Goal: Task Accomplishment & Management: Use online tool/utility

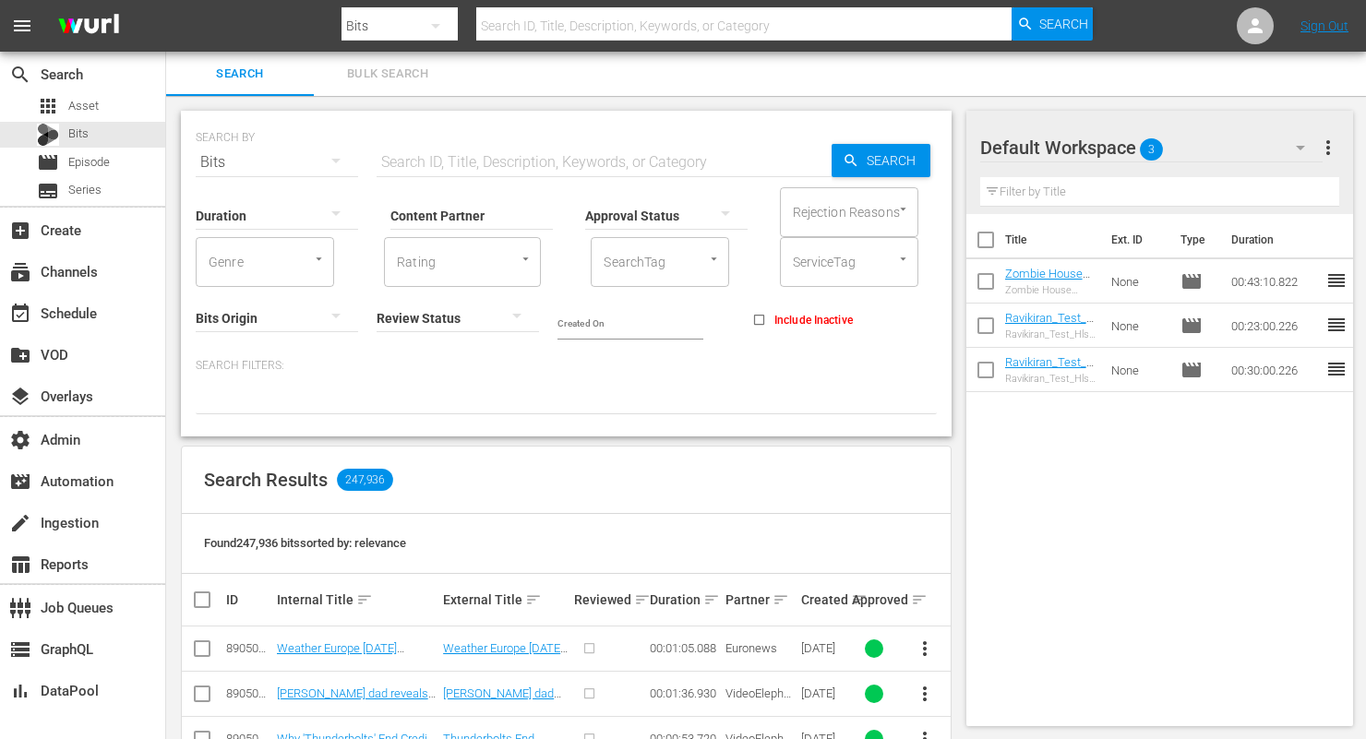
click at [329, 150] on icon "button" at bounding box center [336, 161] width 22 height 22
click at [257, 348] on div "Assets" at bounding box center [255, 346] width 74 height 30
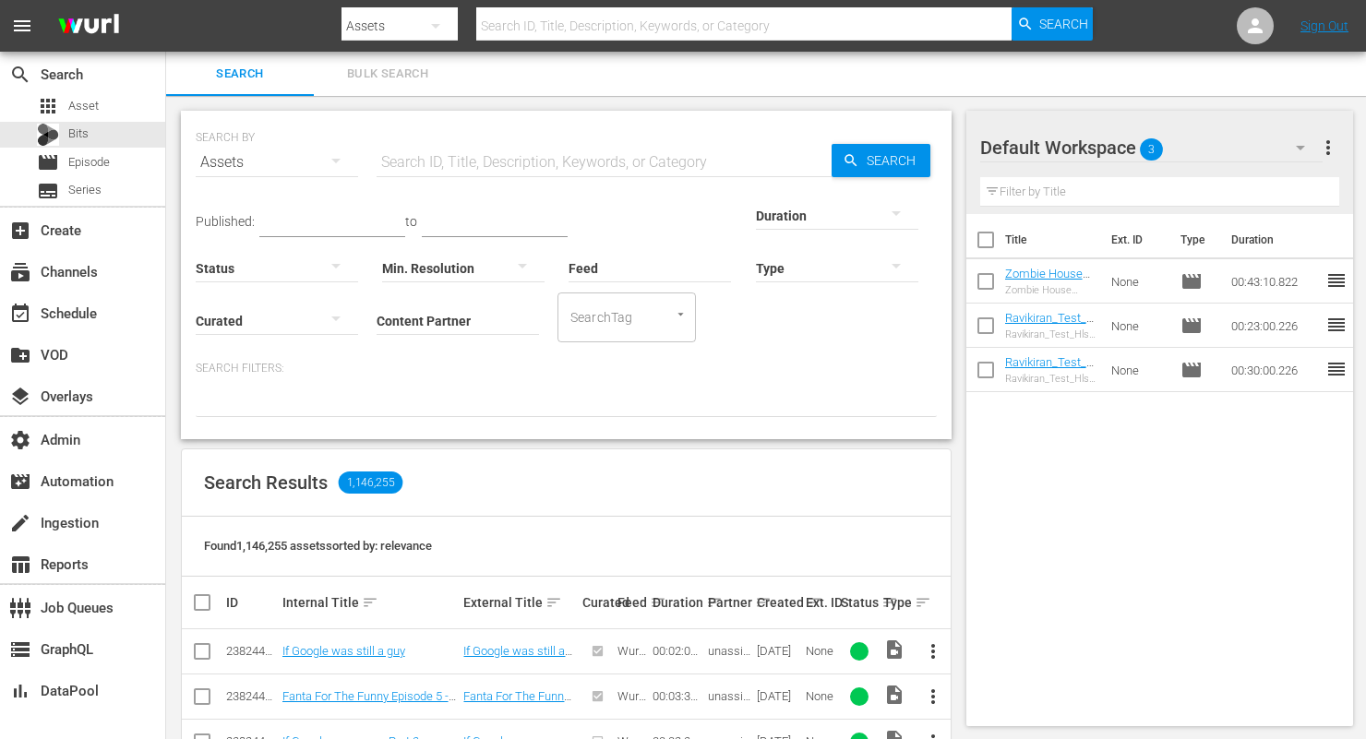
click at [377, 320] on input "Content Partner" at bounding box center [458, 322] width 162 height 66
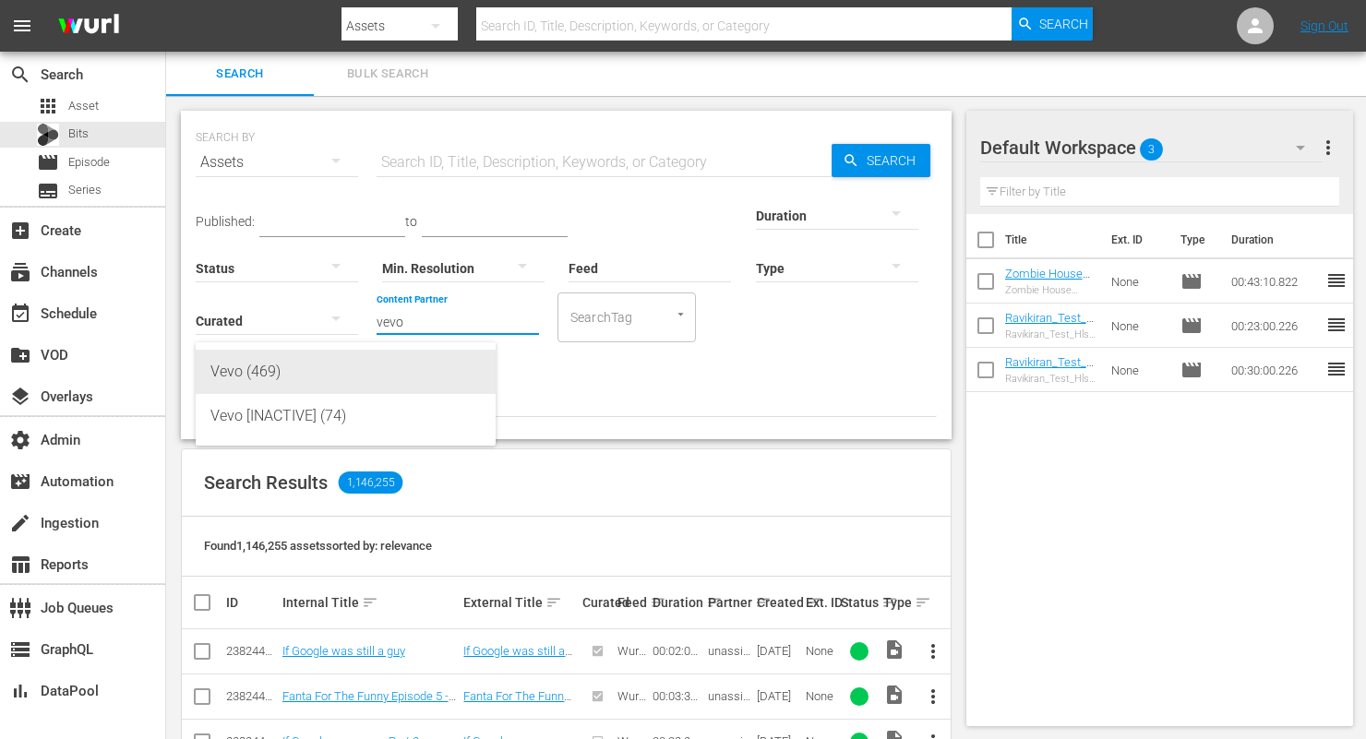
click at [267, 376] on div "Vevo (469)" at bounding box center [345, 372] width 270 height 44
type input "Vevo (469)"
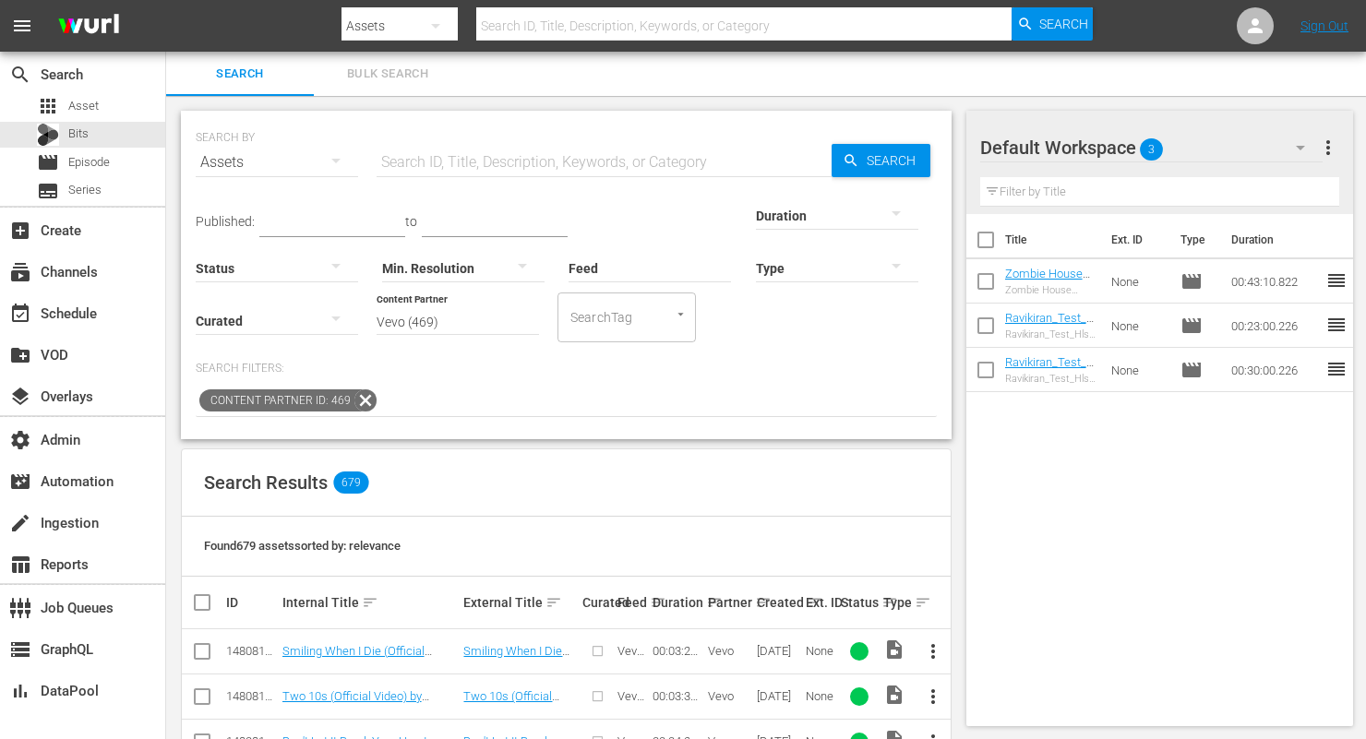
click at [326, 159] on icon "button" at bounding box center [336, 161] width 22 height 22
click at [256, 323] on div "Bits" at bounding box center [255, 316] width 74 height 30
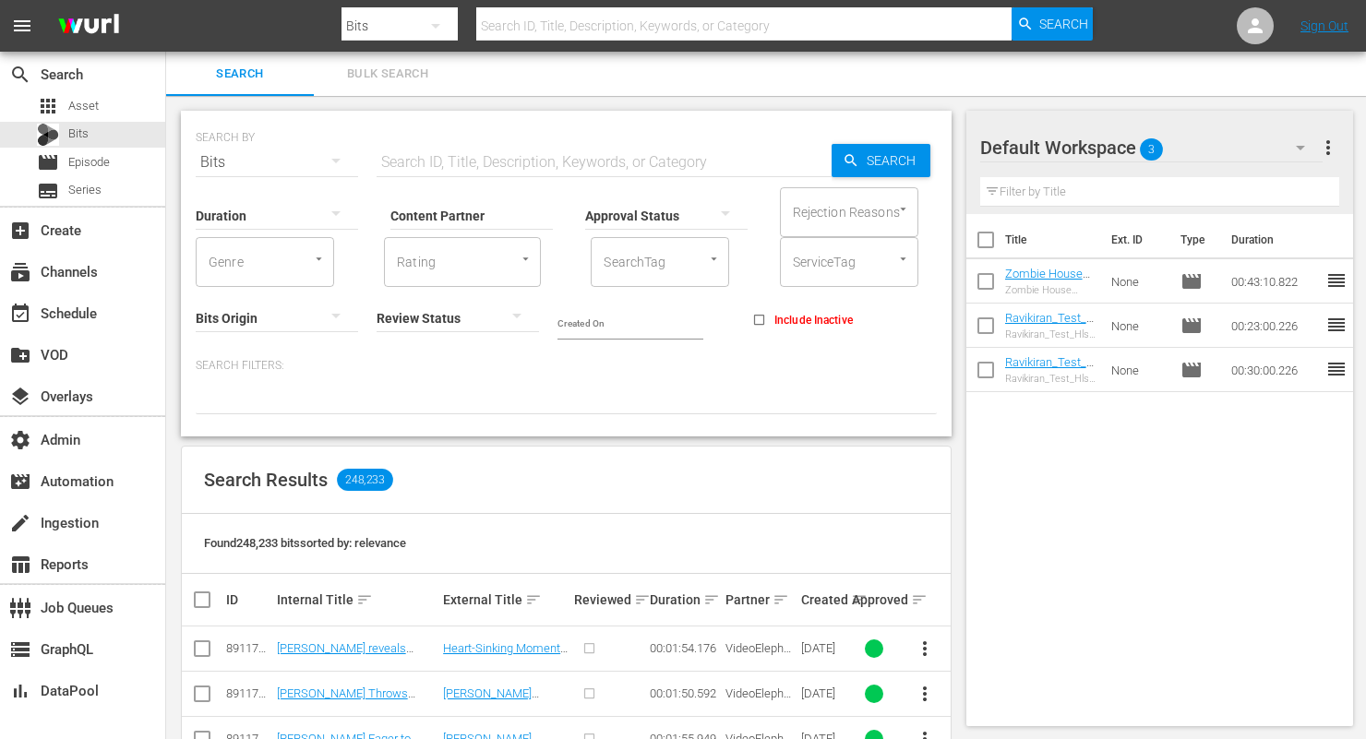
click at [452, 157] on input "text" at bounding box center [604, 162] width 455 height 44
click at [423, 216] on input "Content Partner" at bounding box center [472, 217] width 162 height 66
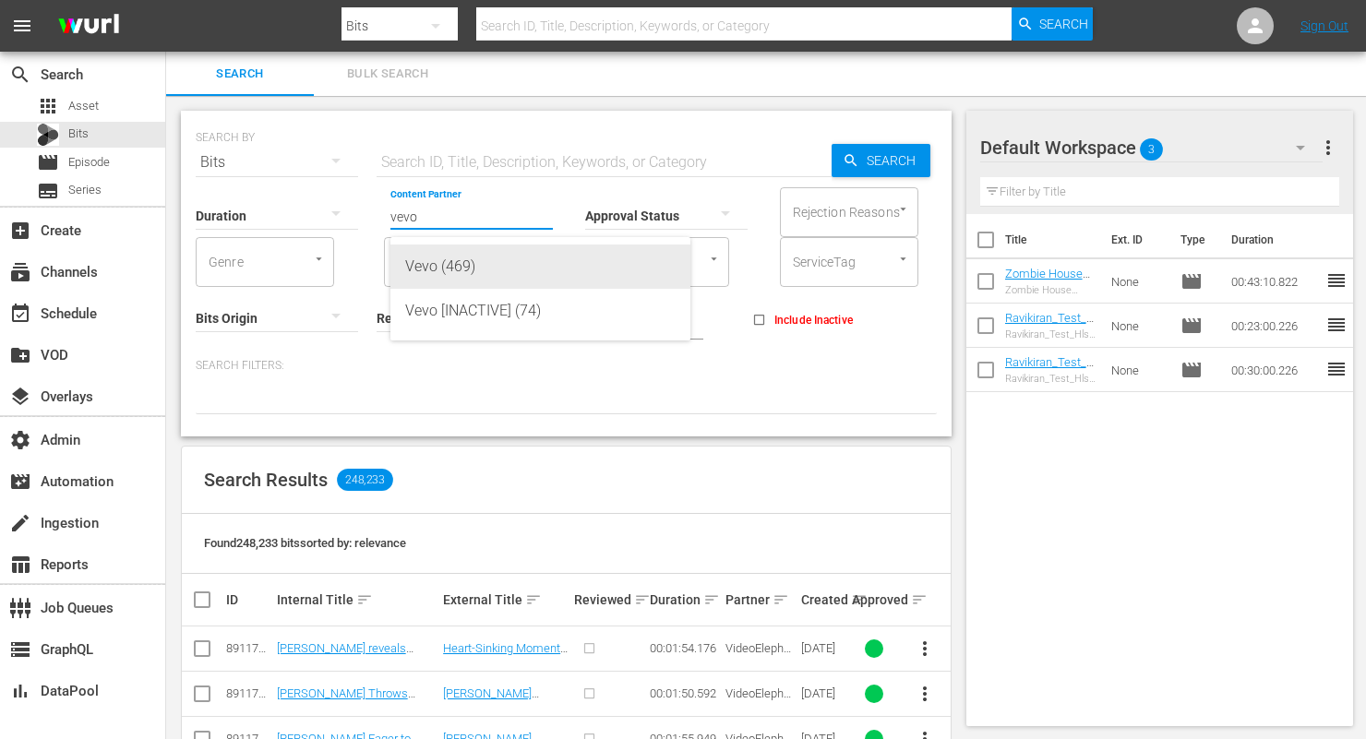
click at [478, 271] on div "Vevo (469)" at bounding box center [540, 267] width 270 height 44
type input "Vevo (469)"
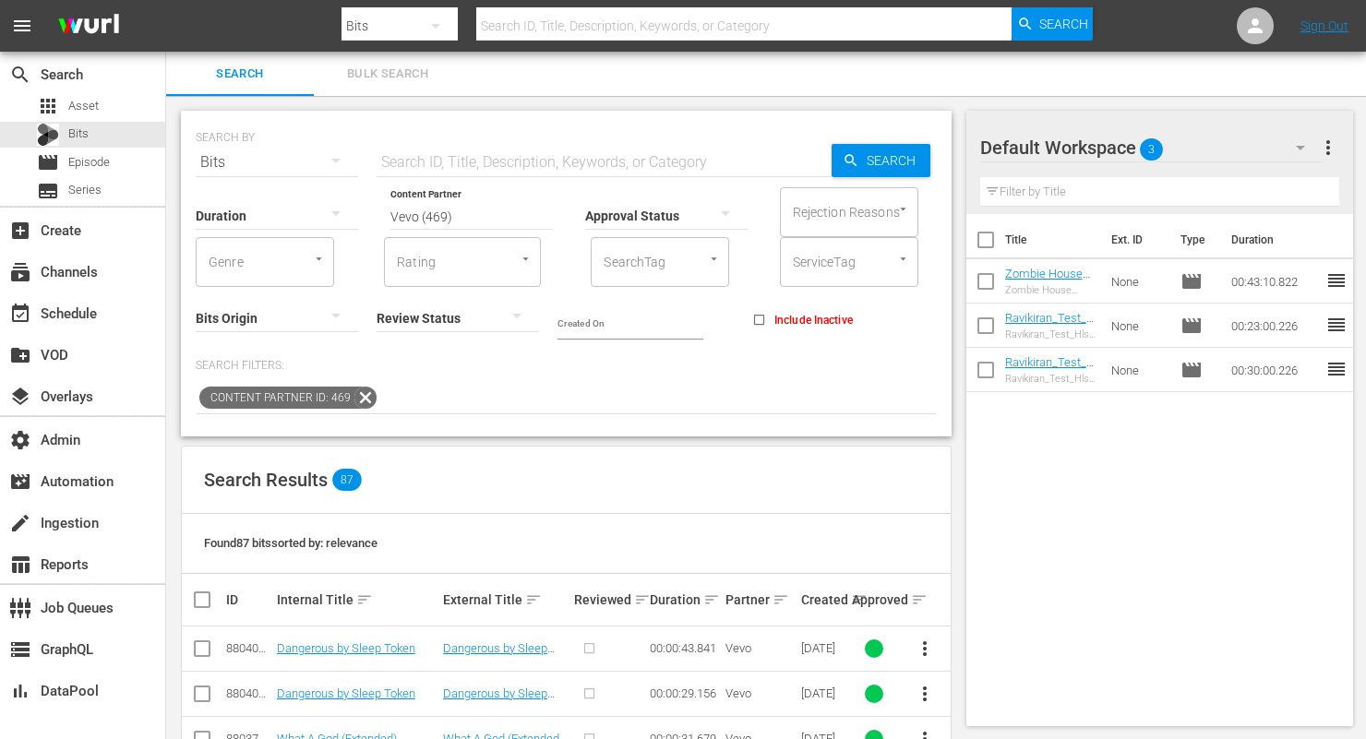
click at [200, 653] on input "checkbox" at bounding box center [202, 653] width 22 height 22
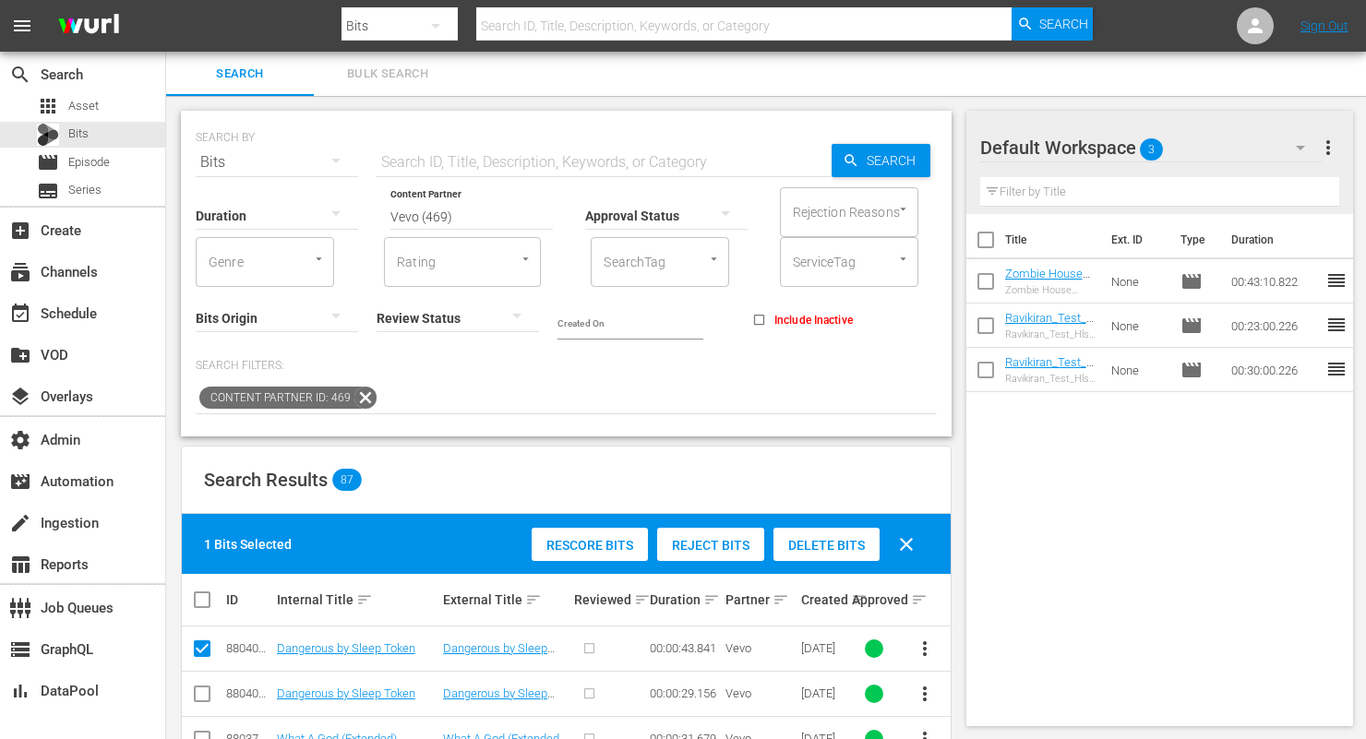
click at [204, 644] on input "checkbox" at bounding box center [202, 653] width 22 height 22
checkbox input "false"
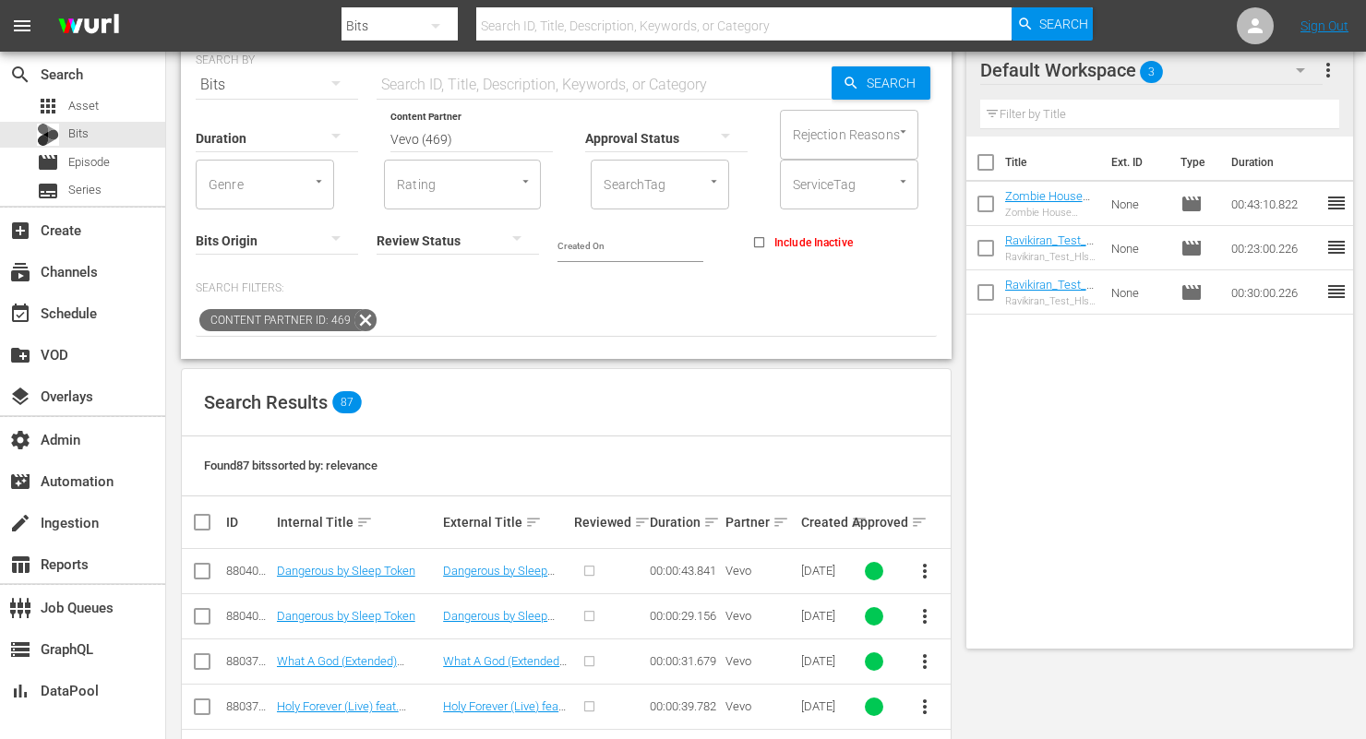
scroll to position [19, 0]
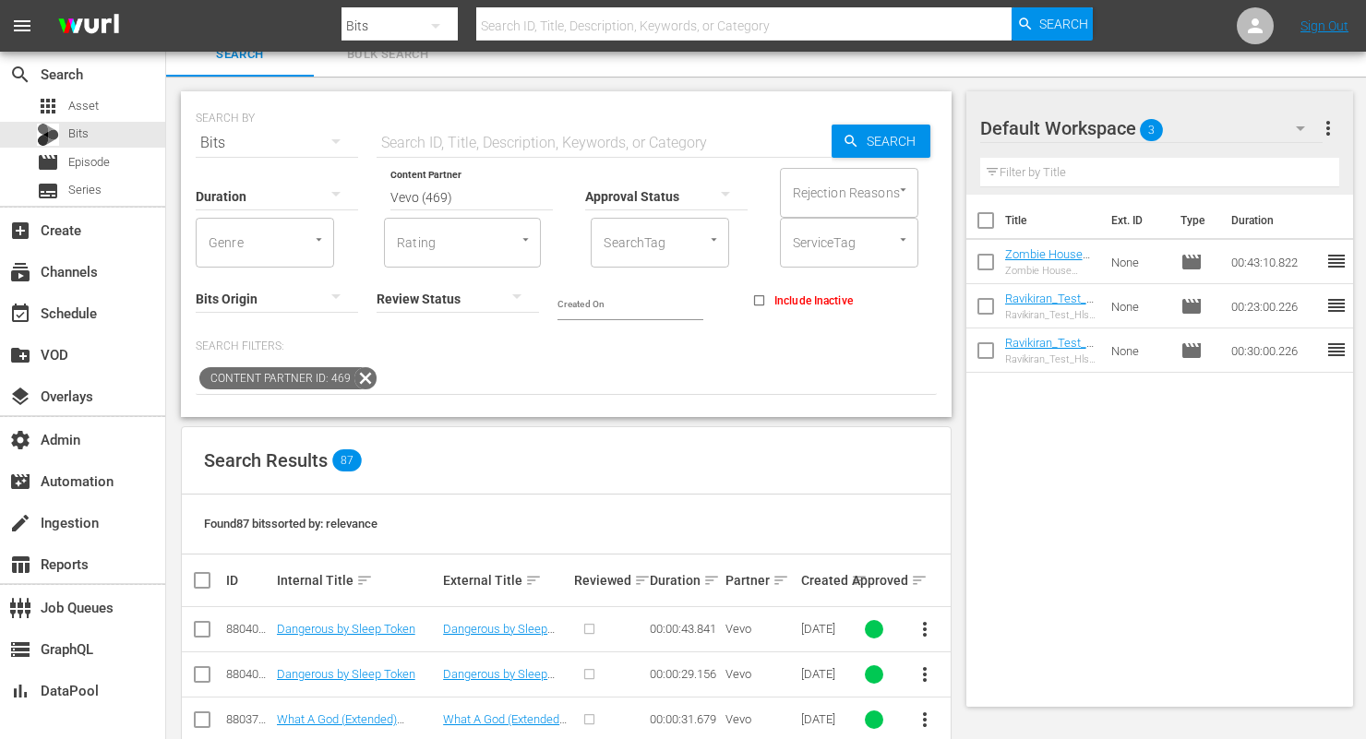
click at [358, 374] on icon at bounding box center [366, 379] width 24 height 24
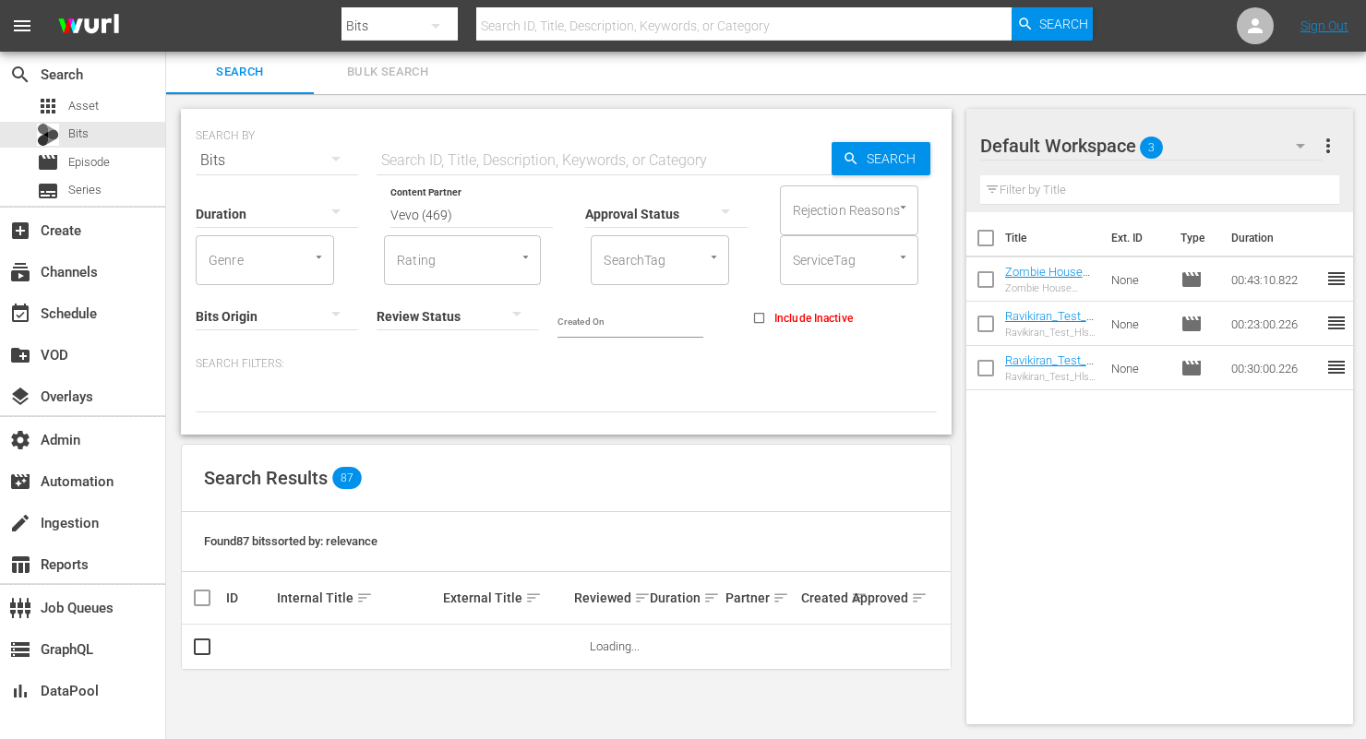
scroll to position [2, 0]
click at [343, 158] on icon "button" at bounding box center [336, 159] width 22 height 22
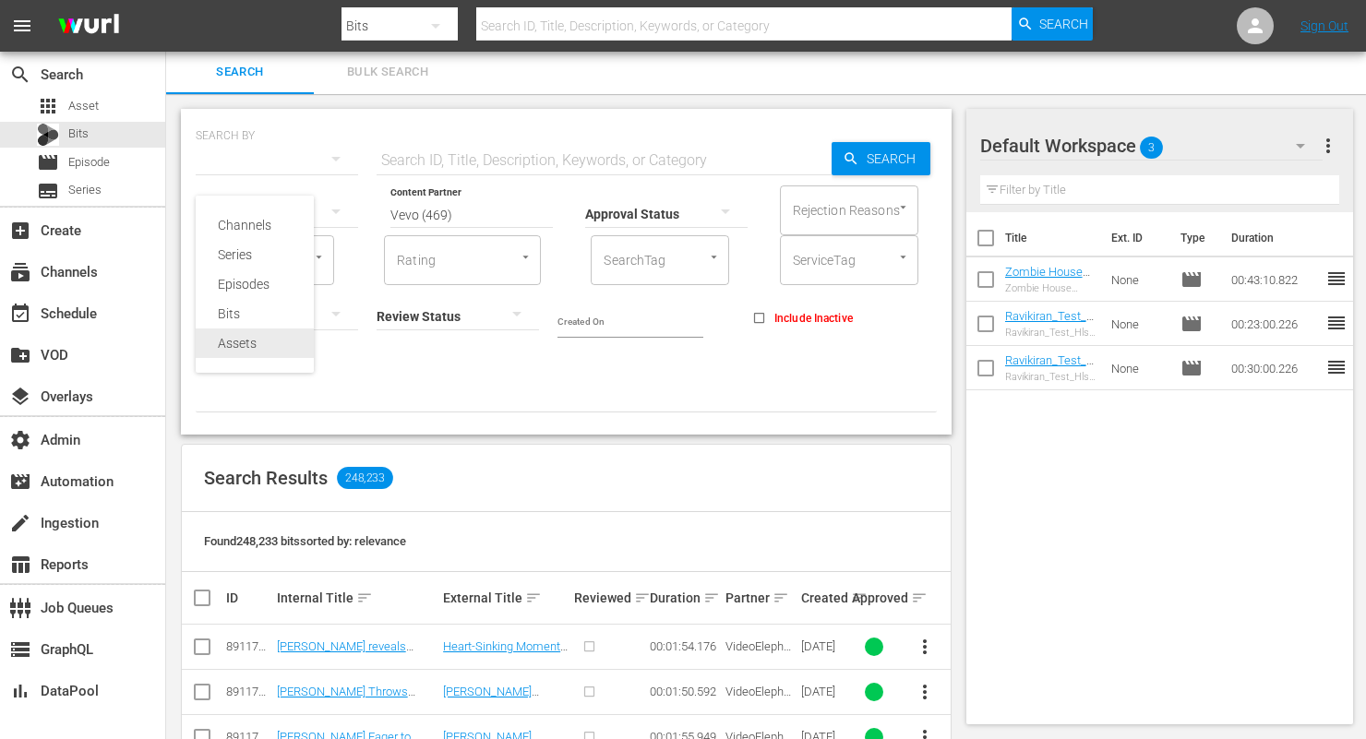
click at [265, 340] on div "Assets" at bounding box center [255, 344] width 74 height 30
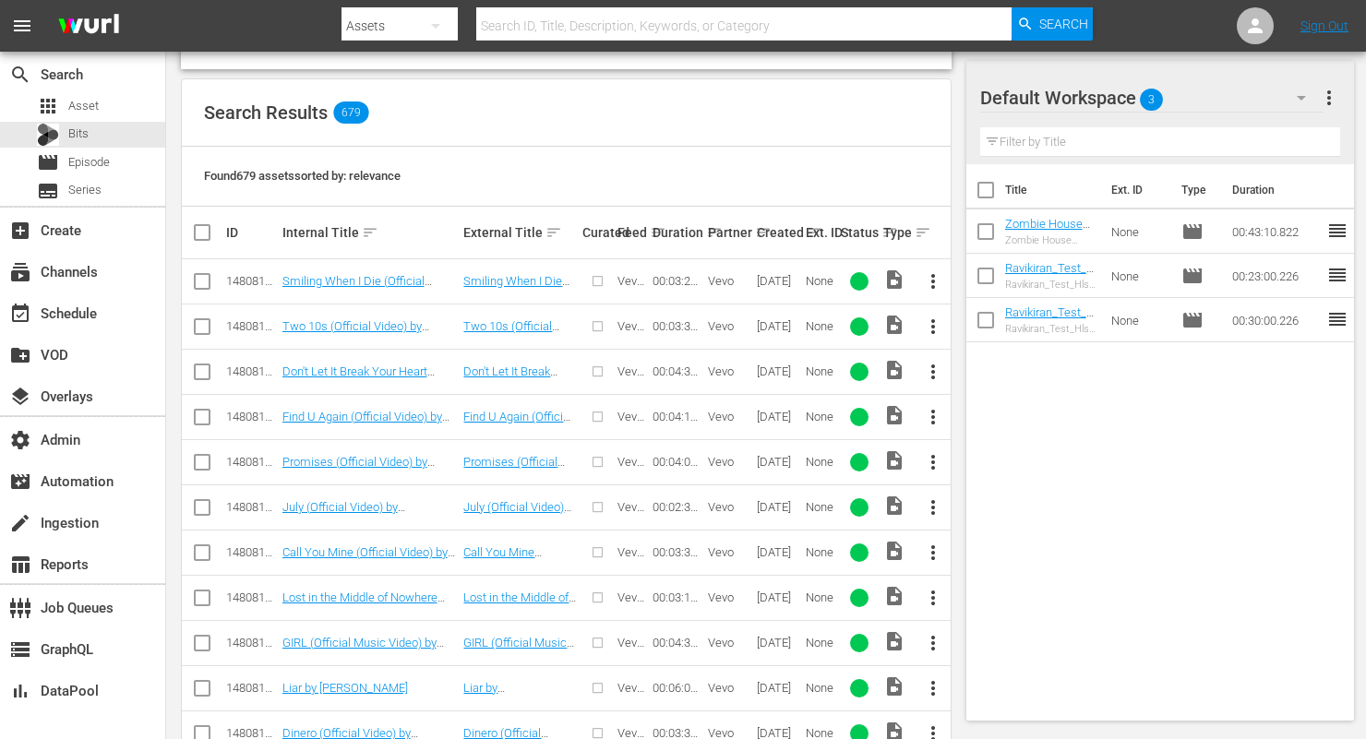
scroll to position [872, 0]
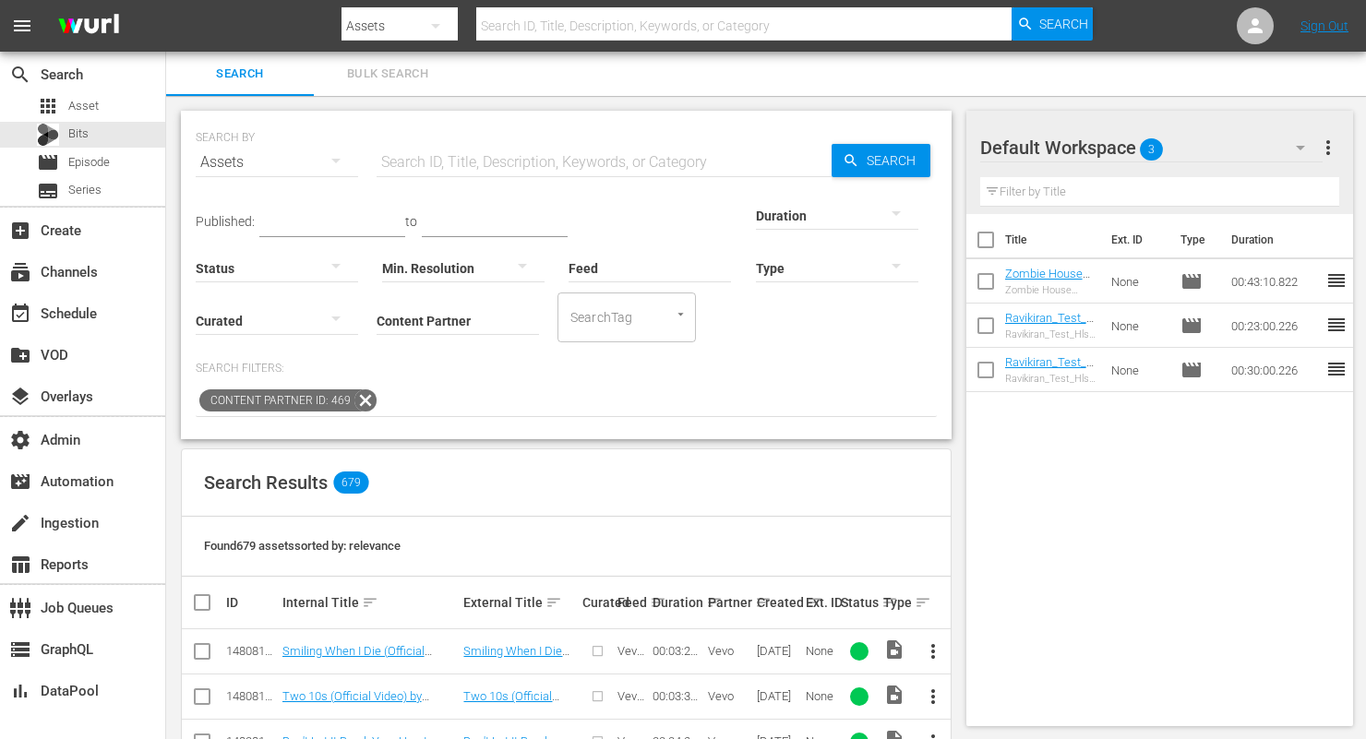
scroll to position [42, 0]
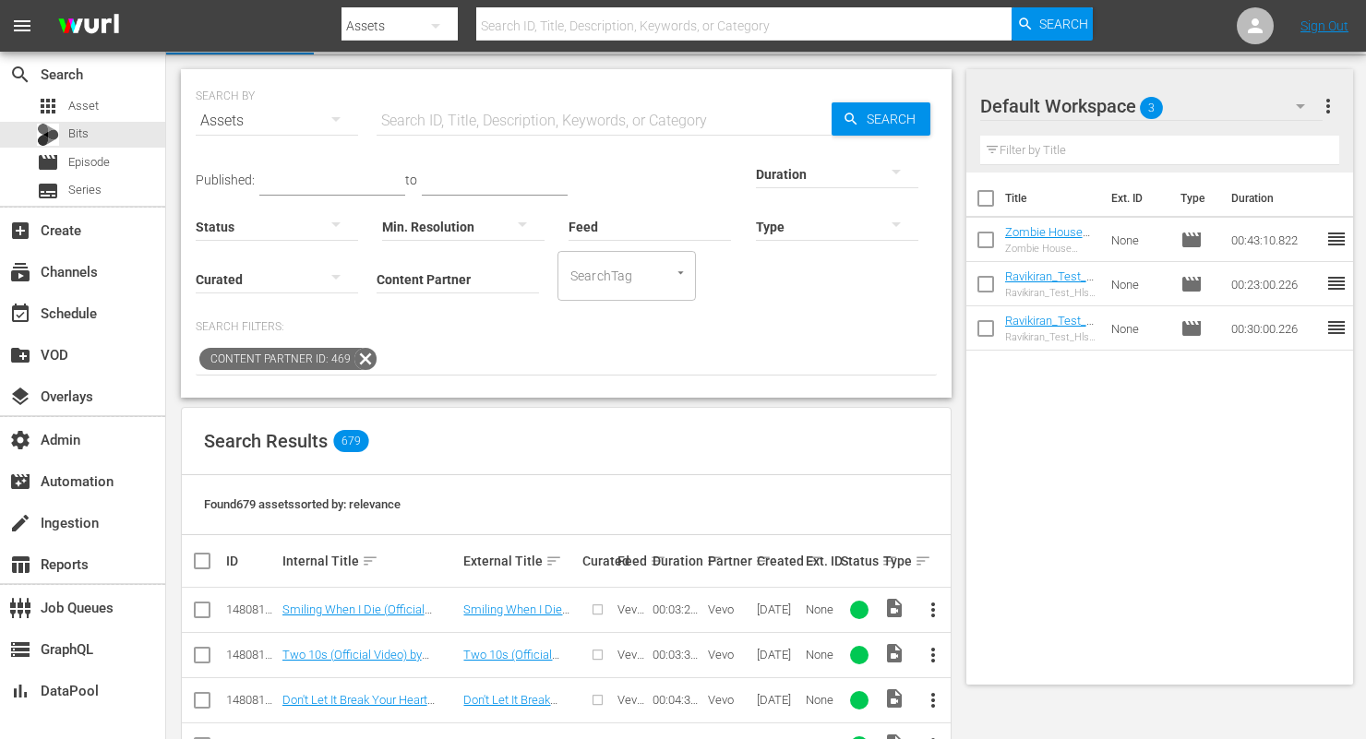
click at [777, 564] on div "Created sort" at bounding box center [778, 561] width 43 height 22
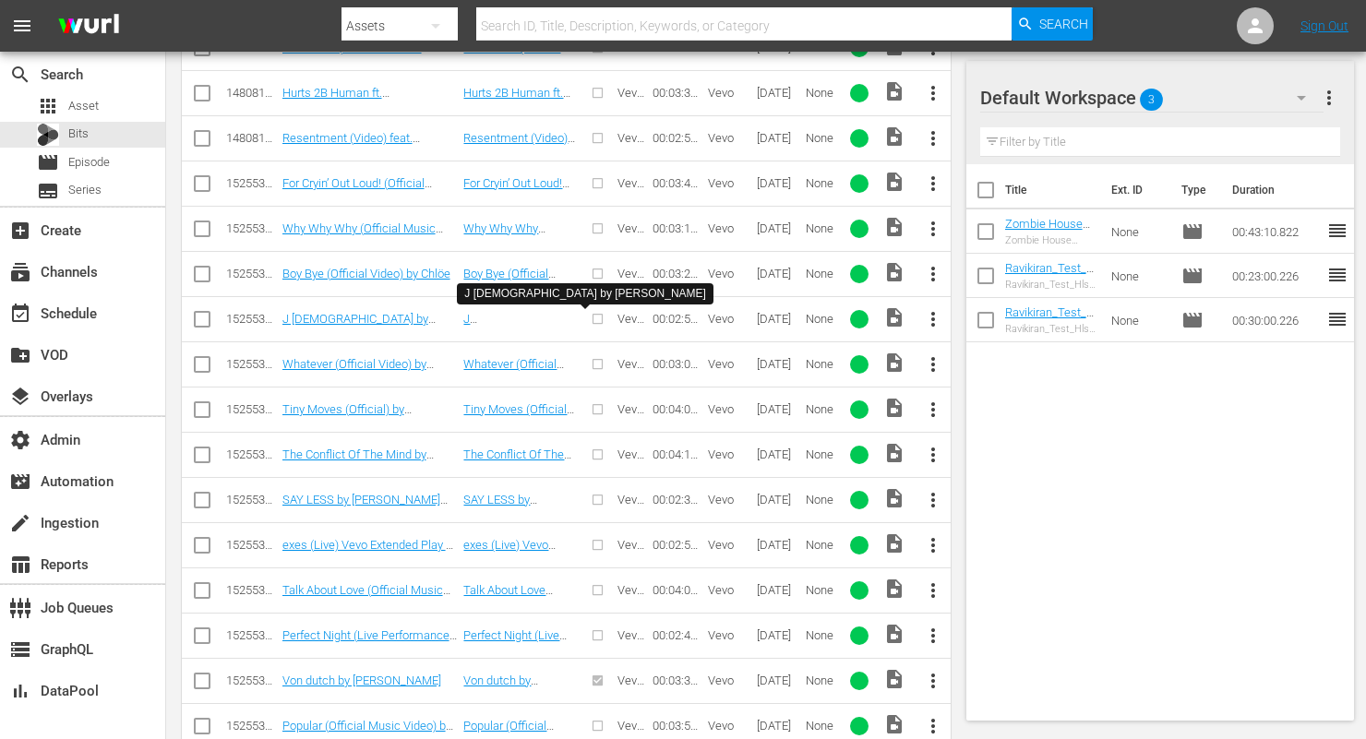
scroll to position [1651, 0]
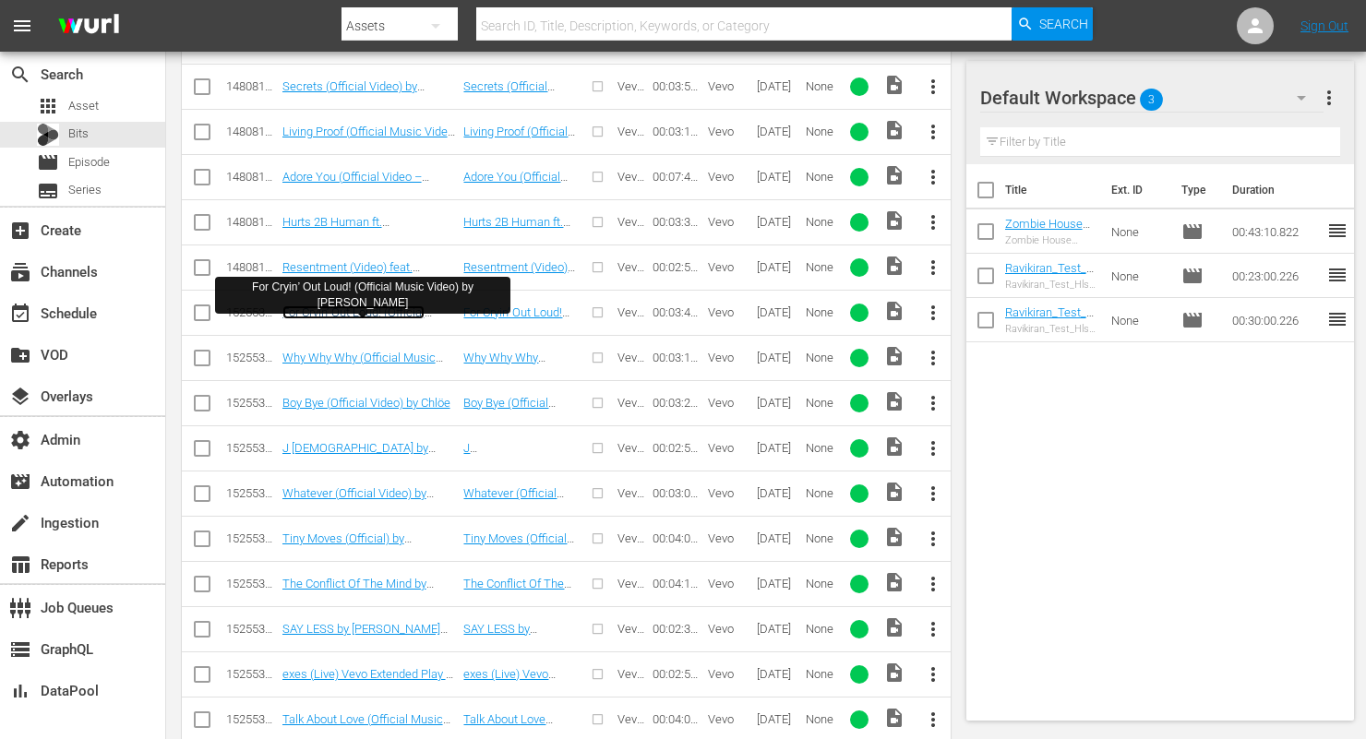
click at [390, 315] on link "For Cryin’ Out Loud! (Official Music Video) by FINNEAS" at bounding box center [369, 320] width 174 height 28
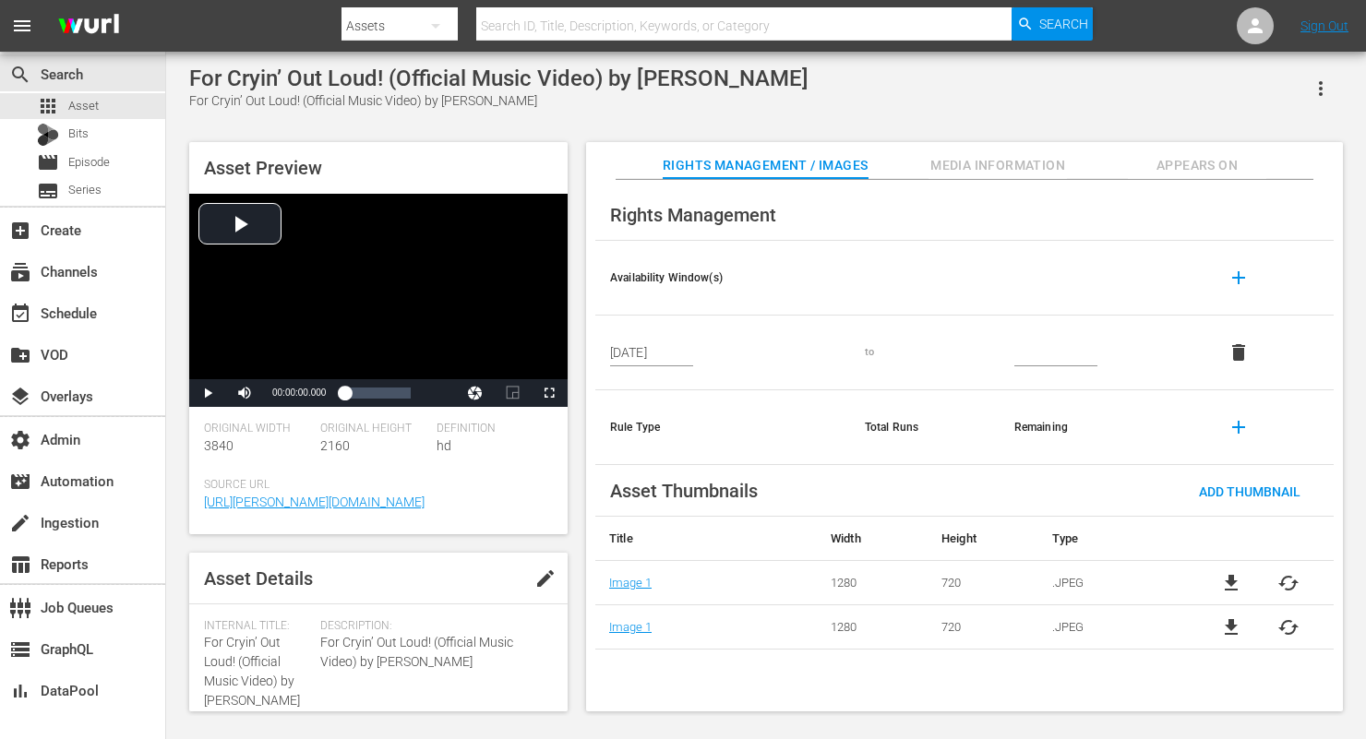
click at [1211, 170] on span "Appears On" at bounding box center [1197, 165] width 138 height 23
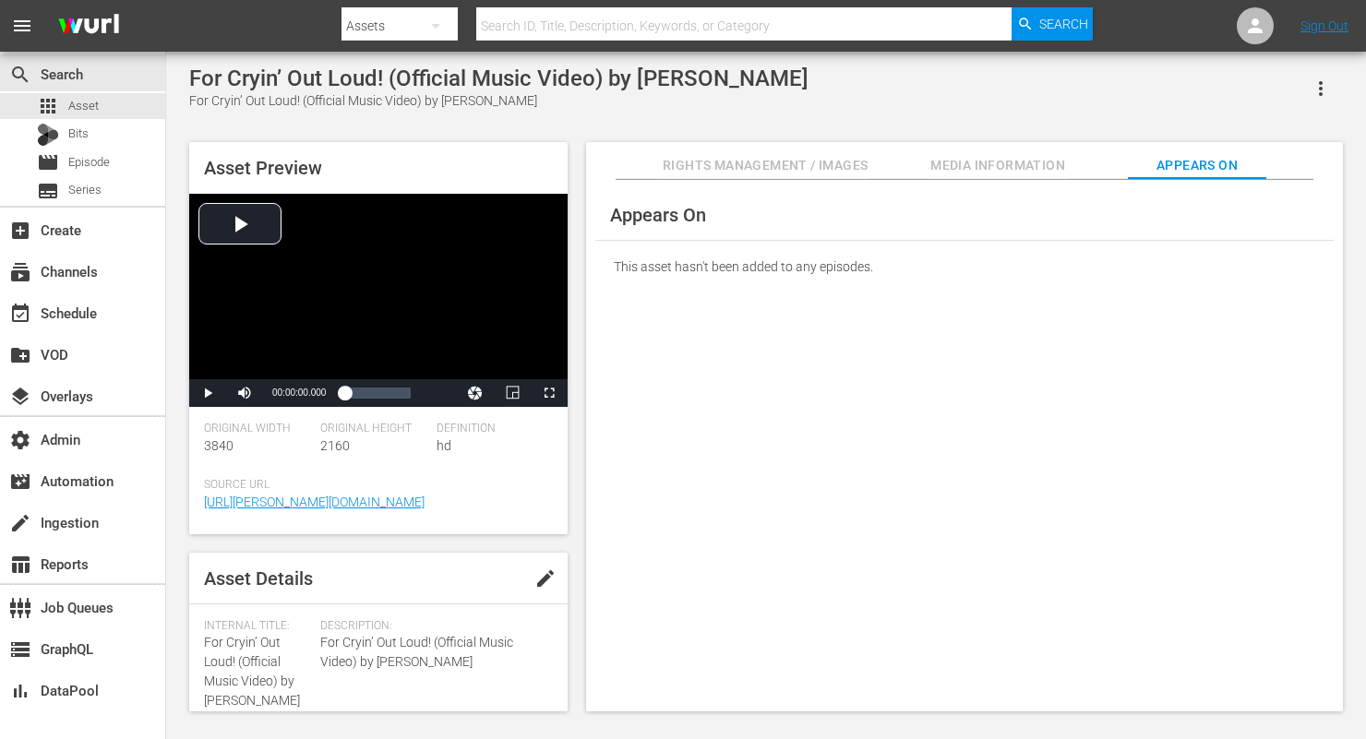
click at [1024, 155] on span "Media Information" at bounding box center [998, 165] width 138 height 23
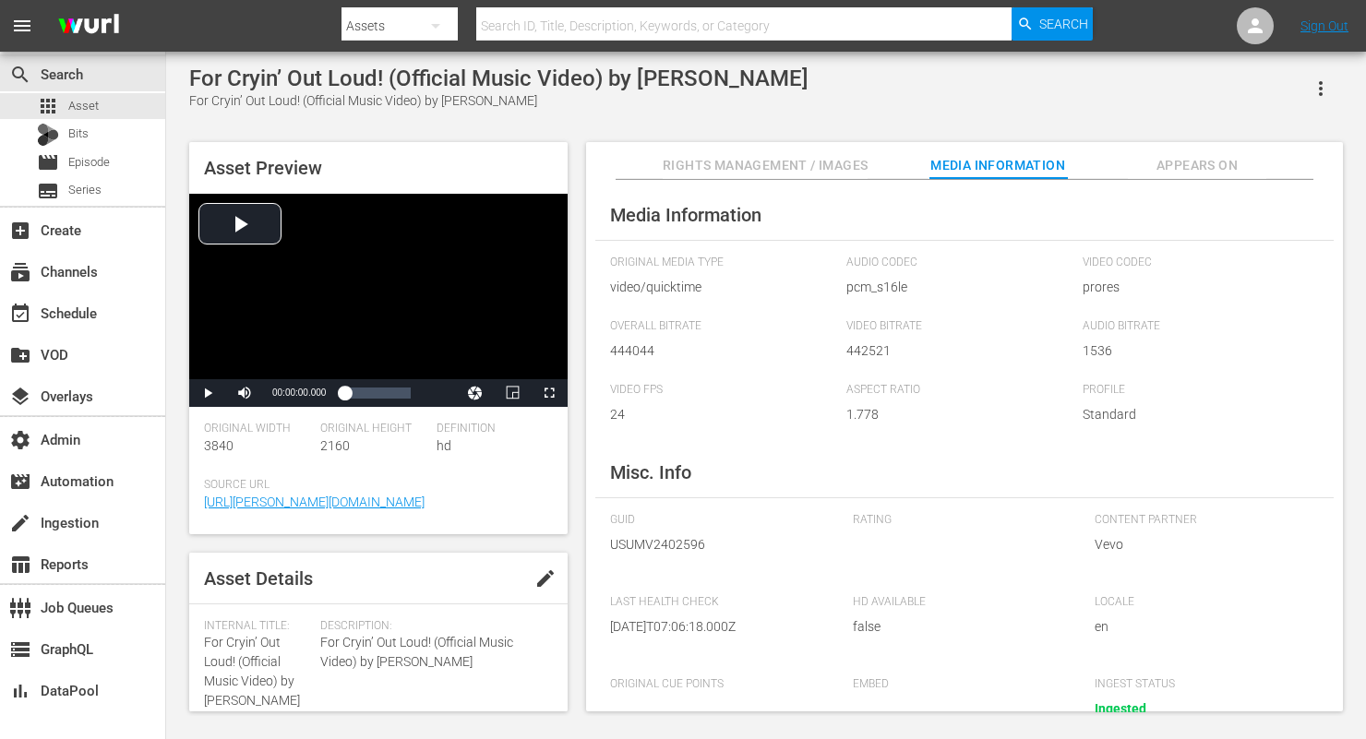
click at [772, 169] on span "Rights Management / Images" at bounding box center [765, 165] width 205 height 23
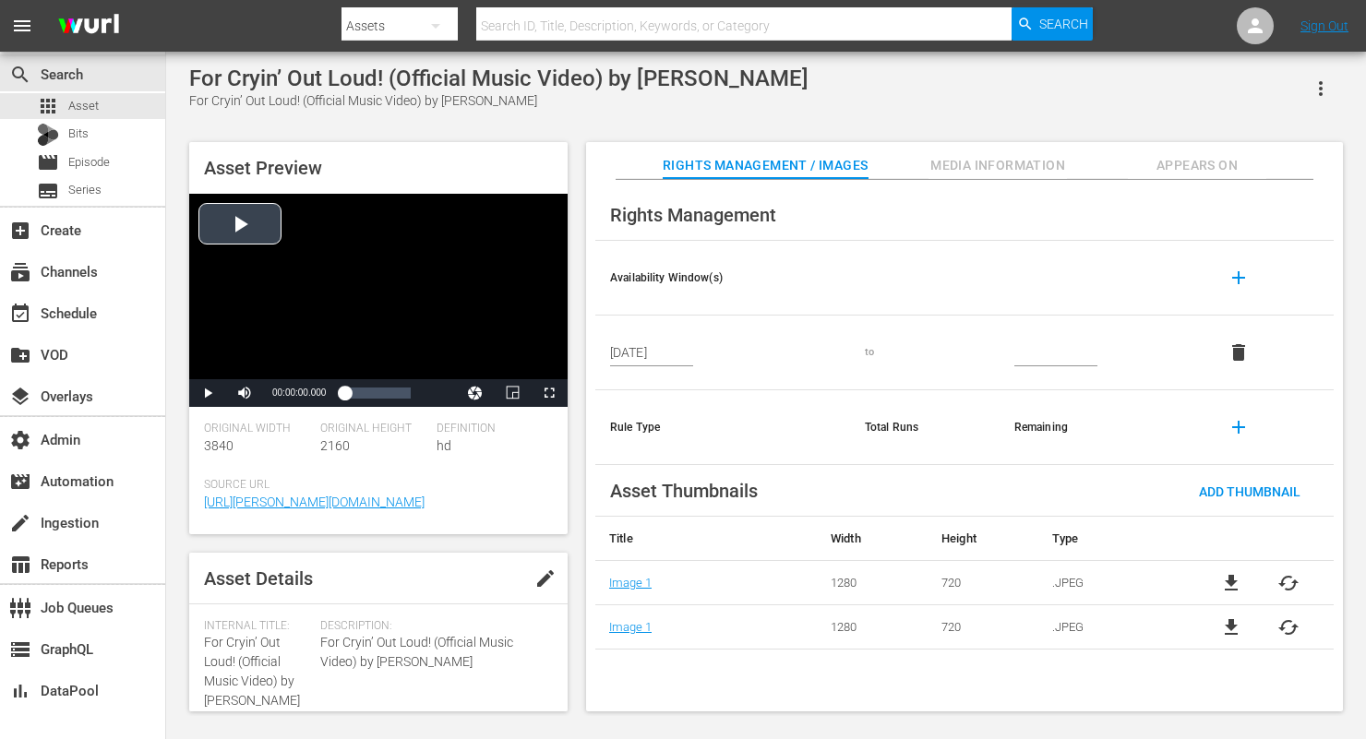
click at [253, 236] on div "Video Player" at bounding box center [378, 287] width 379 height 186
click at [208, 393] on span "Video Player" at bounding box center [208, 393] width 0 height 0
click at [1199, 165] on span "Appears On" at bounding box center [1197, 165] width 138 height 23
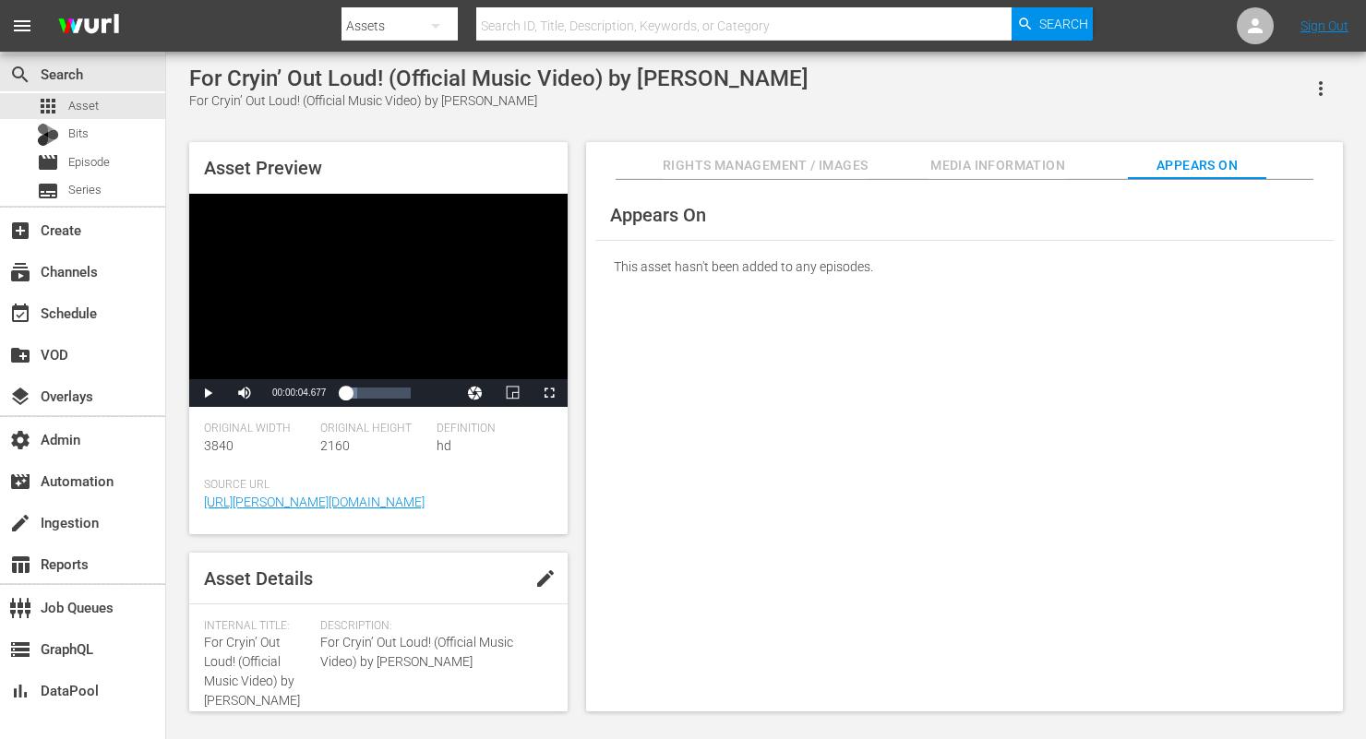
click at [784, 151] on button "Rights Management / Images" at bounding box center [765, 160] width 205 height 37
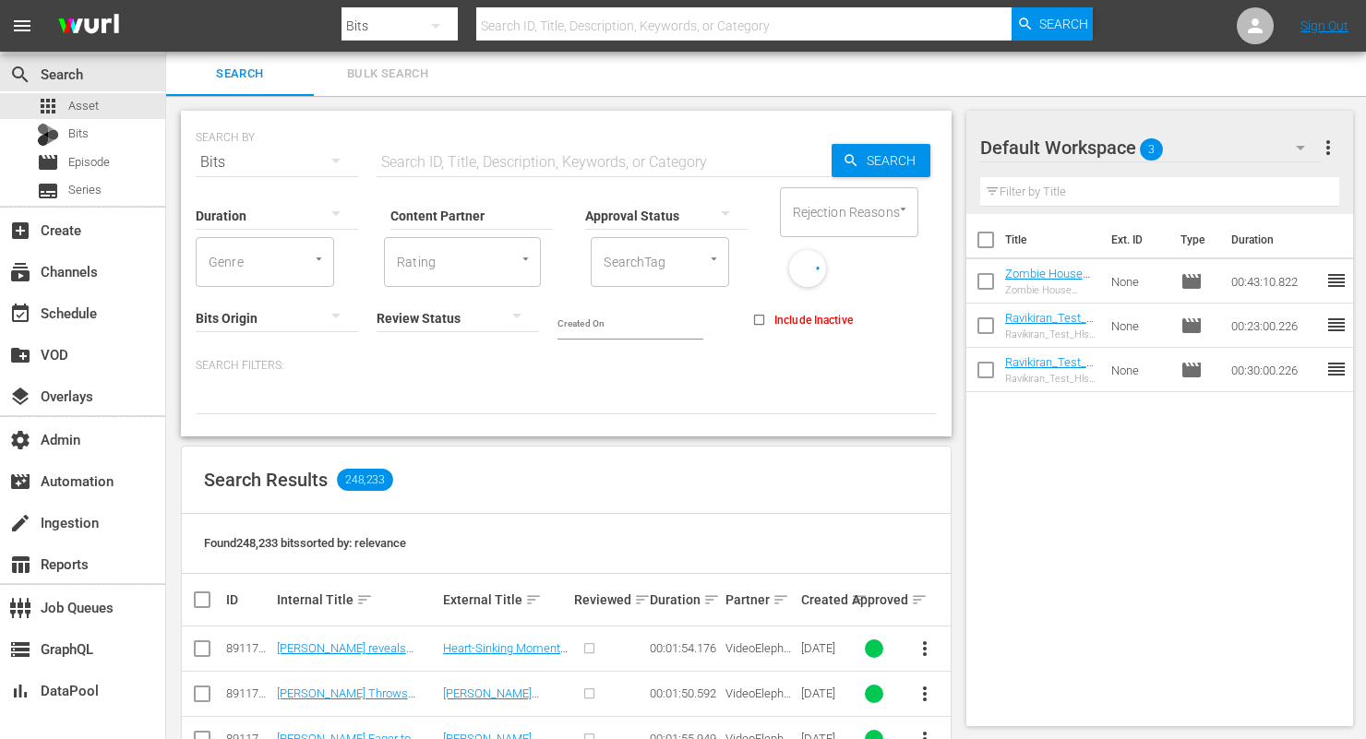
click at [520, 216] on input "Content Partner" at bounding box center [472, 217] width 162 height 66
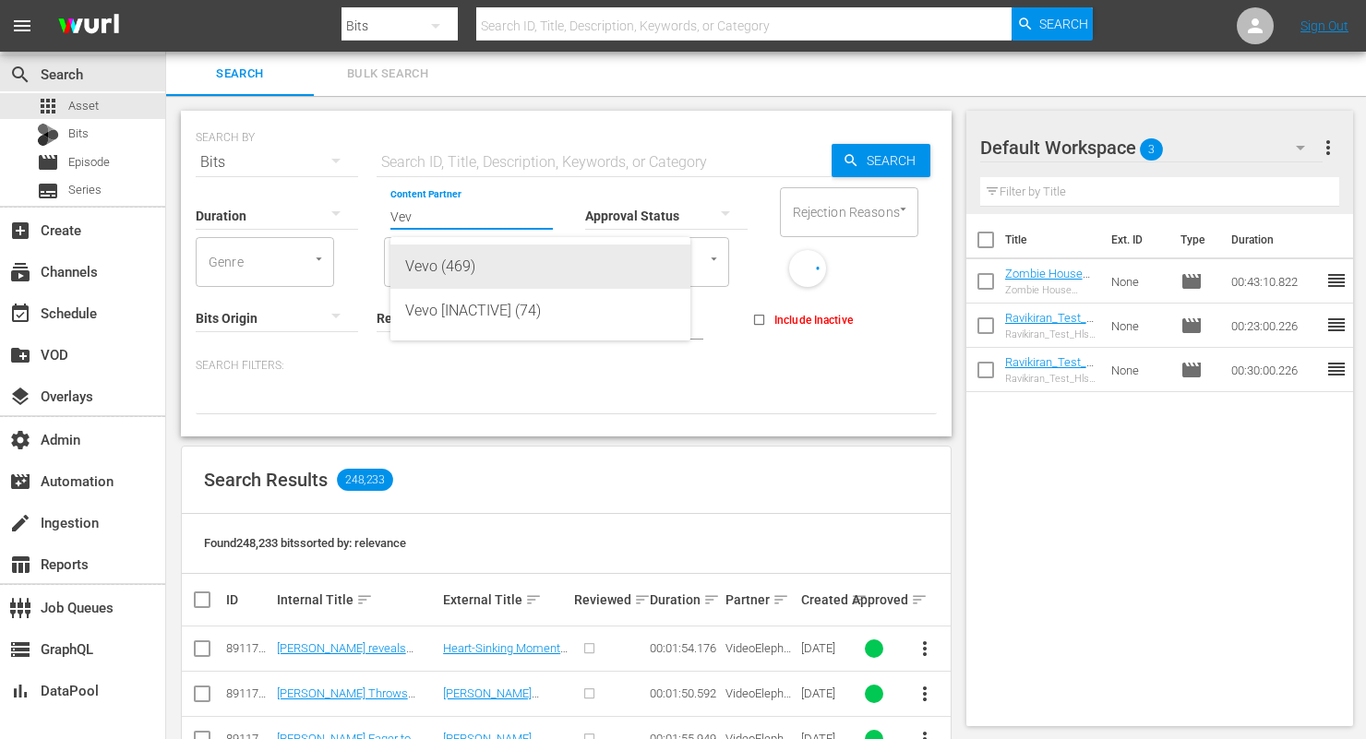
click at [497, 280] on div "Vevo (469)" at bounding box center [540, 267] width 270 height 44
type input "Vevo (469)"
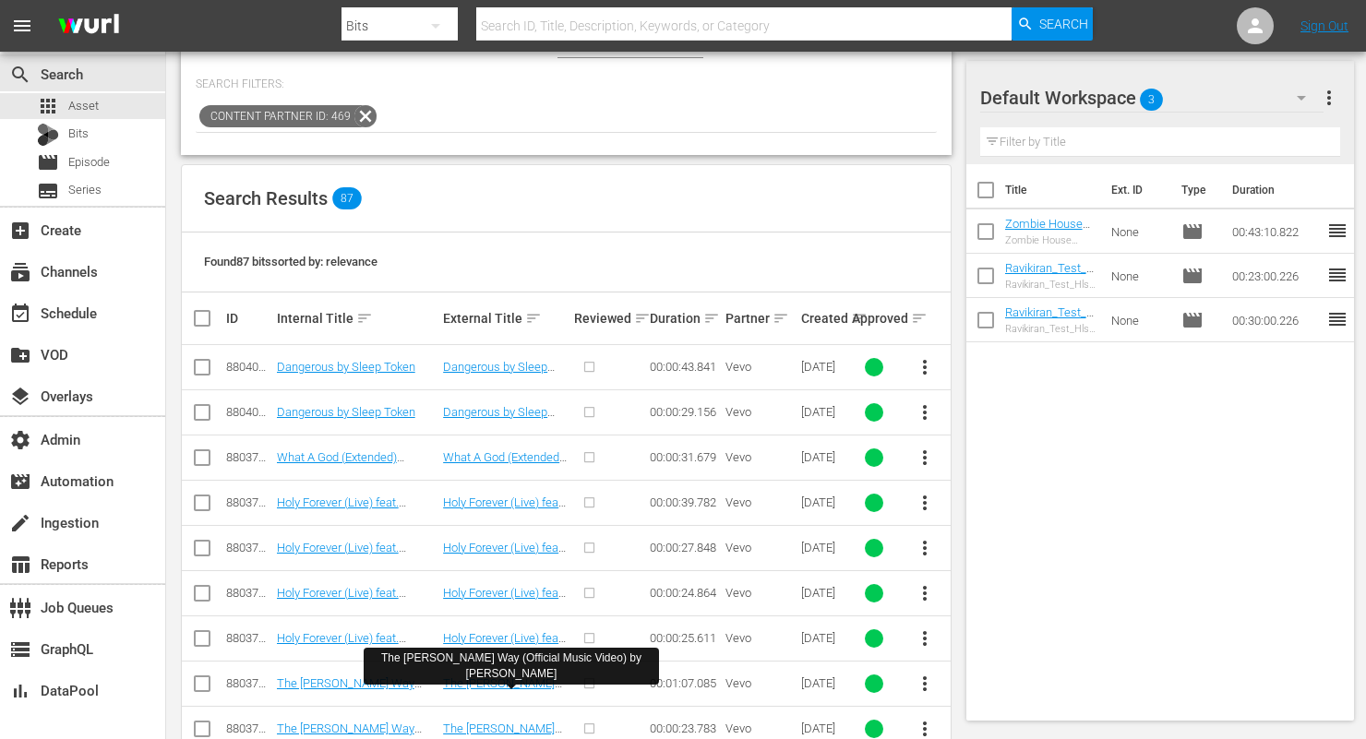
scroll to position [111, 0]
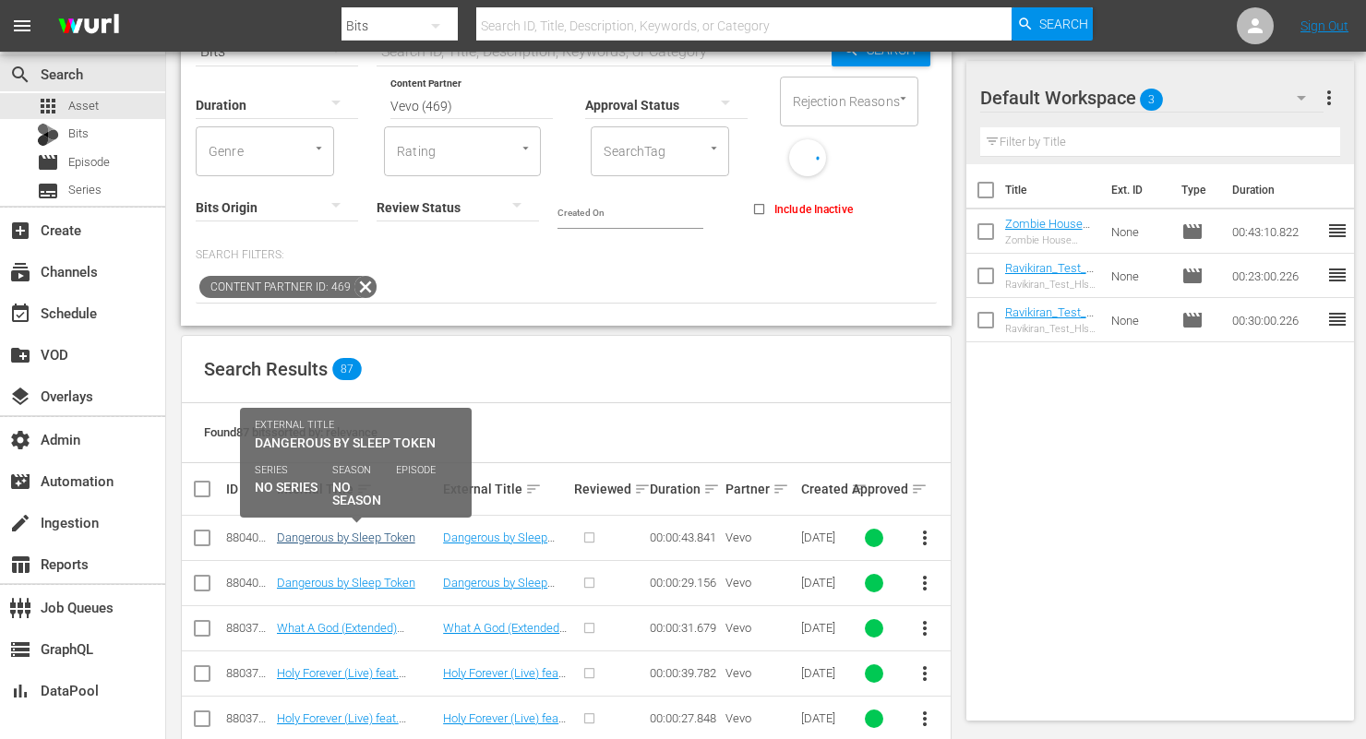
click at [339, 541] on link "Dangerous by Sleep Token" at bounding box center [346, 538] width 138 height 14
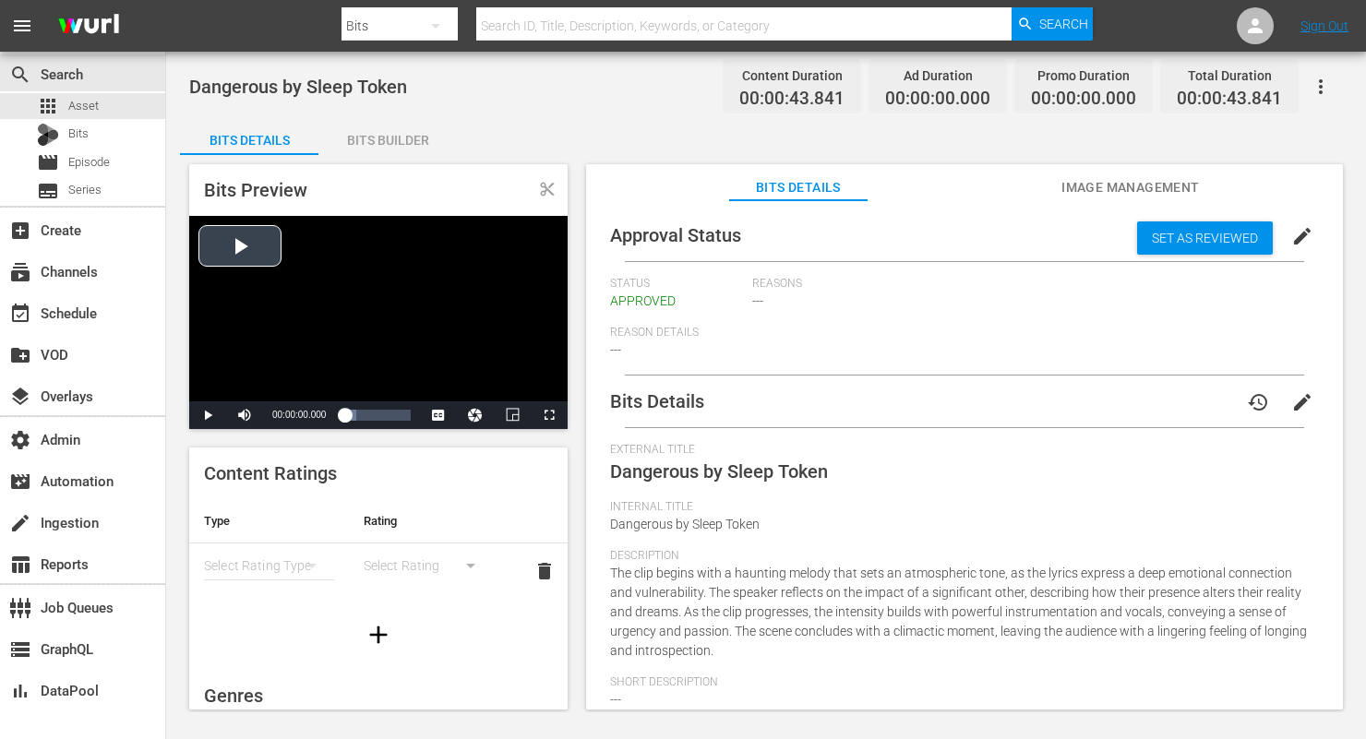
click at [261, 252] on div "Video Player" at bounding box center [378, 309] width 379 height 186
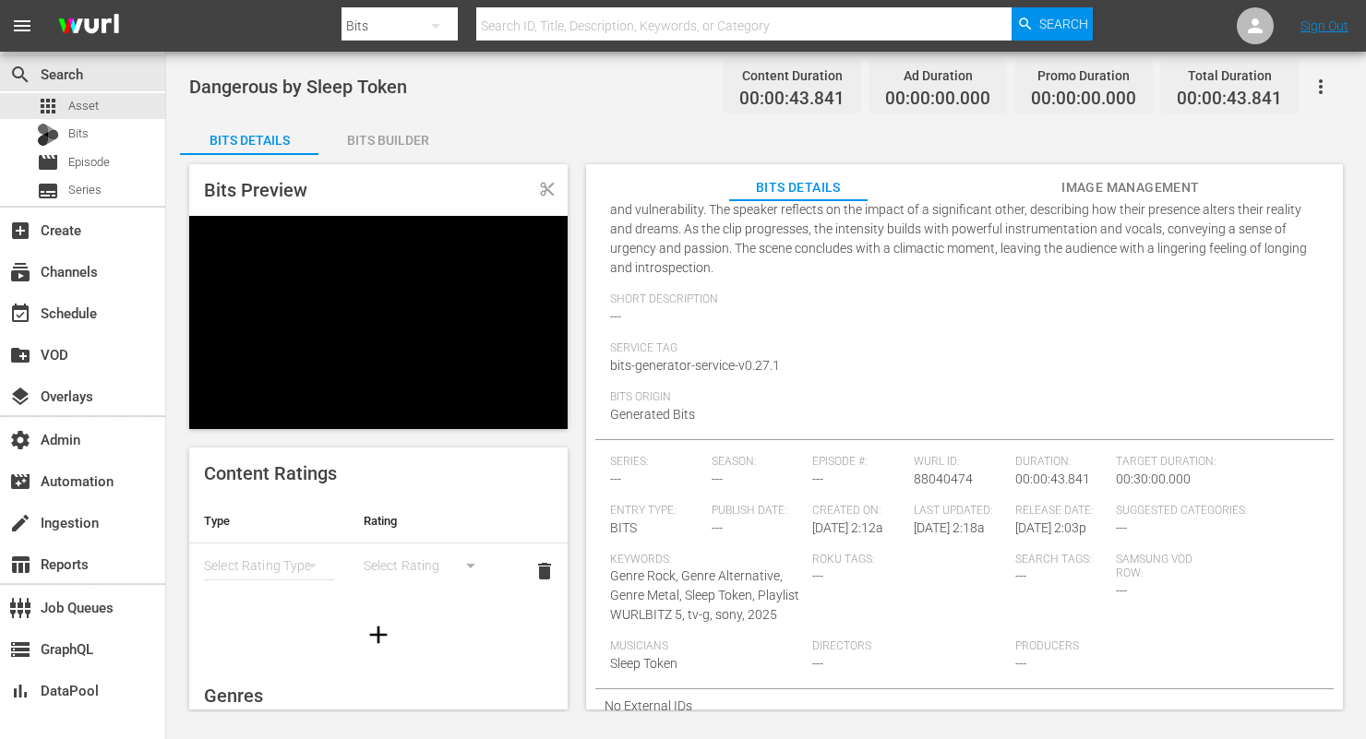
scroll to position [390, 0]
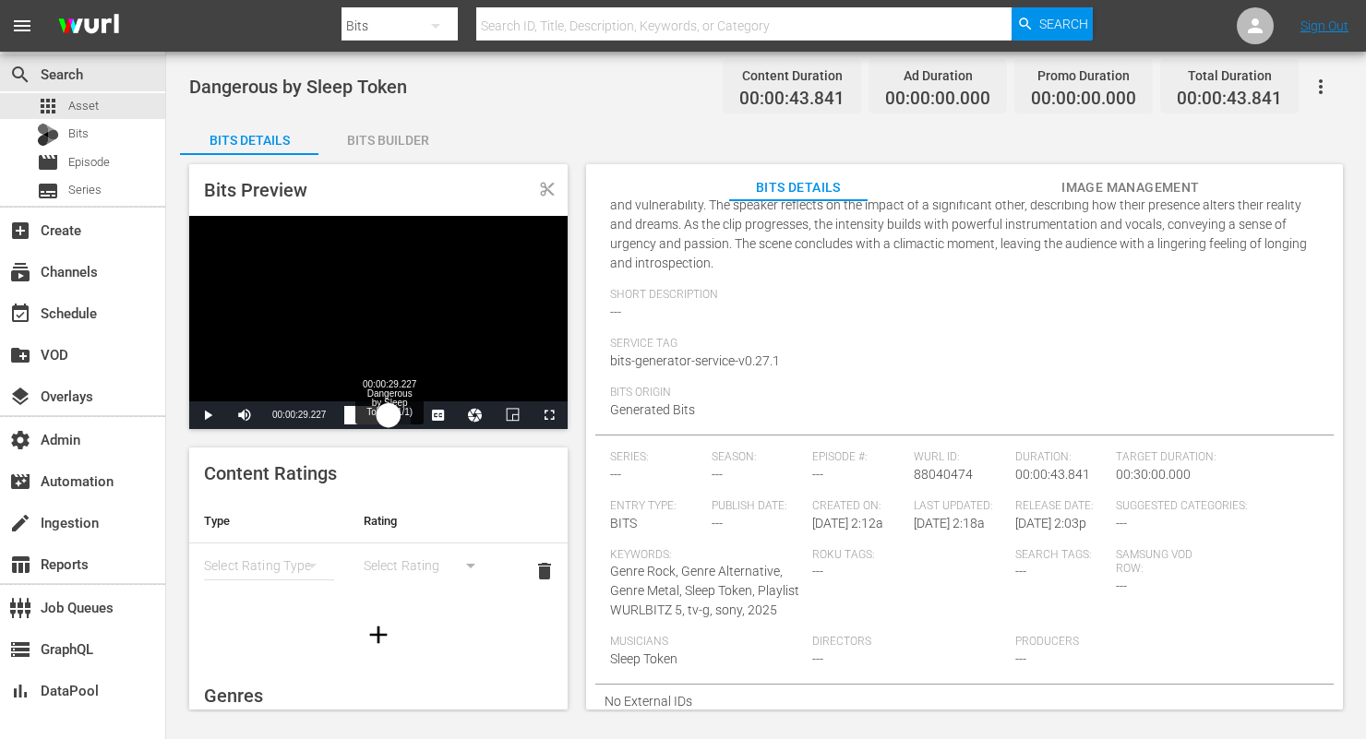
click at [388, 415] on div "Loaded : 100.00% 00:00:29.227 Dangerous by Sleep Token (1/1) 00:00:18.995" at bounding box center [377, 415] width 66 height 18
click at [366, 416] on div "00:00:30.403" at bounding box center [367, 415] width 46 height 18
click at [406, 416] on div "00:00:40.796 Dangerous by Sleep Token (1/1)" at bounding box center [406, 415] width 1 height 18
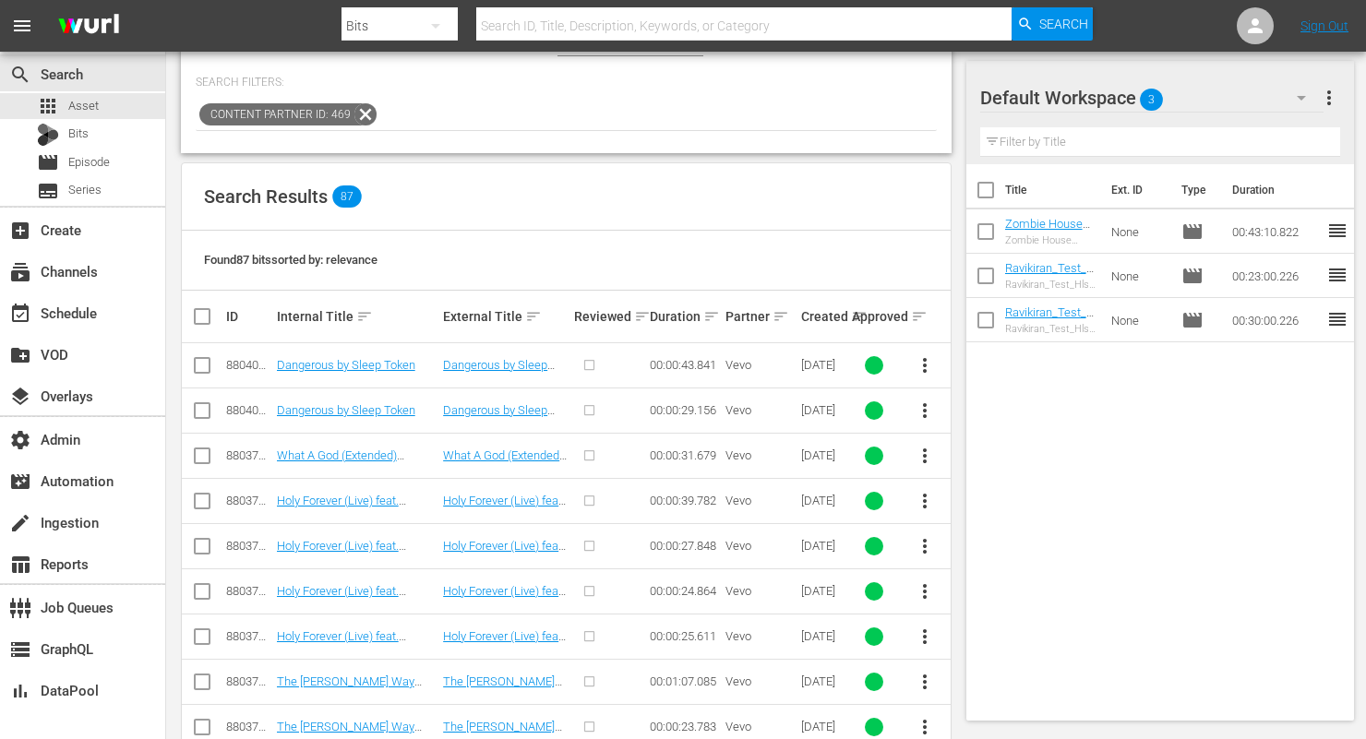
scroll to position [309, 0]
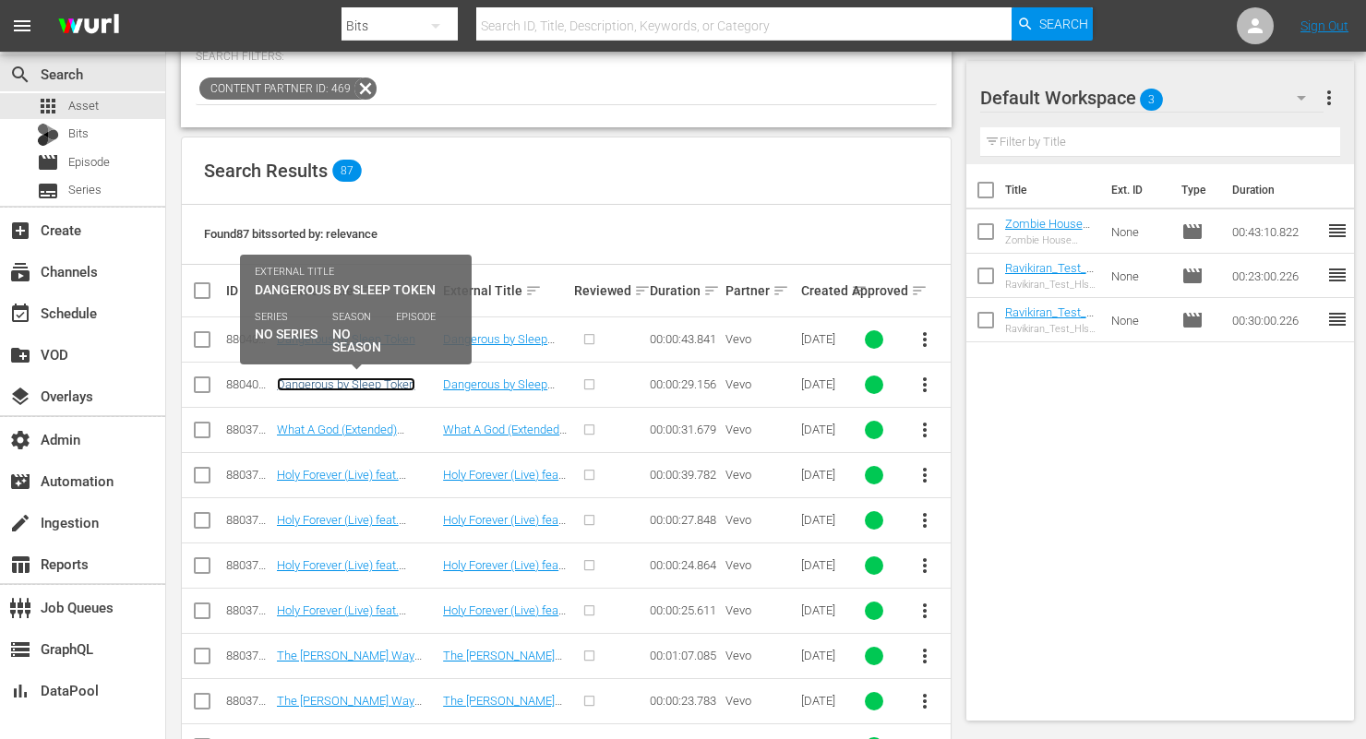
click at [380, 379] on link "Dangerous by Sleep Token" at bounding box center [346, 385] width 138 height 14
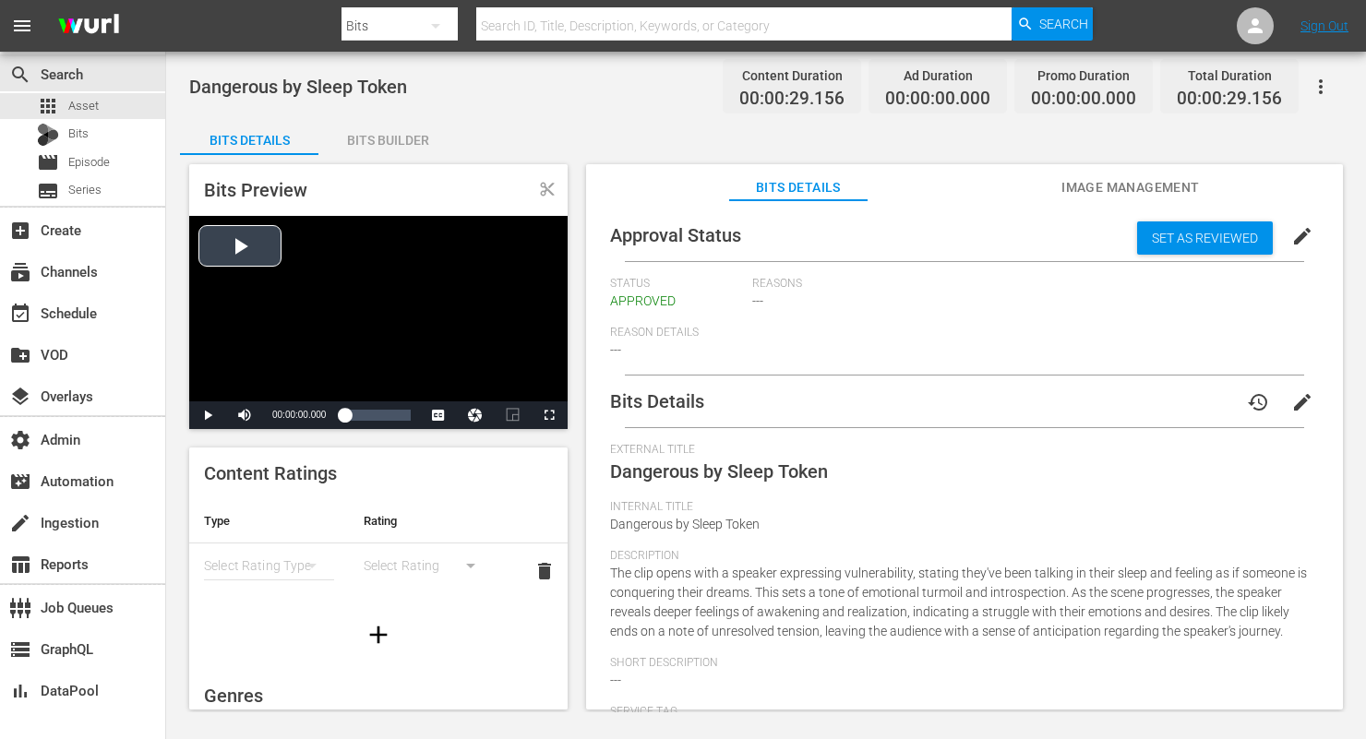
click at [239, 242] on div "Video Player" at bounding box center [378, 309] width 379 height 186
click at [396, 138] on div "Bits Builder" at bounding box center [387, 140] width 138 height 44
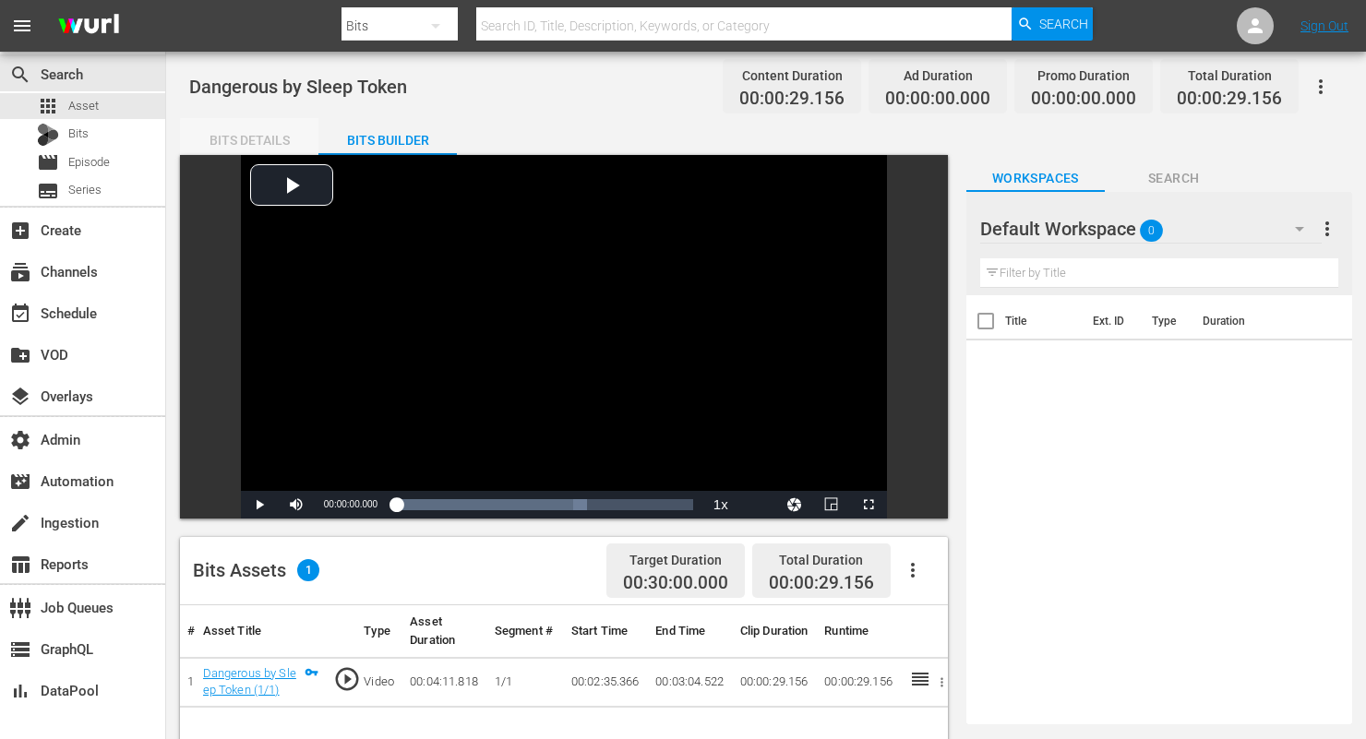
click at [262, 141] on div "Bits Details" at bounding box center [249, 140] width 138 height 44
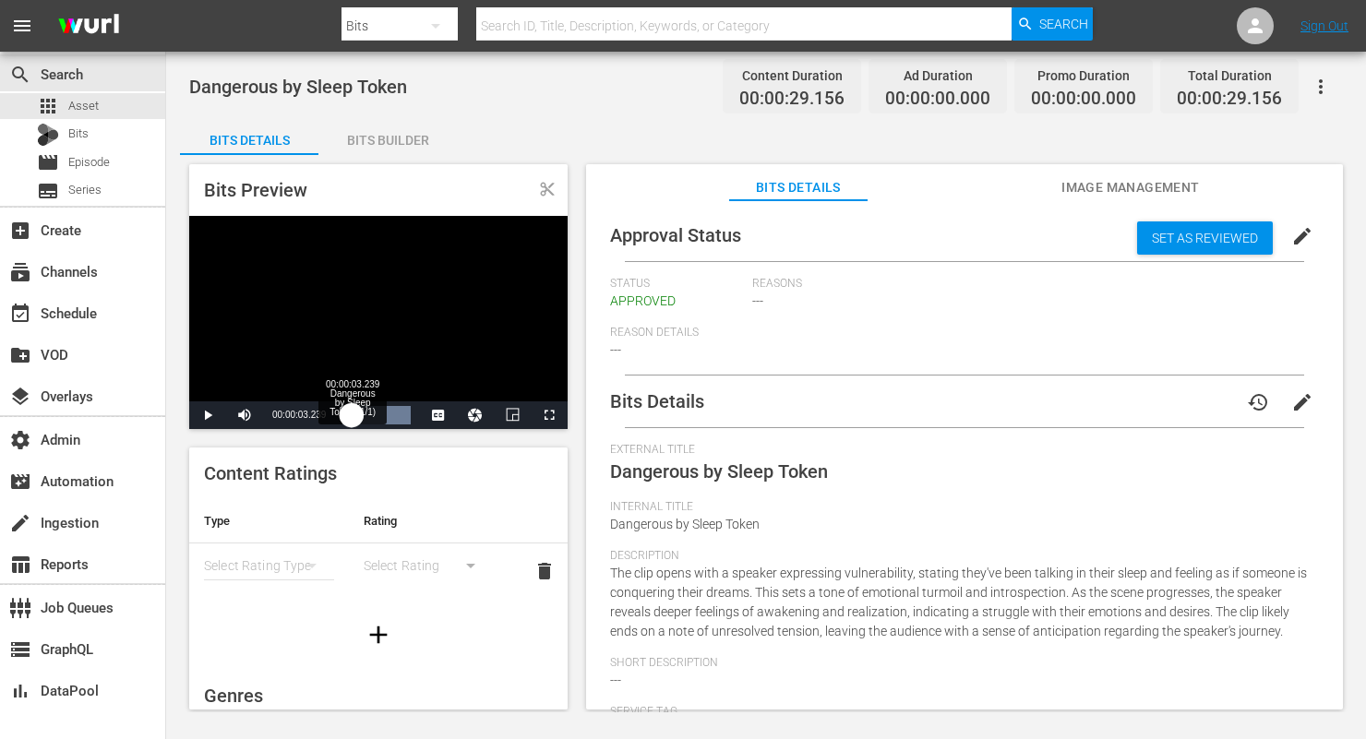
click at [352, 415] on div "Loaded : 100.00% 00:00:03.239 Dangerous by Sleep Token (1/1) 00:00:27.165" at bounding box center [377, 415] width 66 height 18
click at [350, 415] on div "Loaded : 100.00% 00:00:02.429 Dangerous by Sleep Token (1/1) 00:00:11.187" at bounding box center [377, 415] width 66 height 18
click at [208, 415] on span "Video Player" at bounding box center [208, 415] width 0 height 0
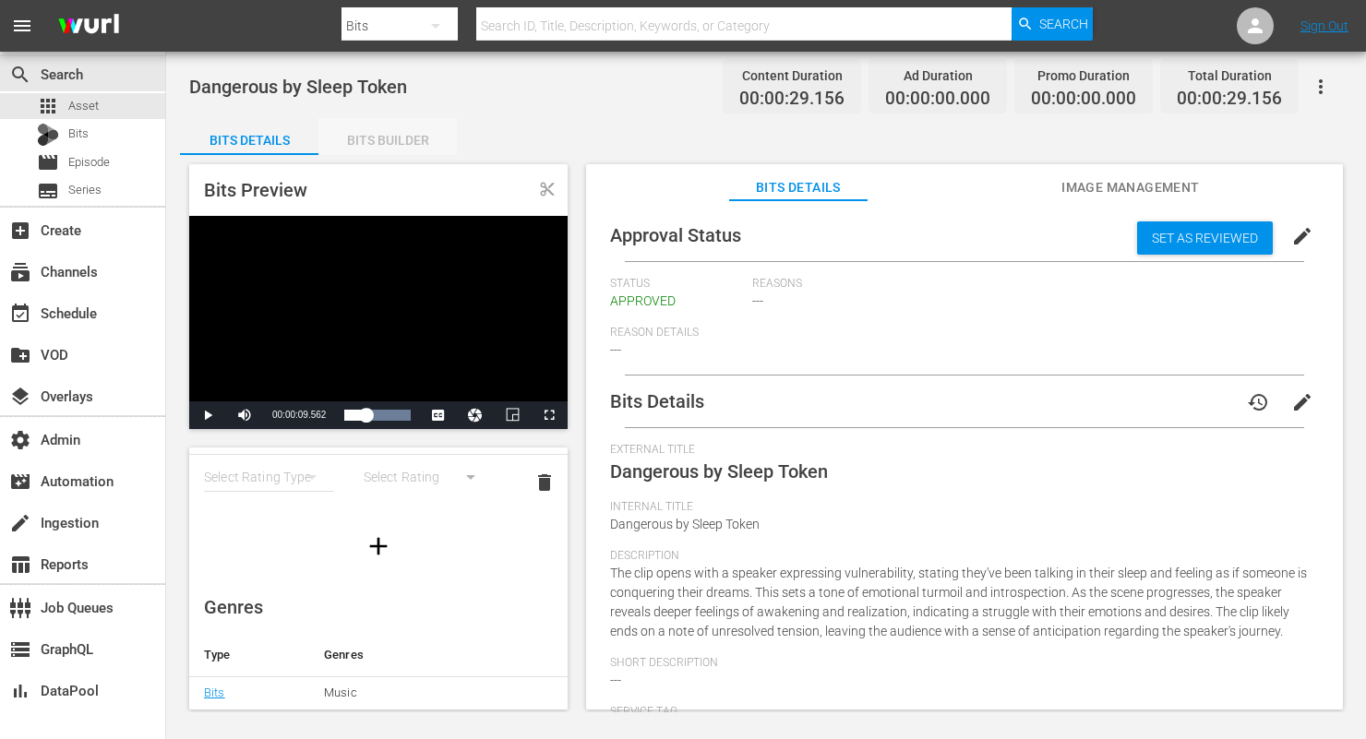
click at [395, 146] on div "Bits Builder" at bounding box center [387, 140] width 138 height 44
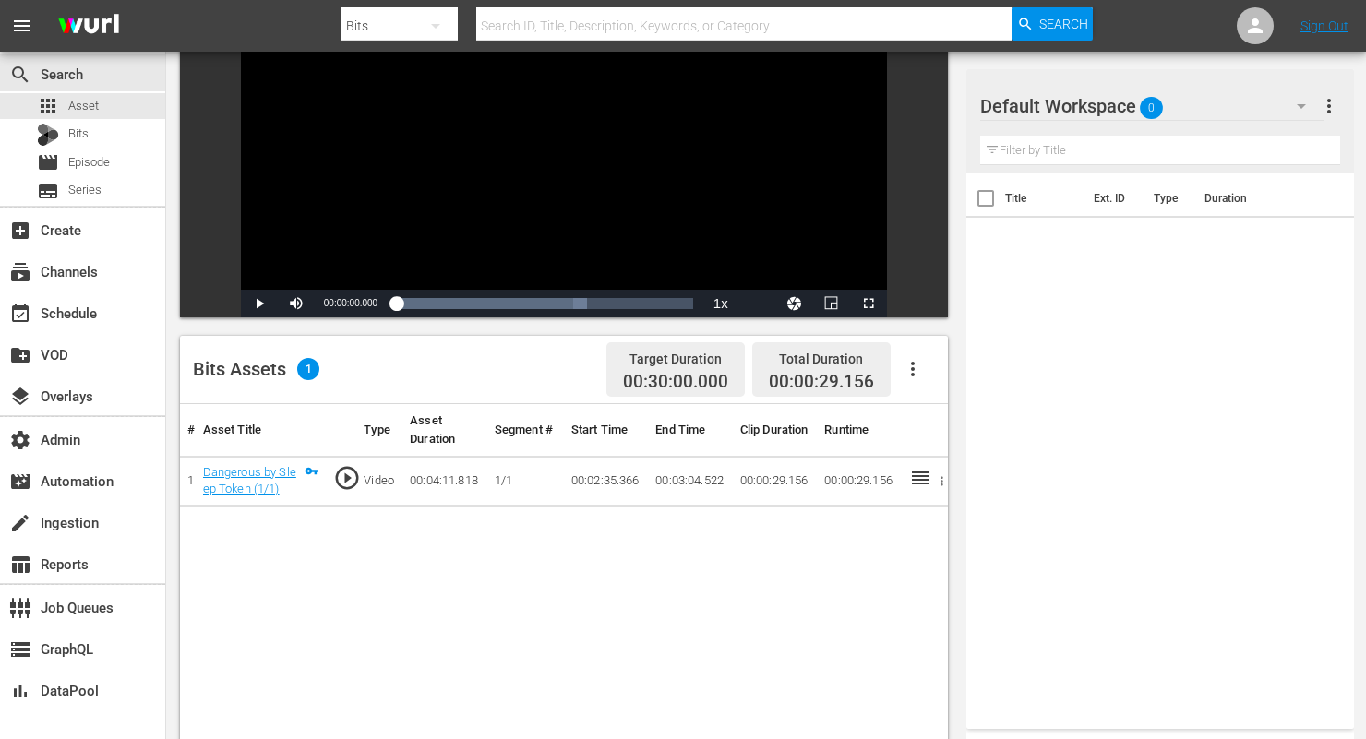
scroll to position [247, 0]
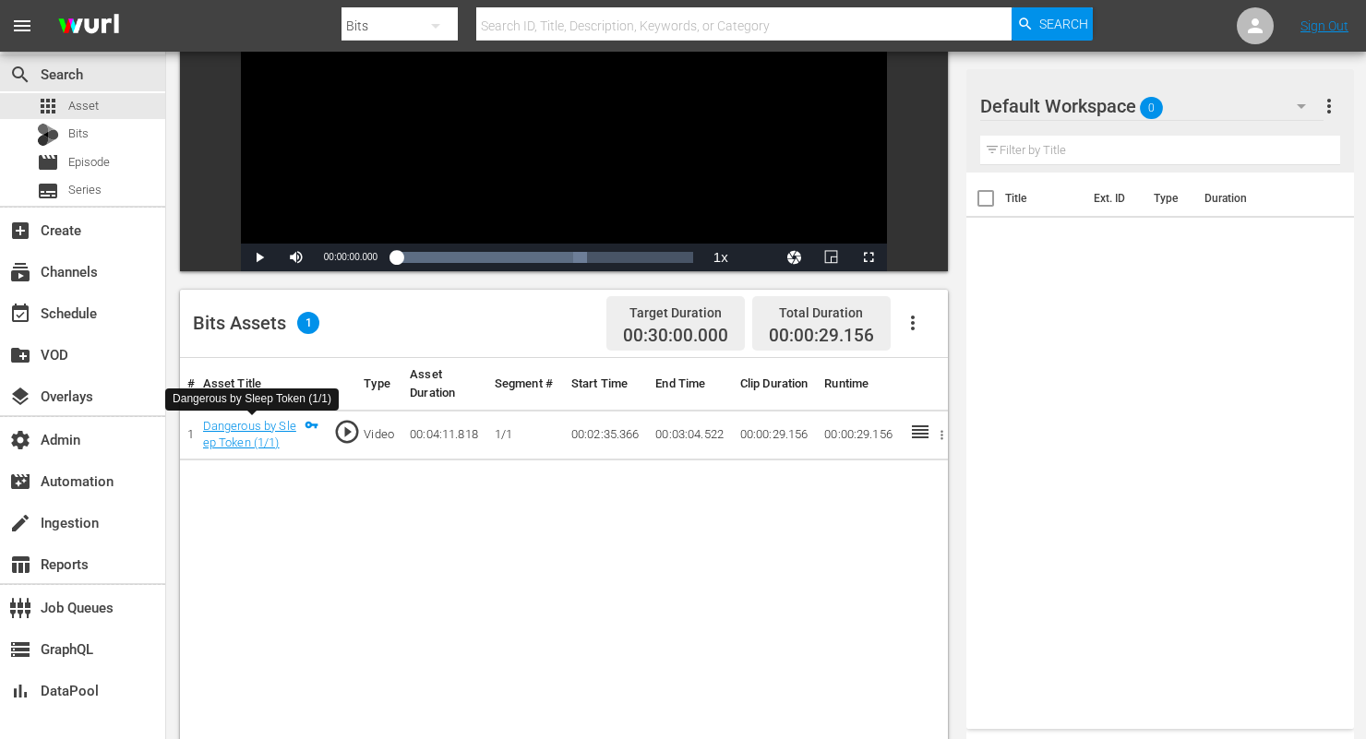
click at [258, 435] on div "Dangerous by Sleep Token (1/1)" at bounding box center [251, 435] width 97 height 34
click at [257, 427] on link "Dangerous by Sleep Token (1/1)" at bounding box center [249, 434] width 93 height 31
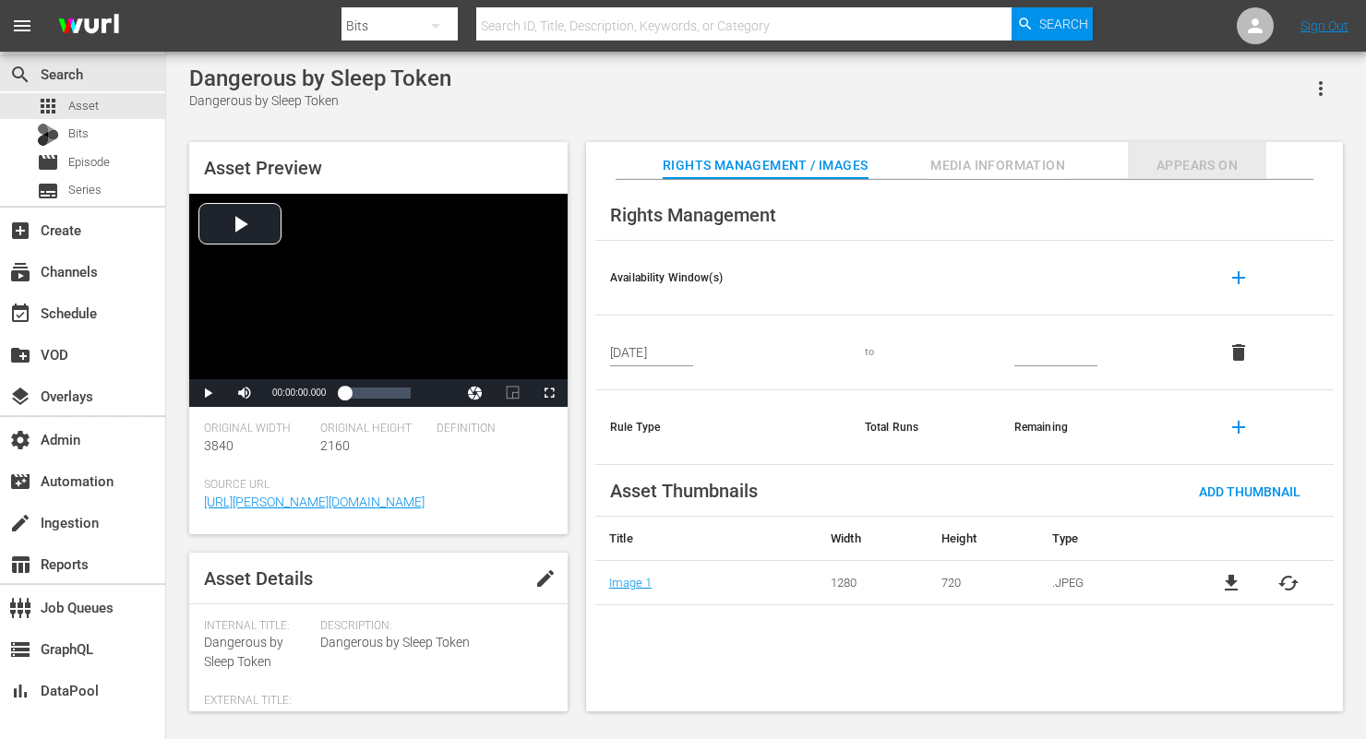
click at [1196, 162] on span "Appears On" at bounding box center [1197, 165] width 138 height 23
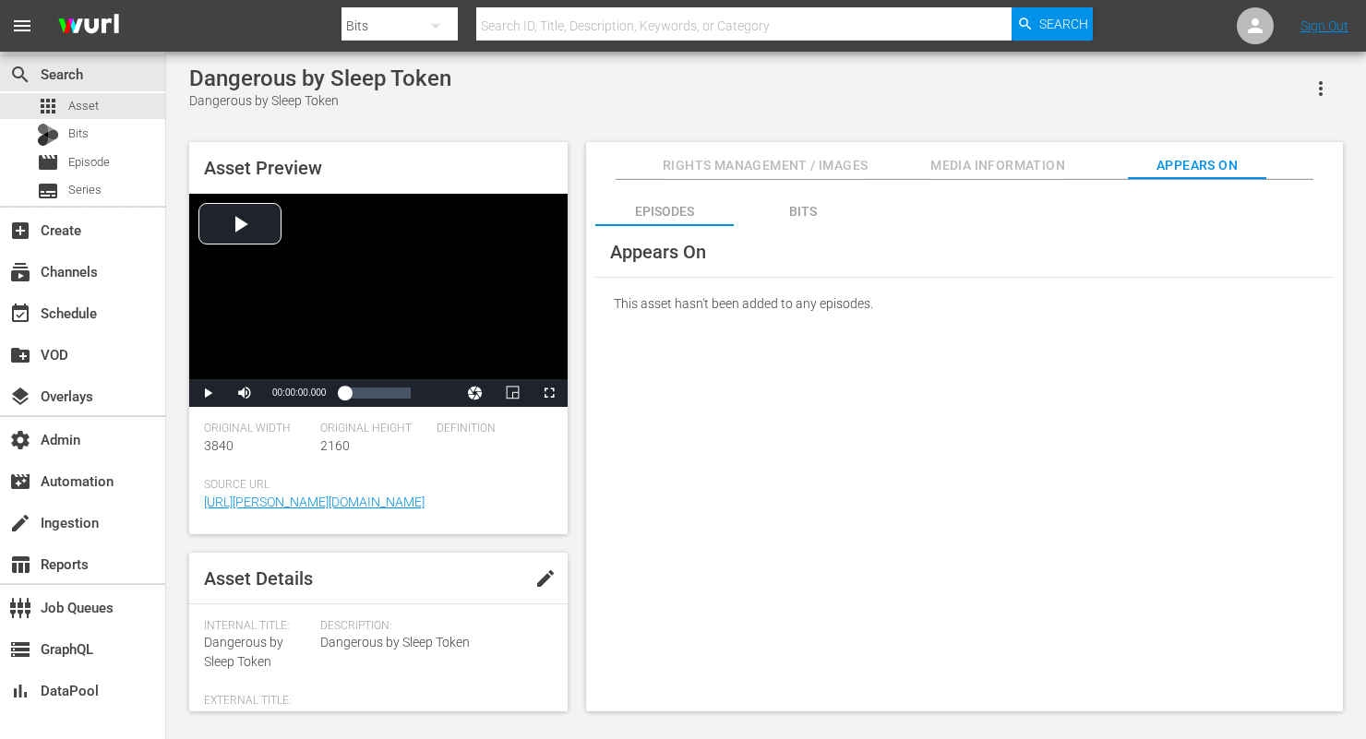
click at [810, 212] on div "Bits" at bounding box center [803, 211] width 138 height 44
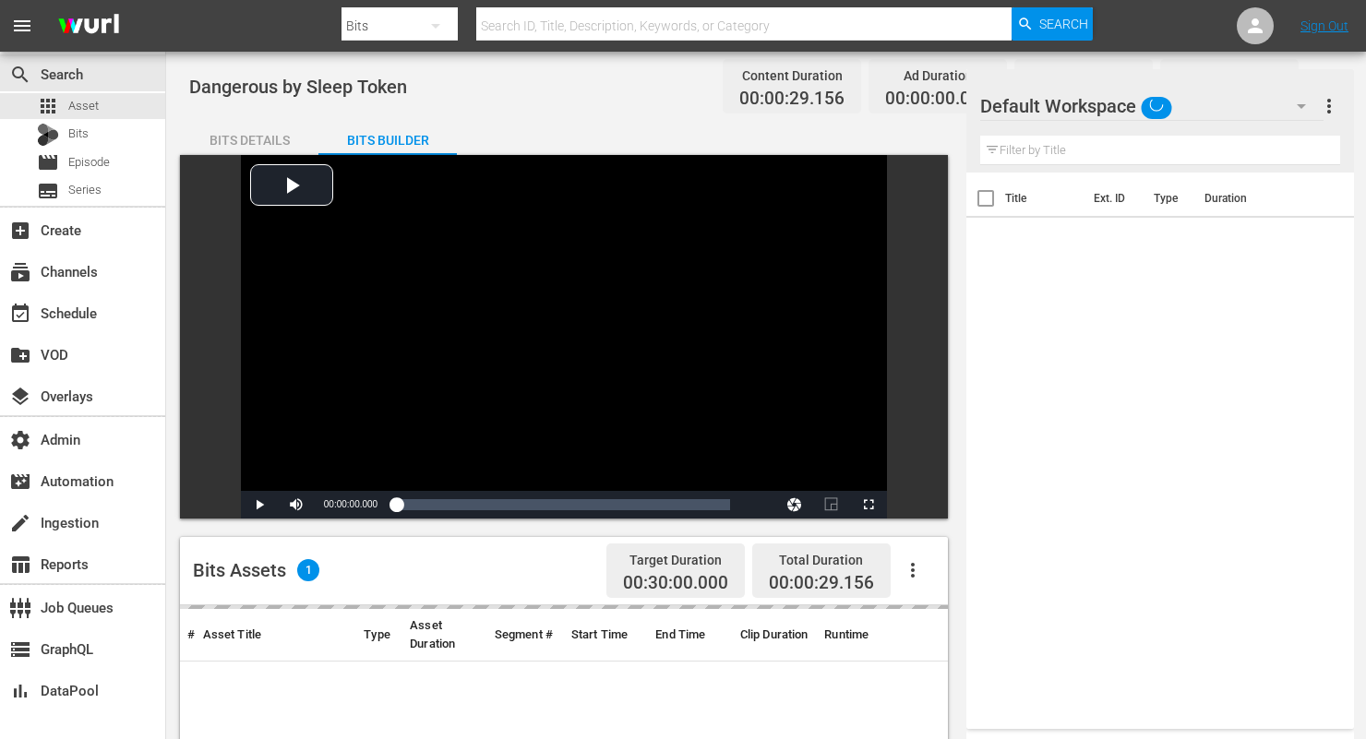
scroll to position [247, 0]
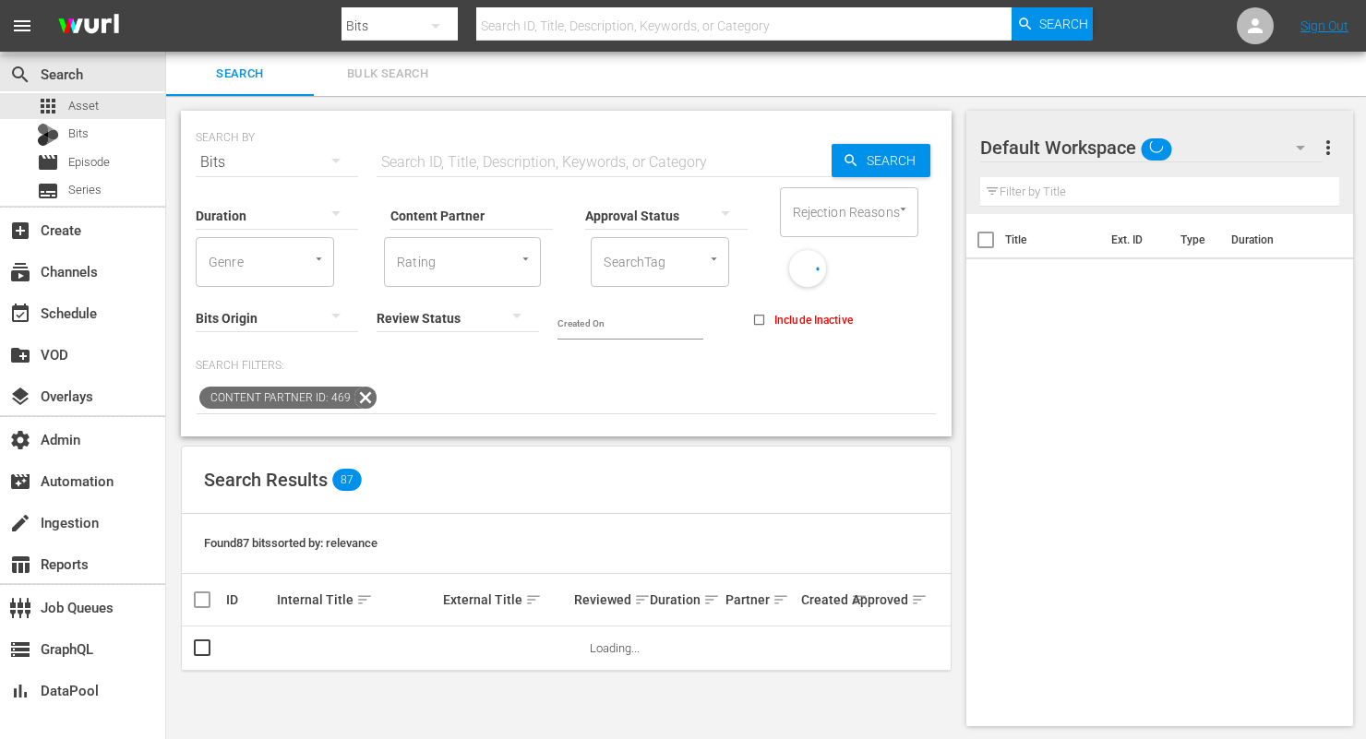
scroll to position [2, 0]
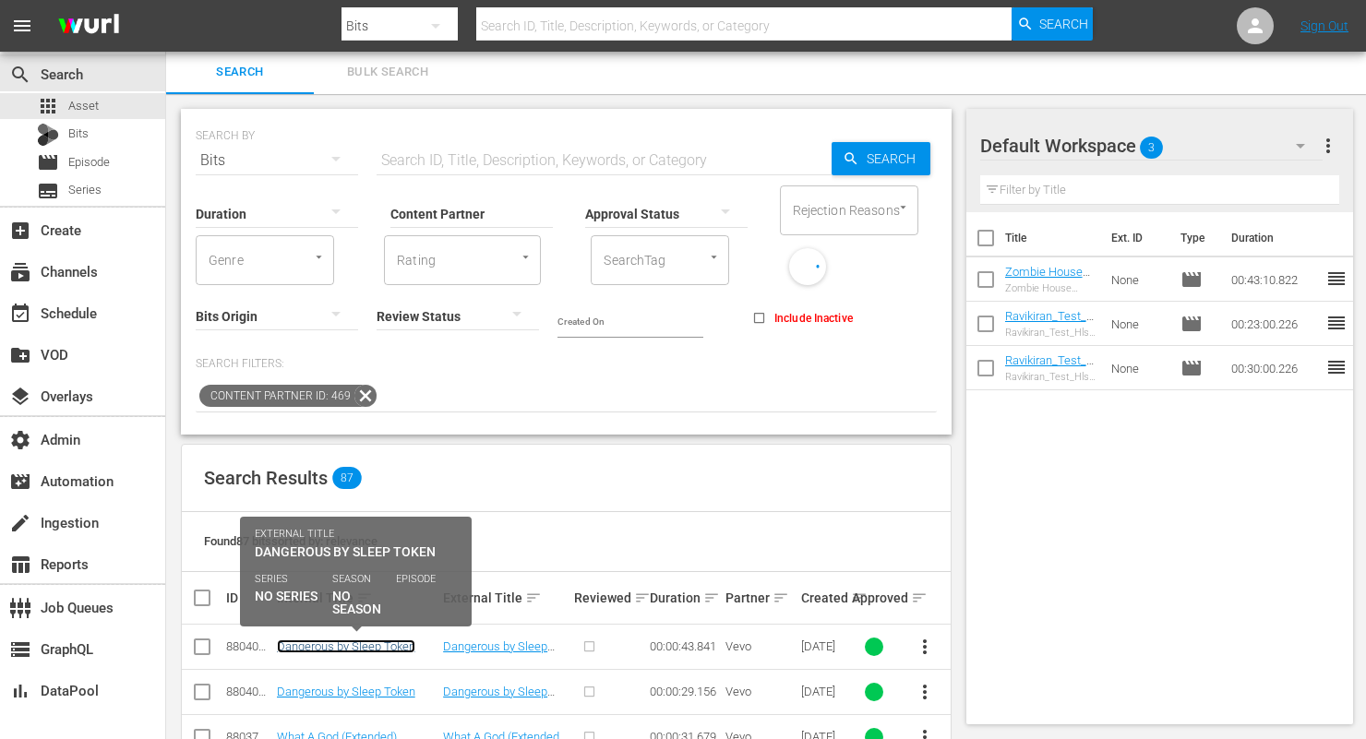
click at [358, 645] on link "Dangerous by Sleep Token" at bounding box center [346, 647] width 138 height 14
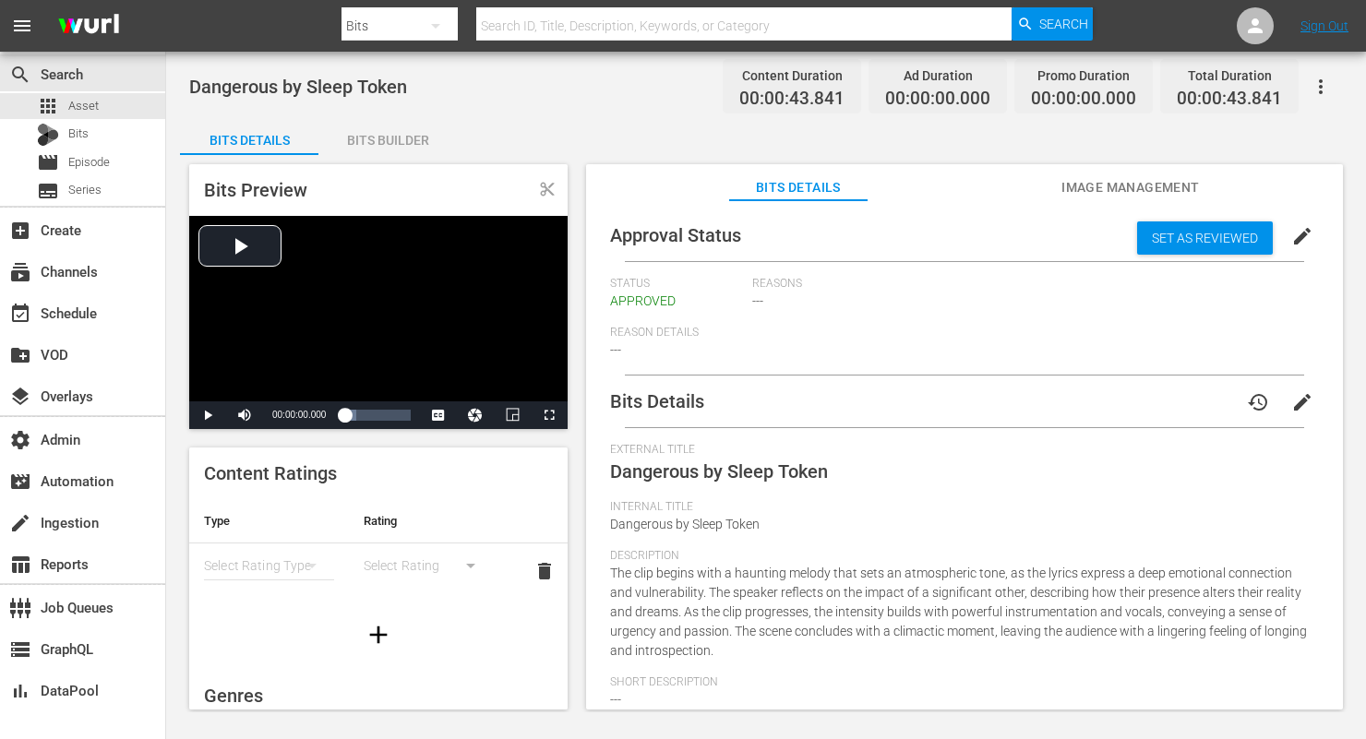
click at [411, 135] on div "Bits Builder" at bounding box center [387, 140] width 138 height 44
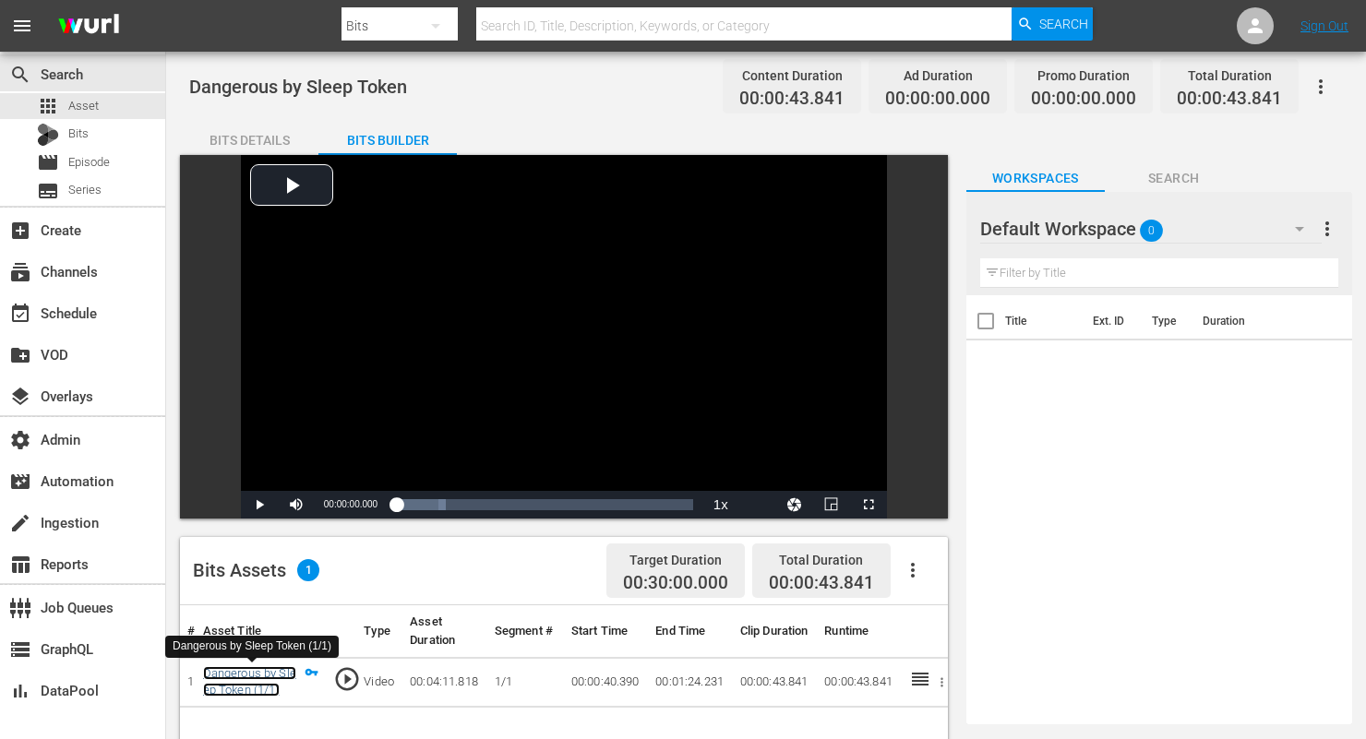
click at [244, 673] on link "Dangerous by Sleep Token (1/1)" at bounding box center [249, 682] width 93 height 31
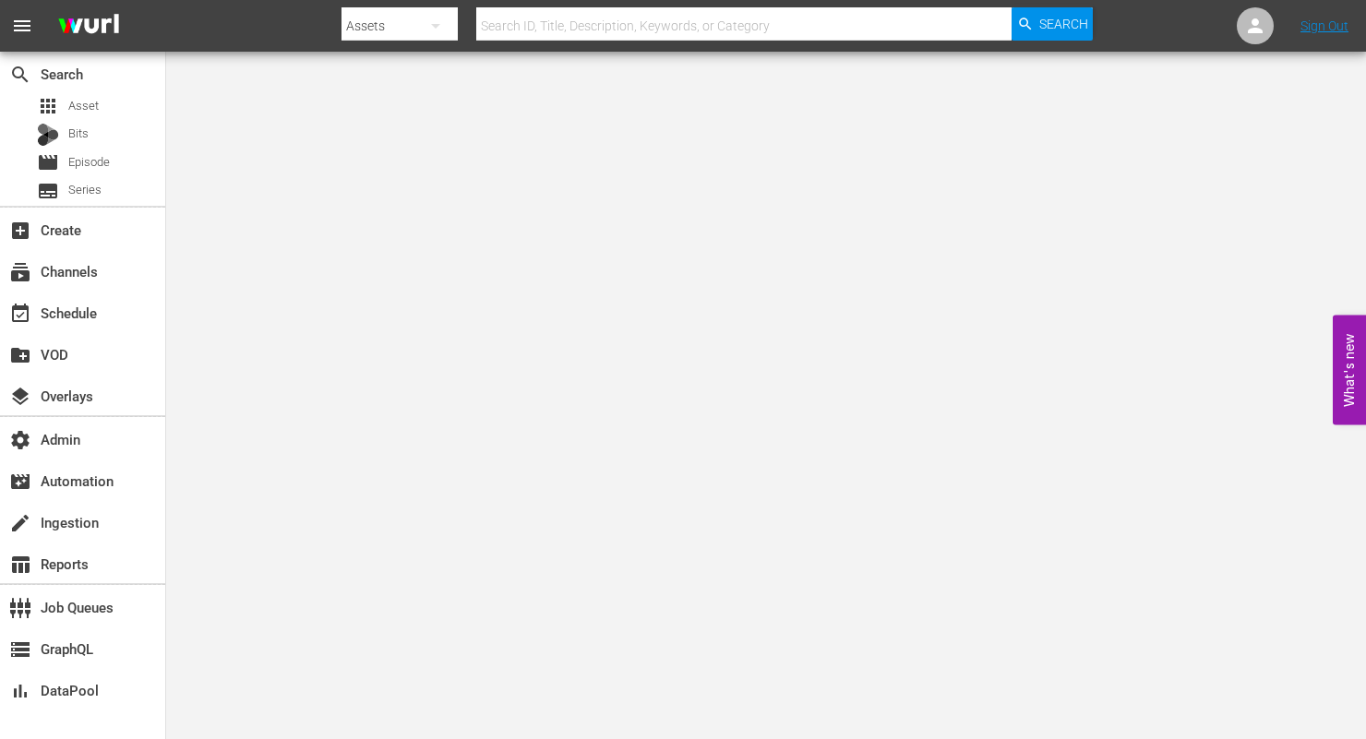
click at [427, 18] on icon "button" at bounding box center [436, 26] width 22 height 22
click at [395, 169] on div "Bits" at bounding box center [401, 166] width 74 height 30
click at [425, 19] on icon "button" at bounding box center [436, 26] width 22 height 22
click at [407, 194] on div "Assets" at bounding box center [401, 196] width 74 height 30
click at [588, 13] on input "text" at bounding box center [743, 26] width 535 height 44
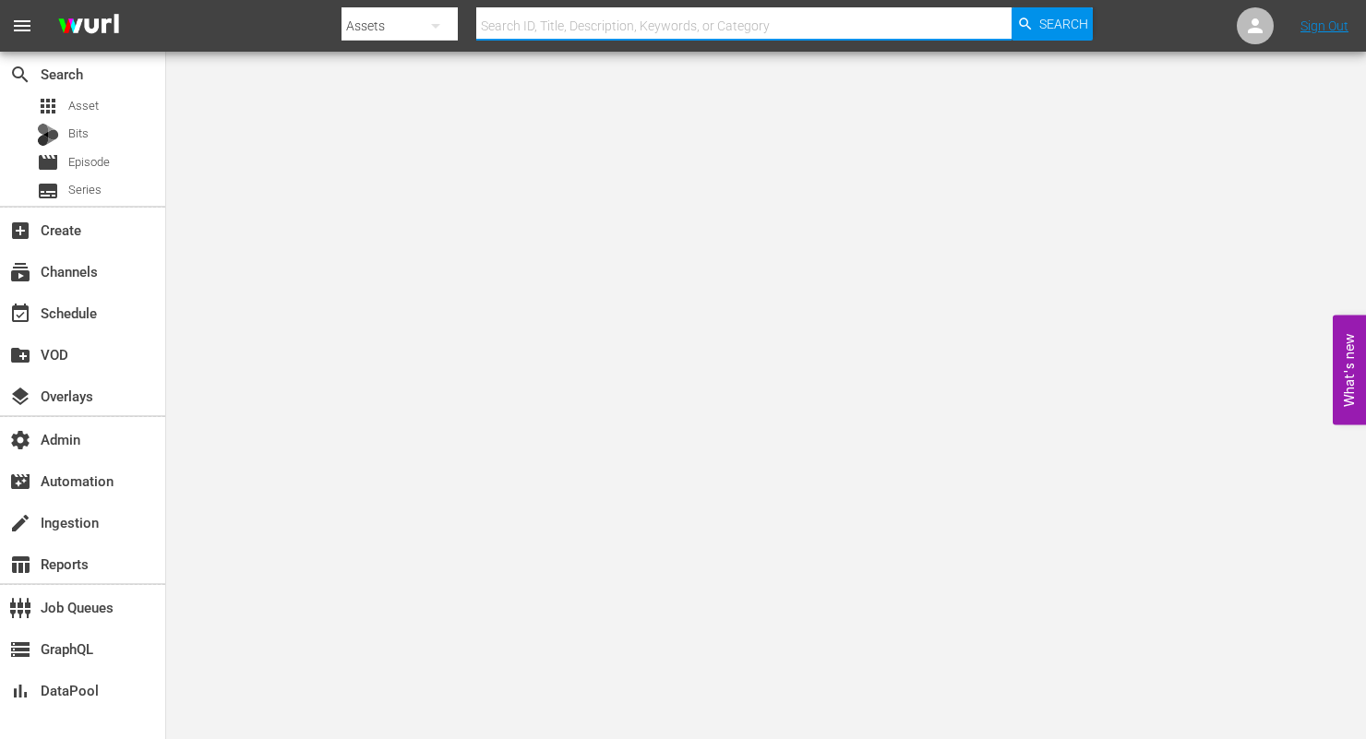
paste input "187329825"
type input "187329825"
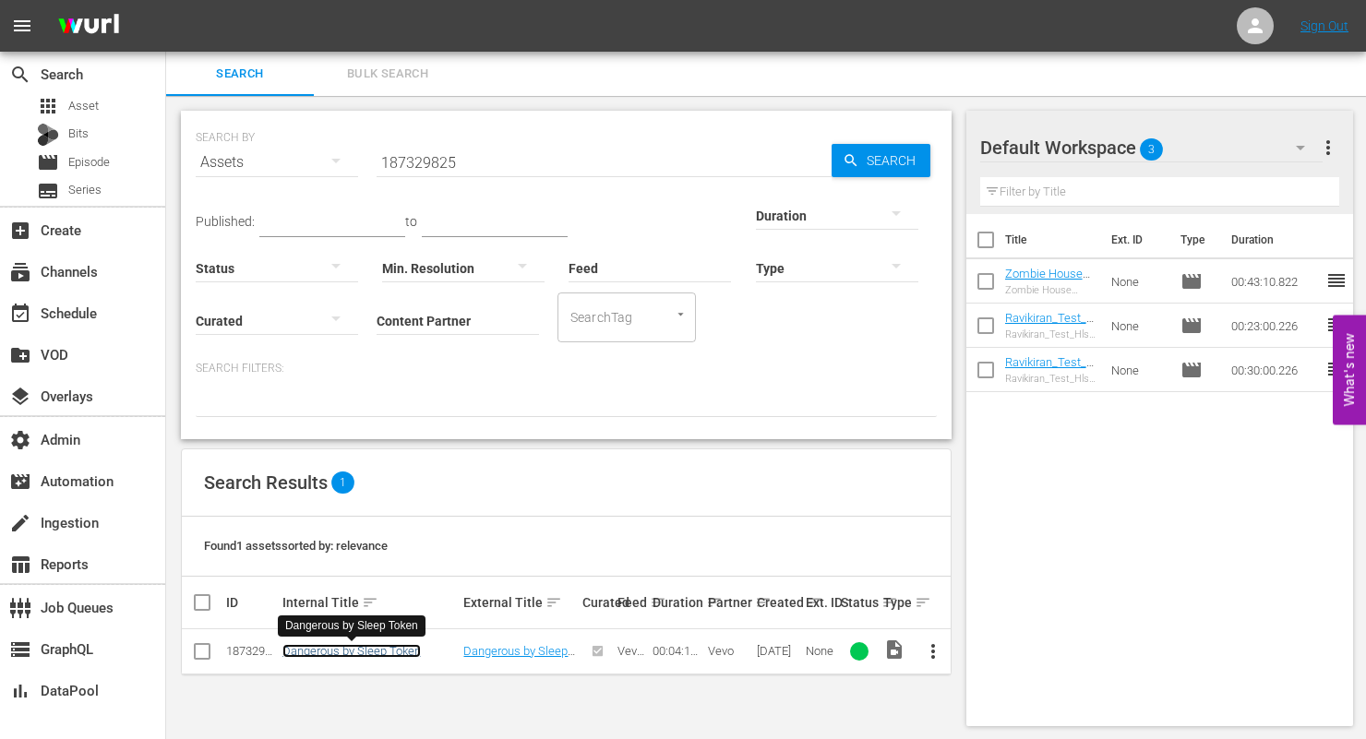
click at [369, 656] on link "Dangerous by Sleep Token" at bounding box center [351, 651] width 138 height 14
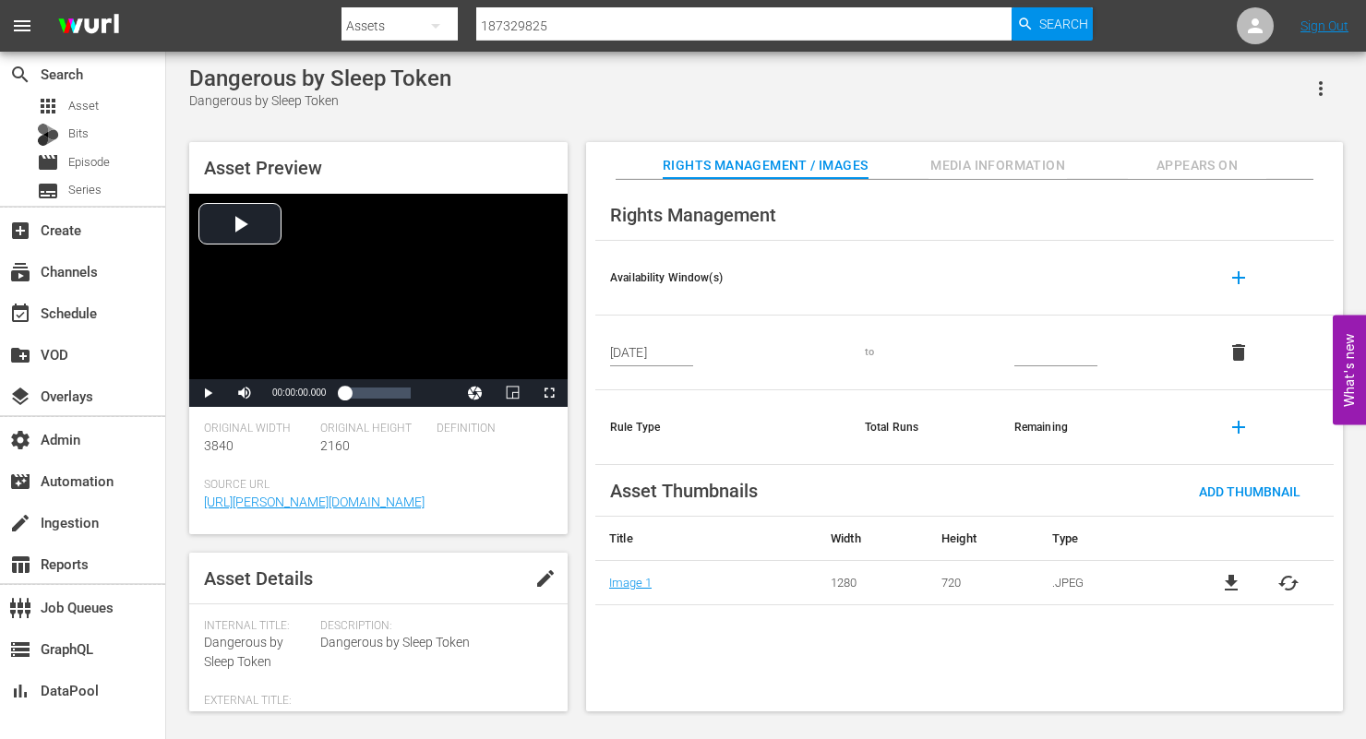
click at [535, 25] on input "187329825" at bounding box center [743, 26] width 535 height 44
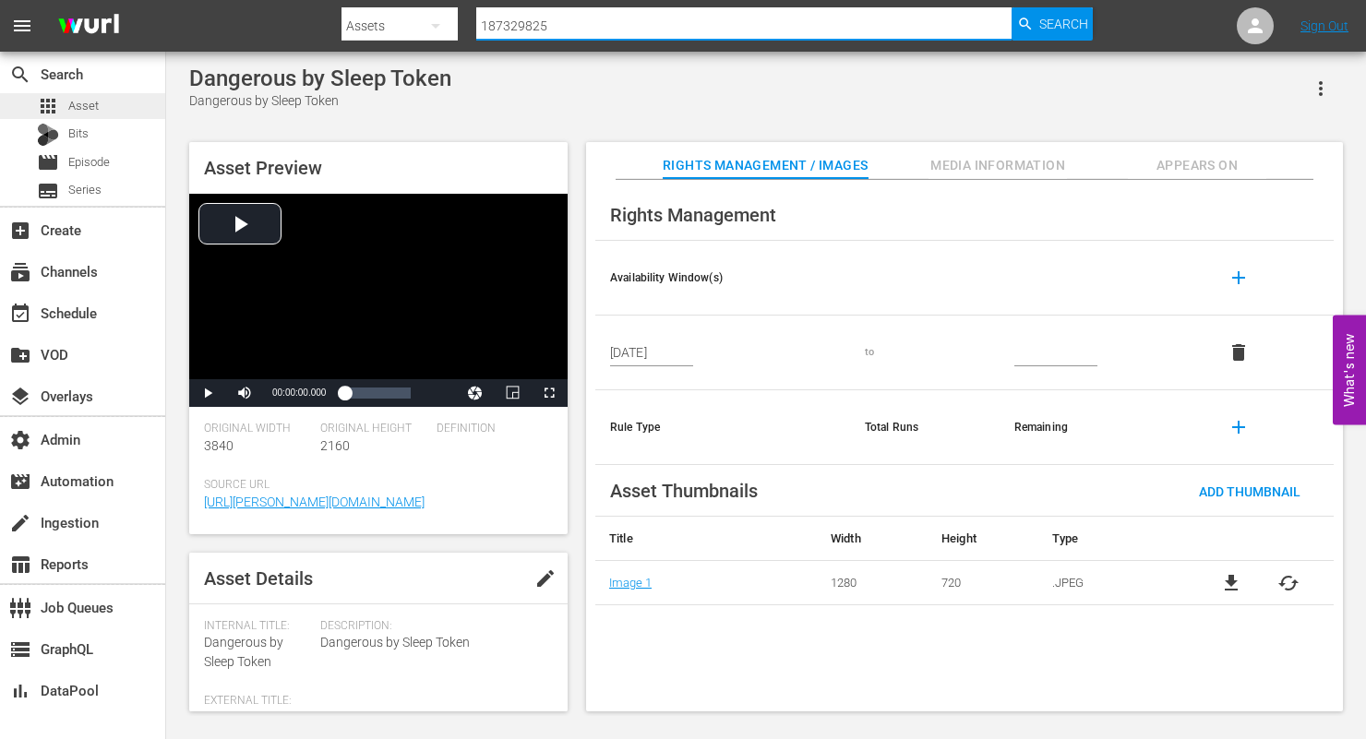
click at [104, 115] on div "apps Asset" at bounding box center [82, 106] width 165 height 26
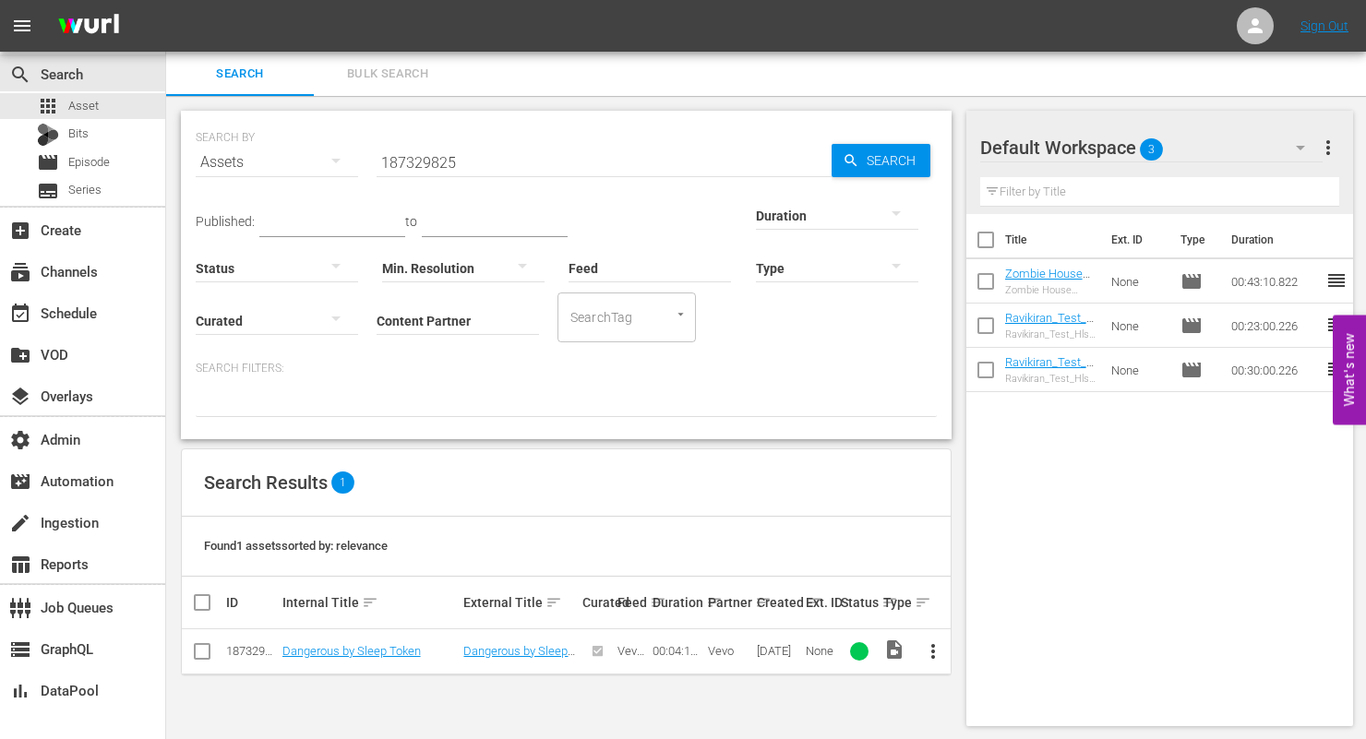
click at [202, 656] on input "checkbox" at bounding box center [202, 655] width 22 height 22
checkbox input "true"
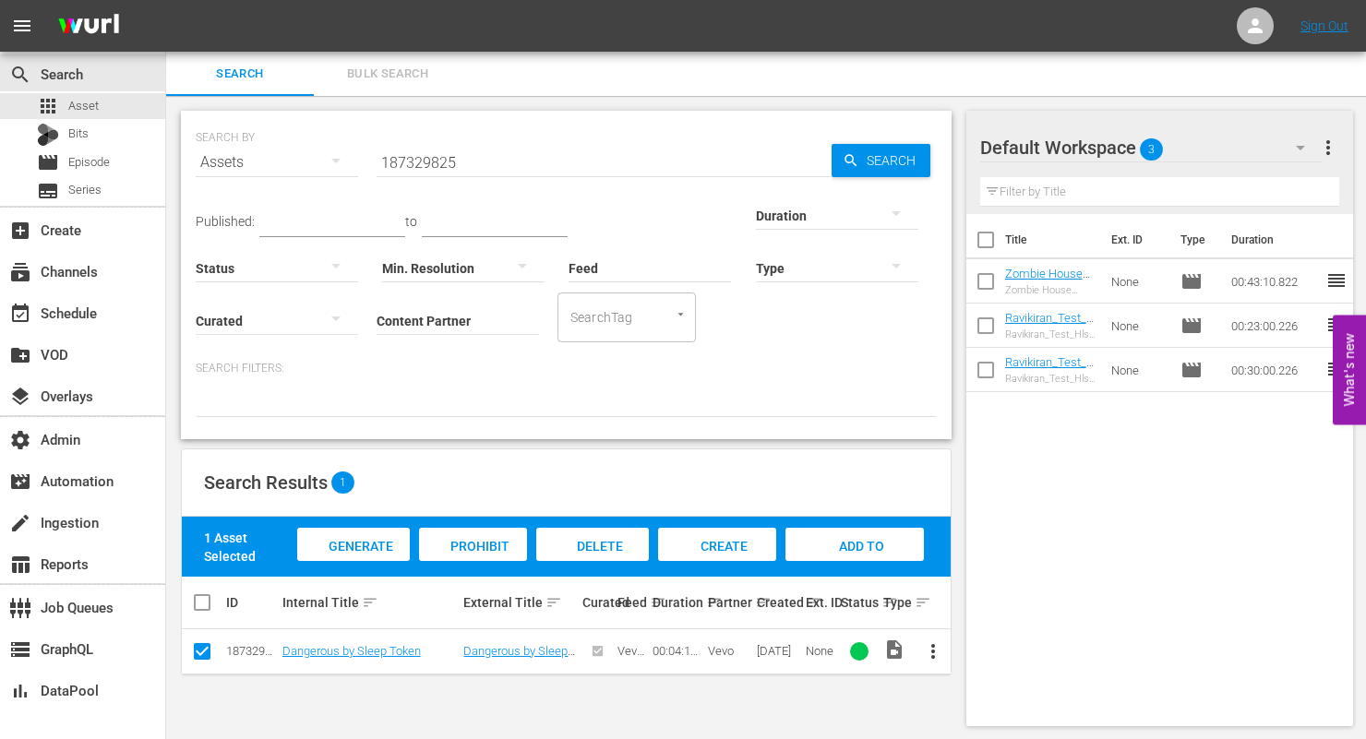
click at [371, 550] on span "Generate Bits" at bounding box center [353, 564] width 79 height 50
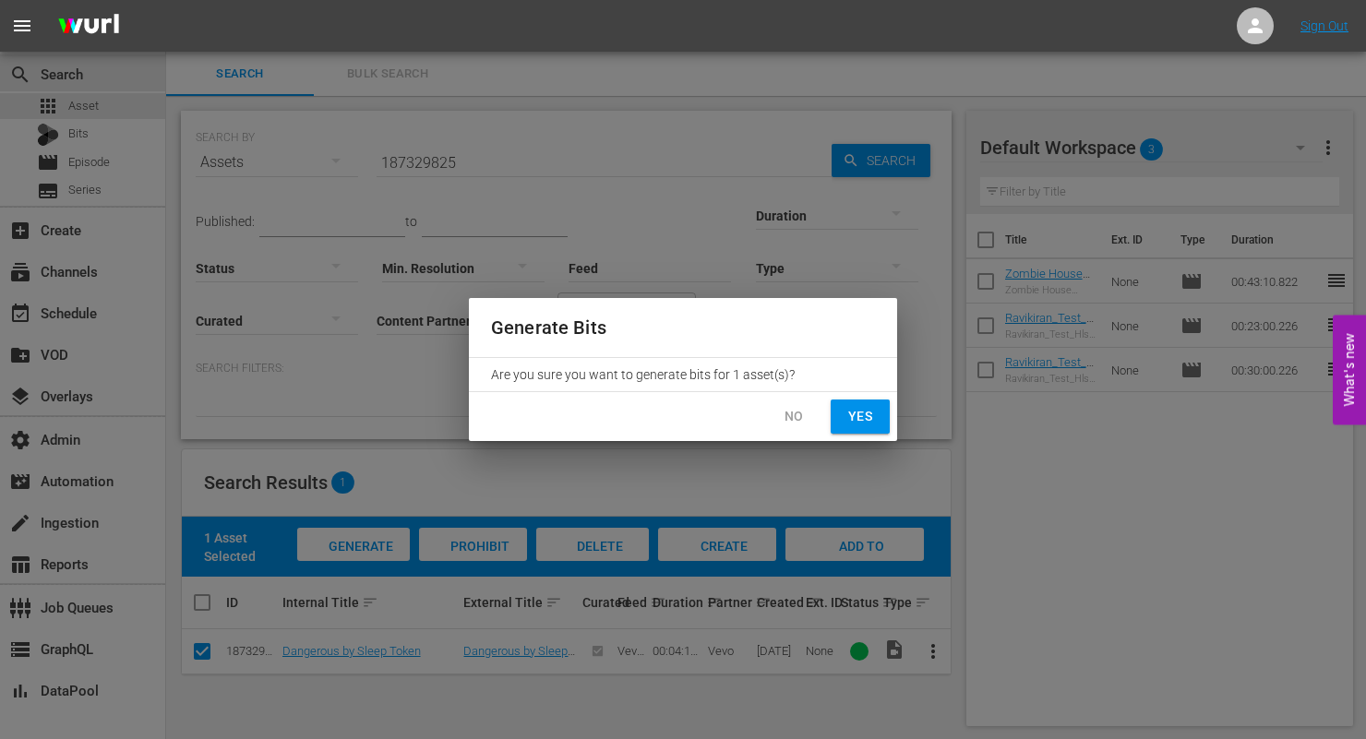
click at [868, 420] on span "Yes" at bounding box center [861, 416] width 30 height 23
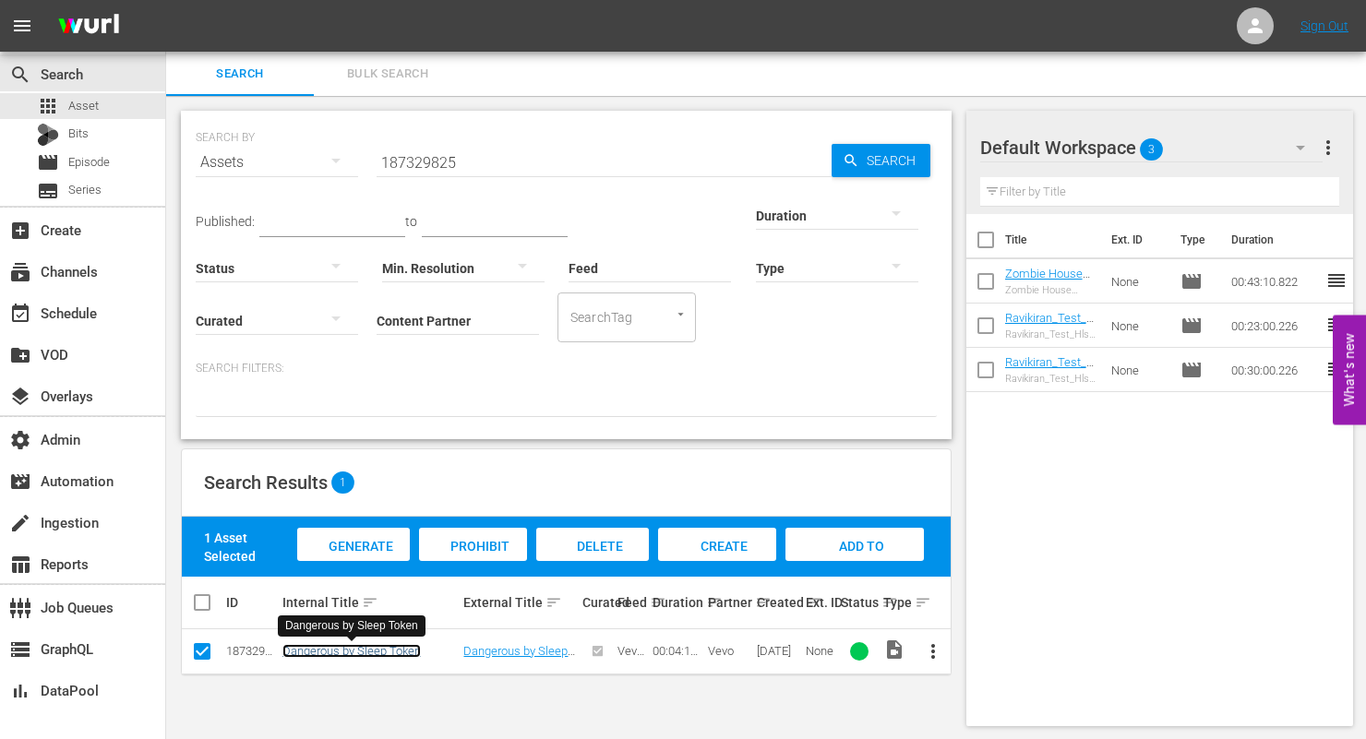
click at [343, 656] on link "Dangerous by Sleep Token" at bounding box center [351, 651] width 138 height 14
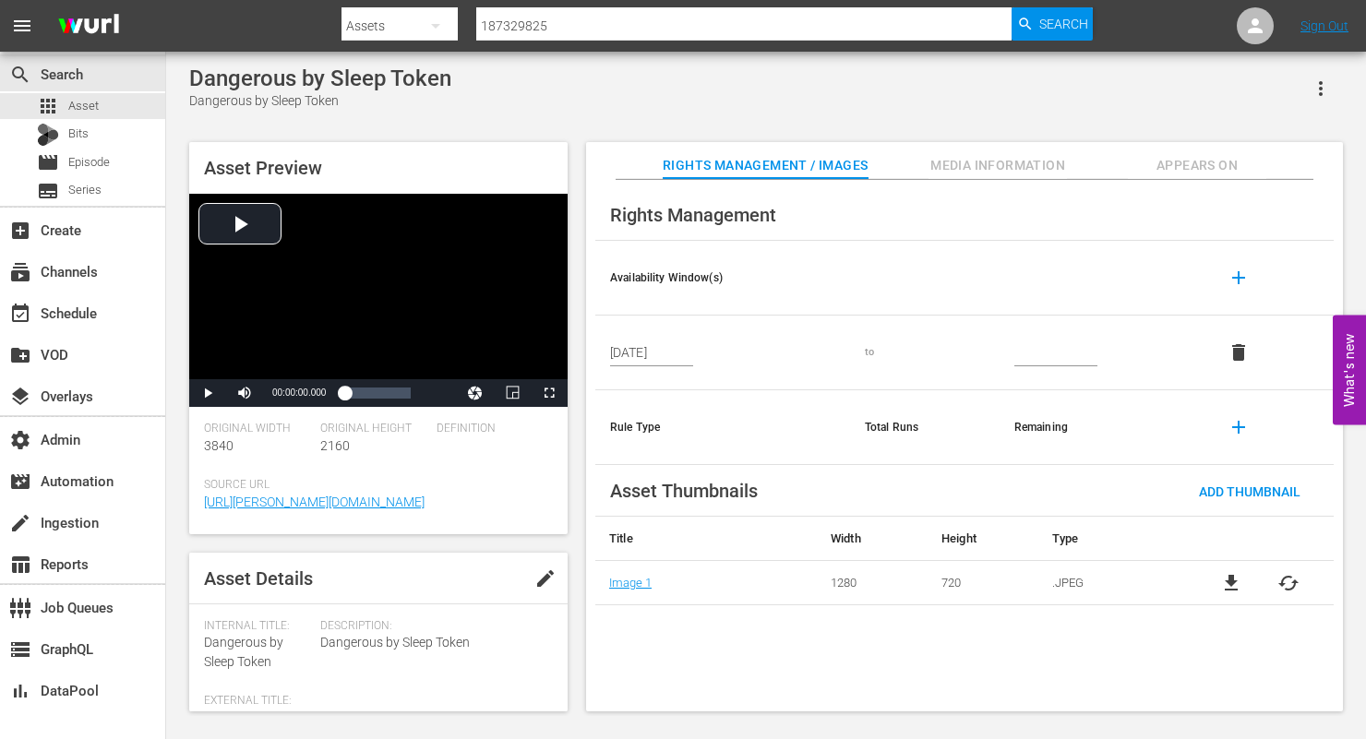
click at [1186, 161] on span "Appears On" at bounding box center [1197, 165] width 138 height 23
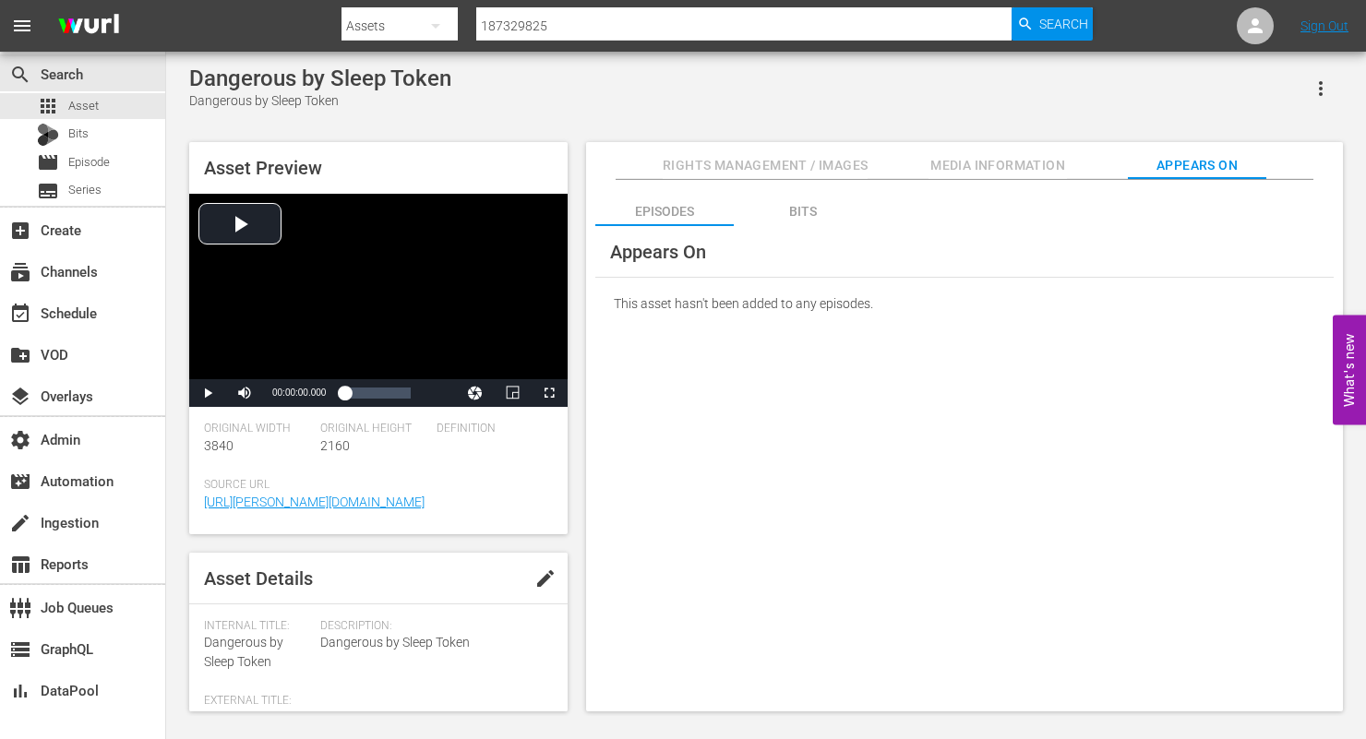
click at [796, 202] on div "Bits" at bounding box center [803, 211] width 138 height 44
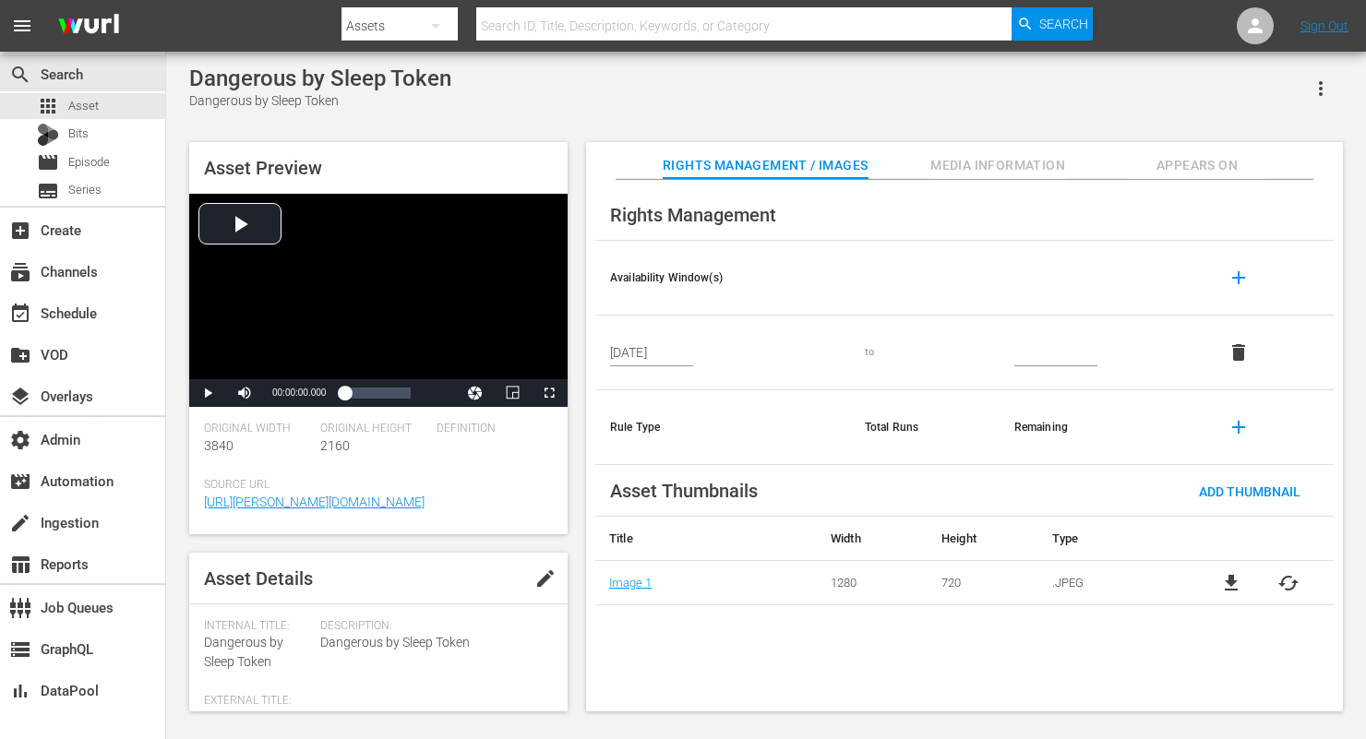
click at [1155, 172] on span "Appears On" at bounding box center [1197, 165] width 138 height 23
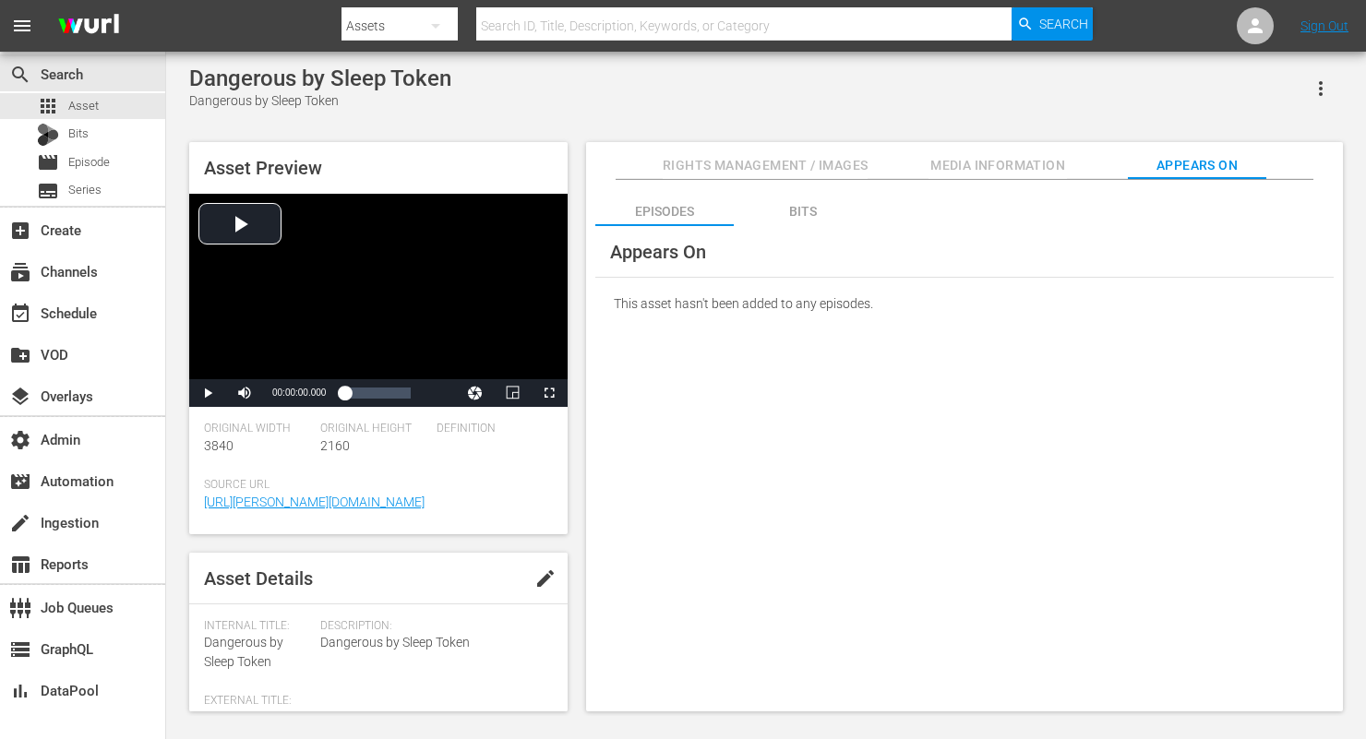
click at [832, 205] on div "Bits" at bounding box center [803, 211] width 138 height 44
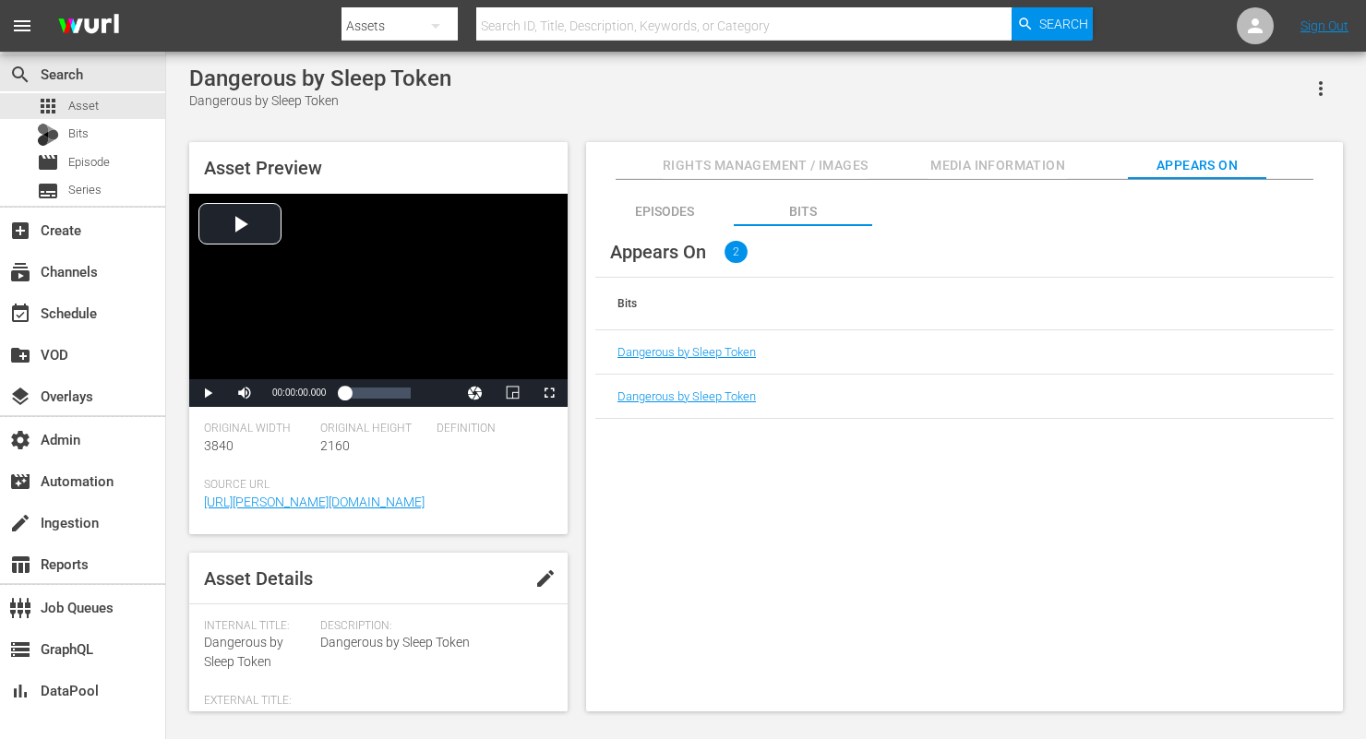
click at [696, 222] on div "Episodes" at bounding box center [664, 211] width 138 height 44
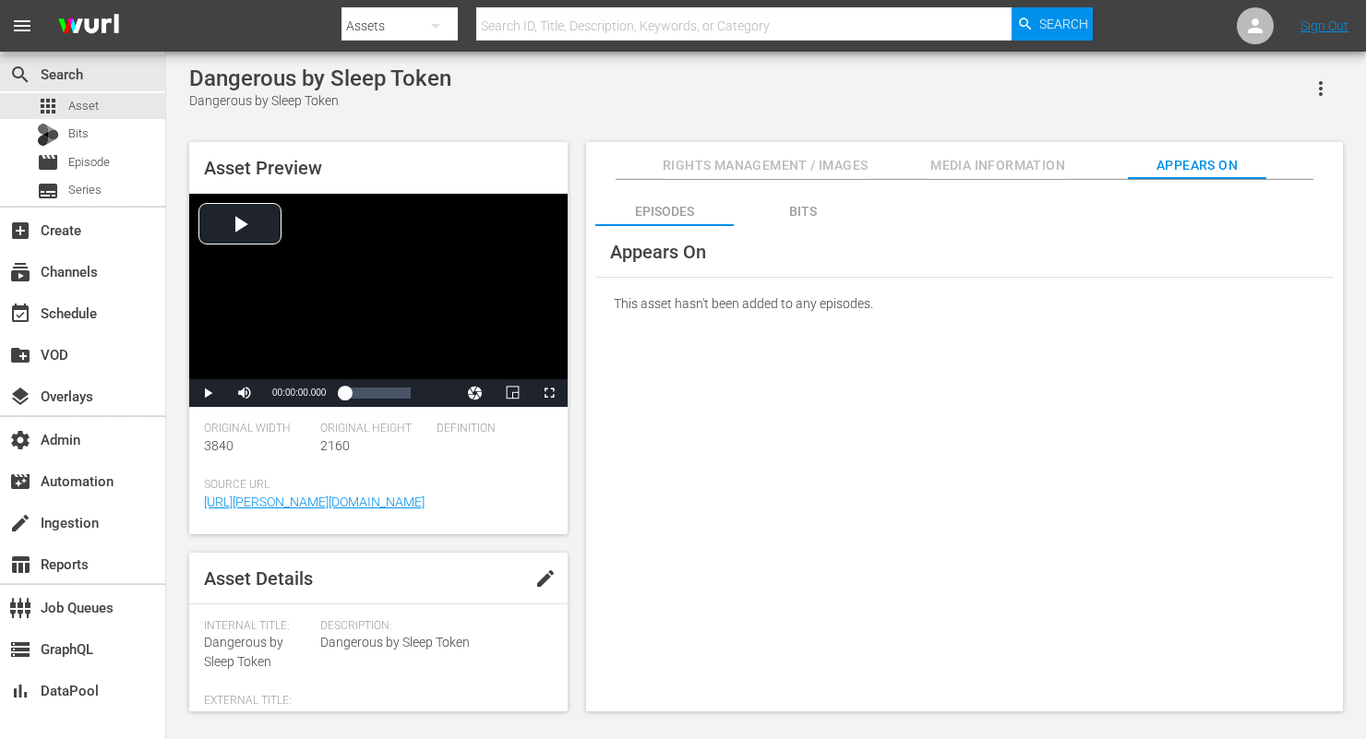
click at [796, 212] on div "Bits" at bounding box center [803, 211] width 138 height 44
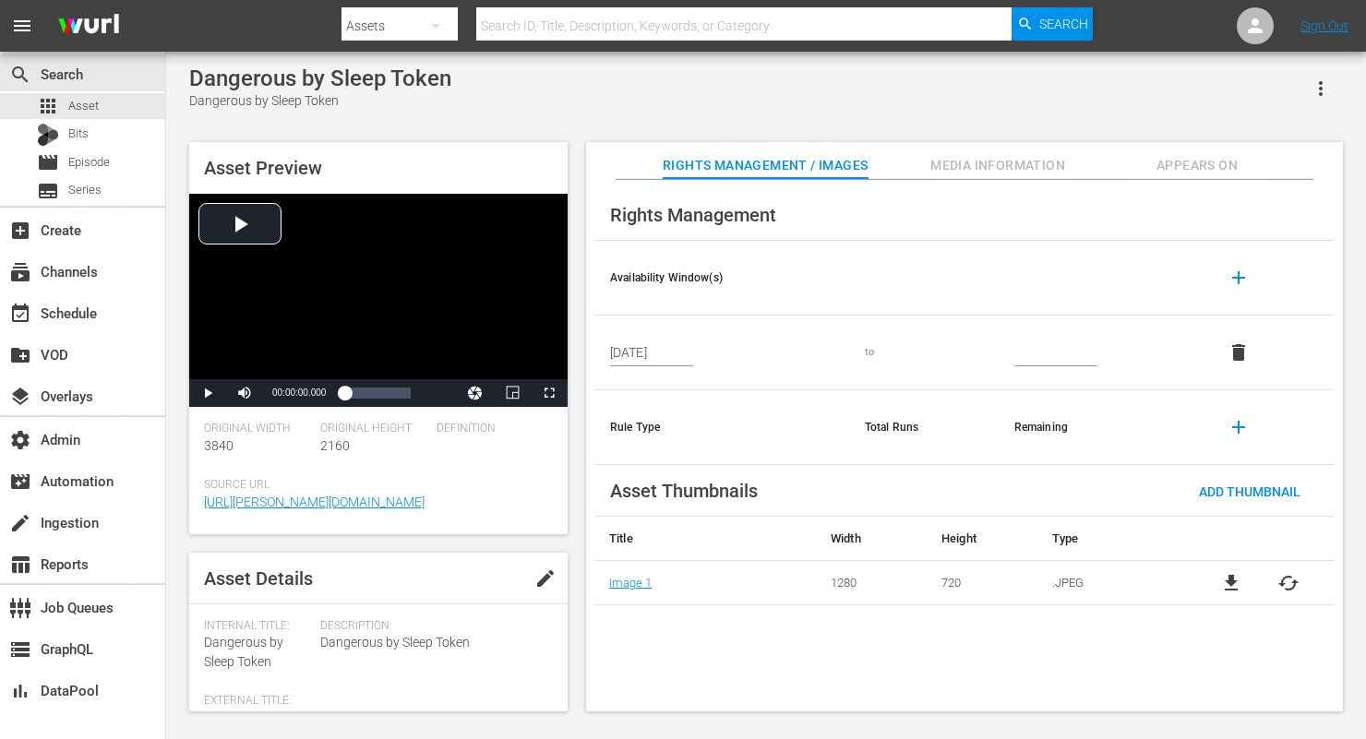
click at [1209, 156] on span "Appears On" at bounding box center [1197, 165] width 138 height 23
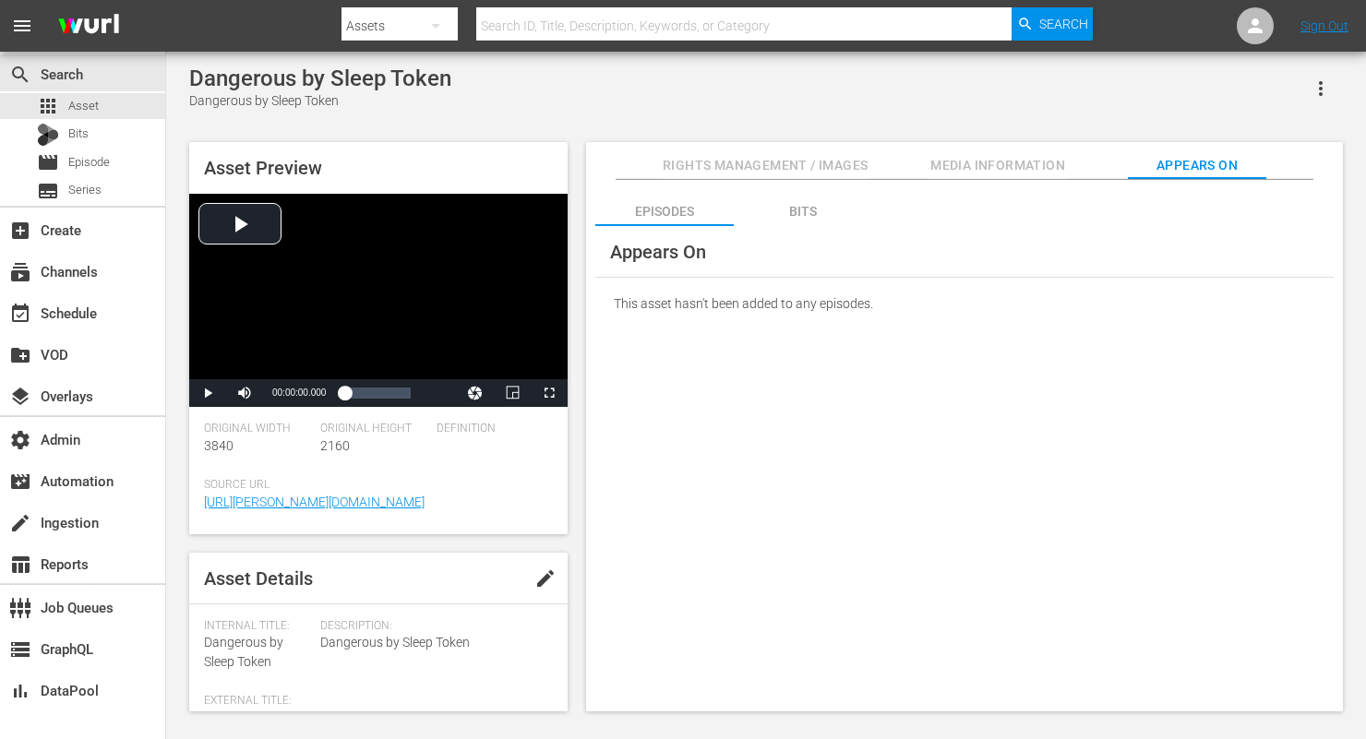
click at [801, 202] on div "Bits" at bounding box center [803, 211] width 138 height 44
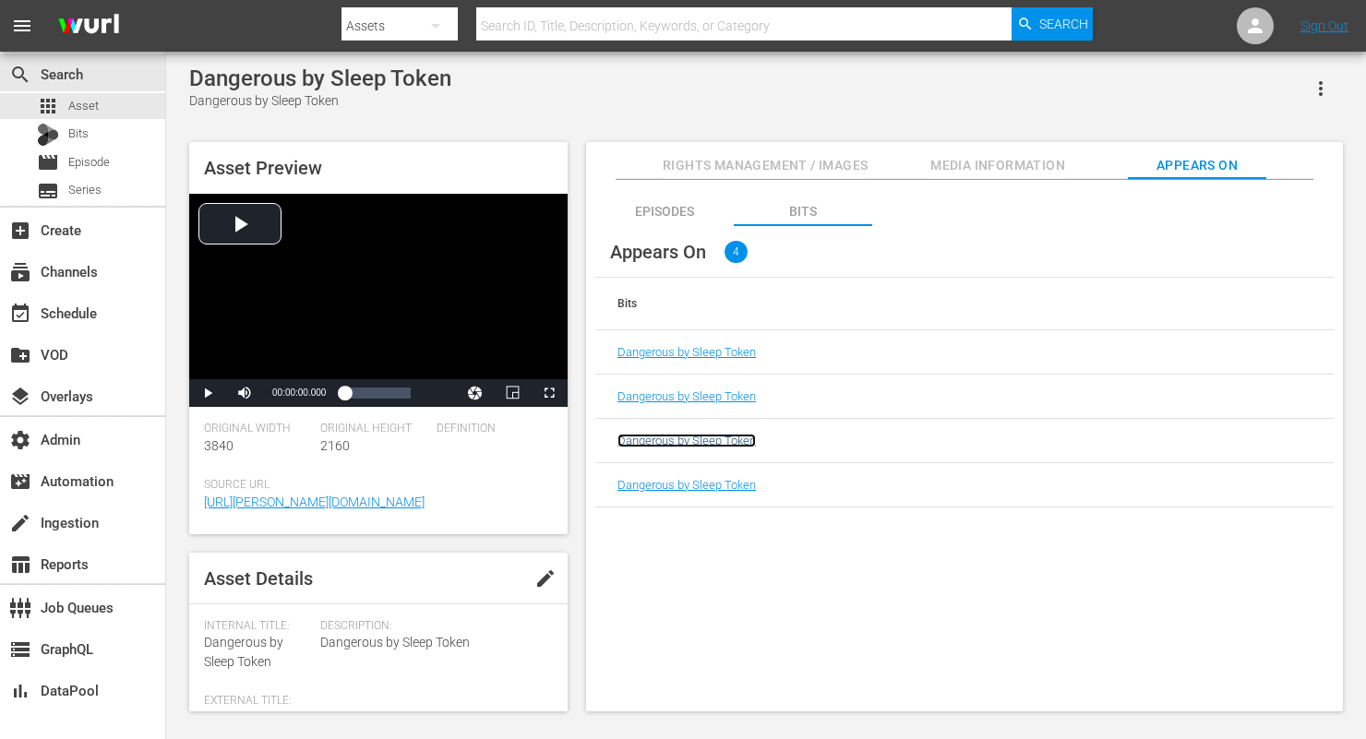
click at [733, 441] on link "Dangerous by Sleep Token" at bounding box center [687, 441] width 138 height 14
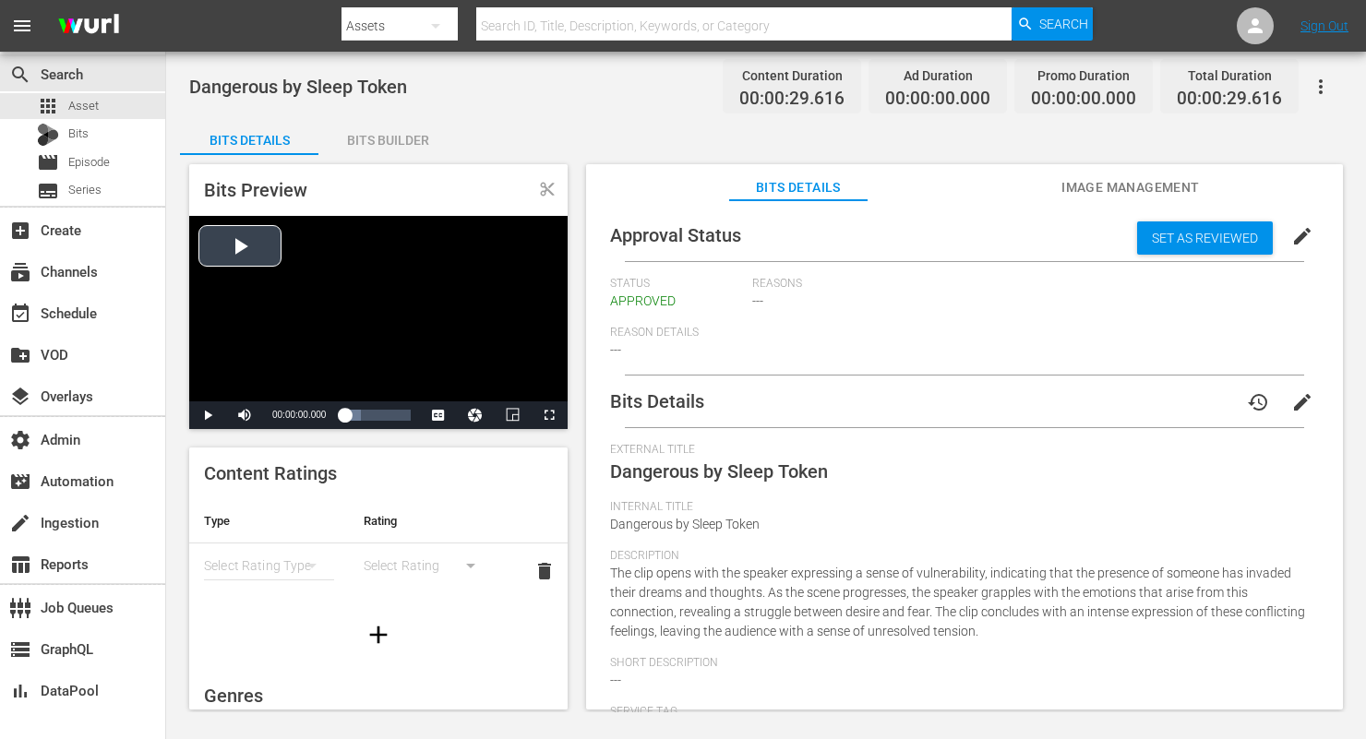
click at [241, 240] on div "Video Player" at bounding box center [378, 309] width 379 height 186
click at [406, 422] on div "00:00:27.559 Dangerous by Sleep Token (1/1)" at bounding box center [406, 415] width 1 height 18
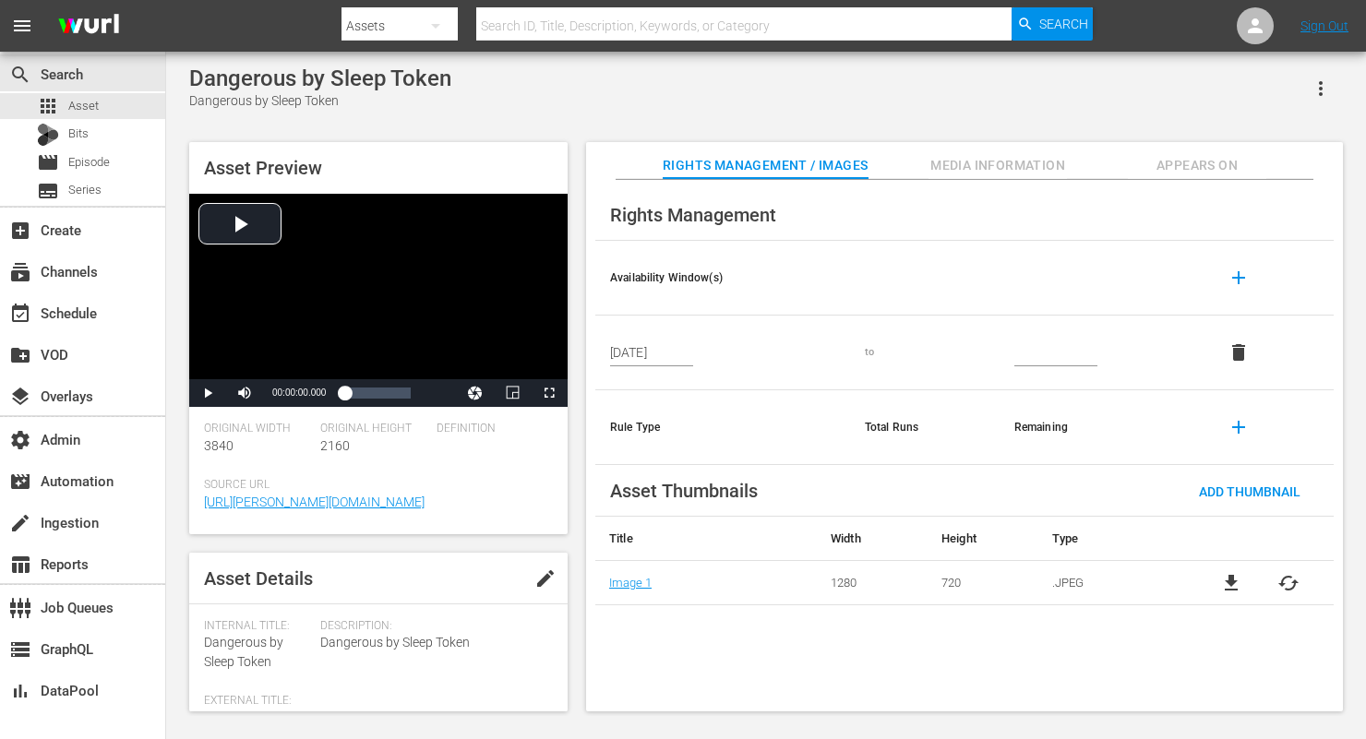
click at [1180, 153] on button "Appears On" at bounding box center [1197, 160] width 138 height 37
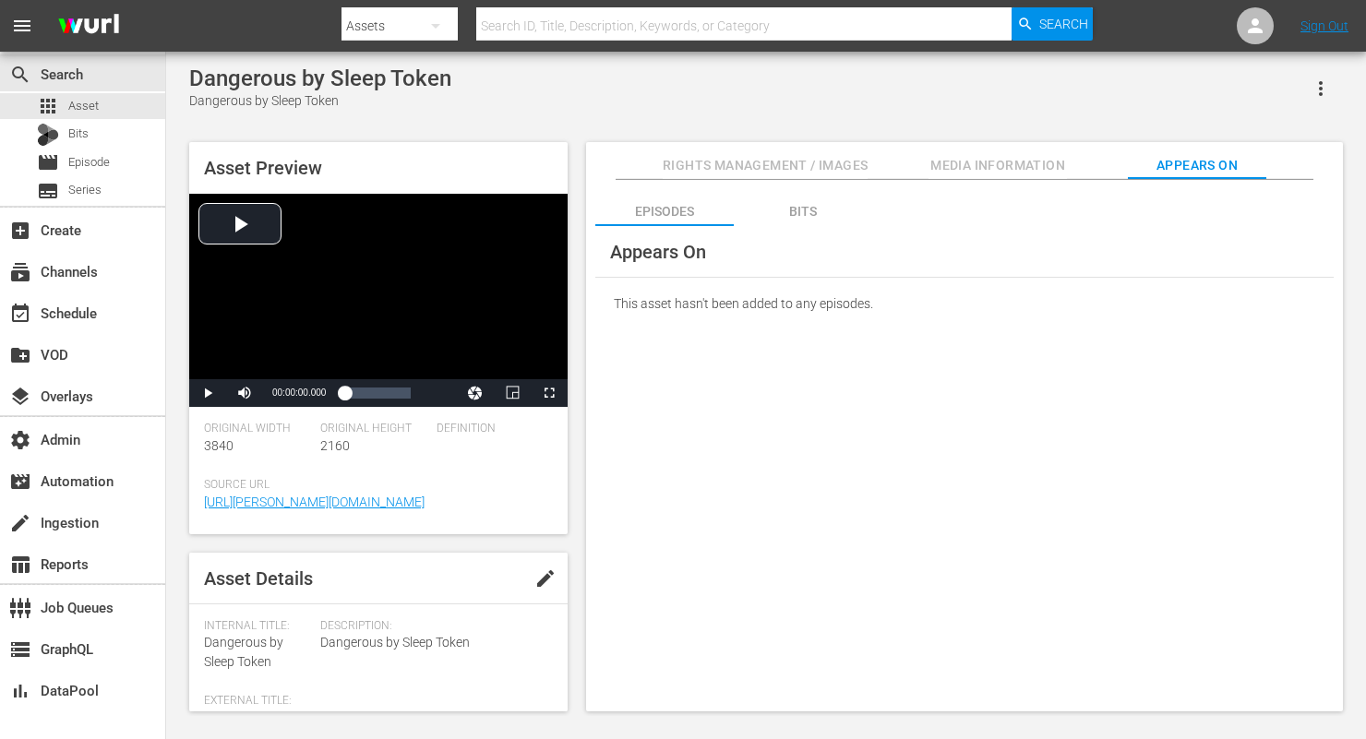
click at [789, 200] on div "Bits" at bounding box center [803, 211] width 138 height 44
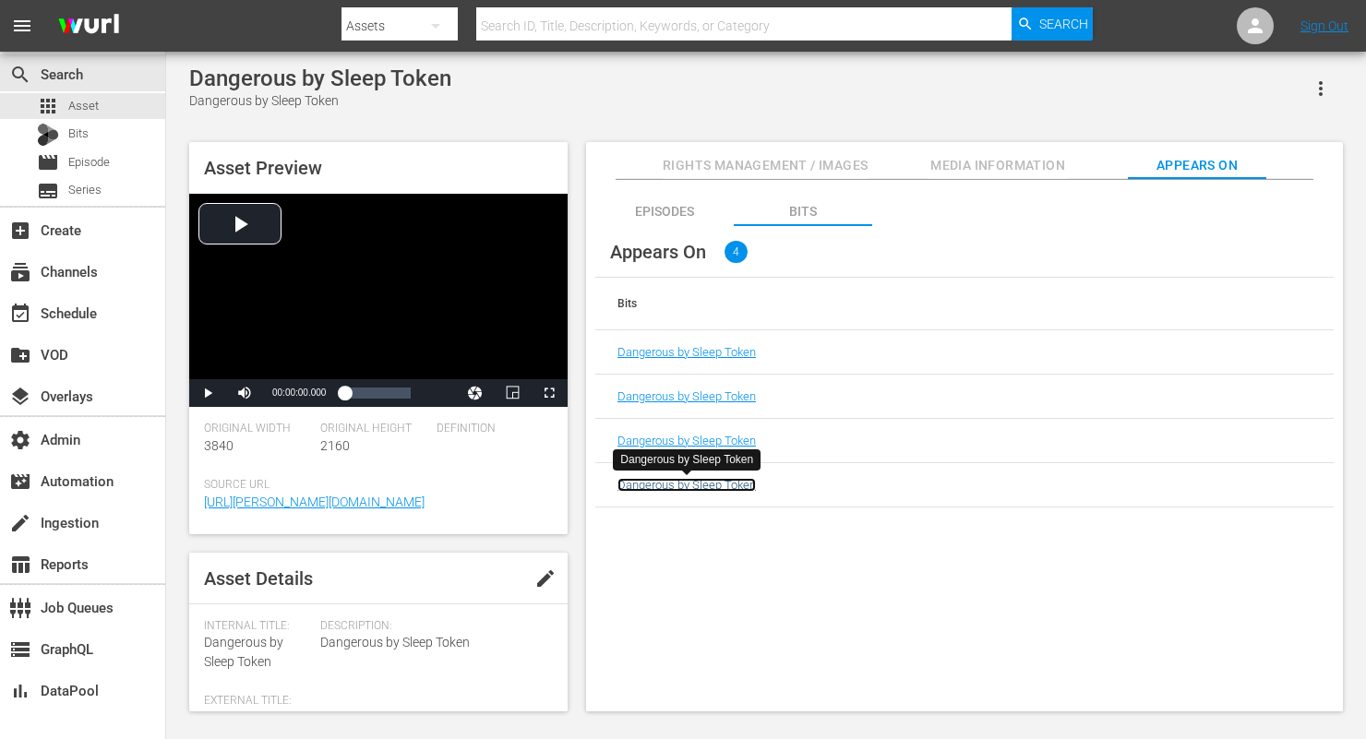
click at [717, 489] on link "Dangerous by Sleep Token" at bounding box center [687, 485] width 138 height 14
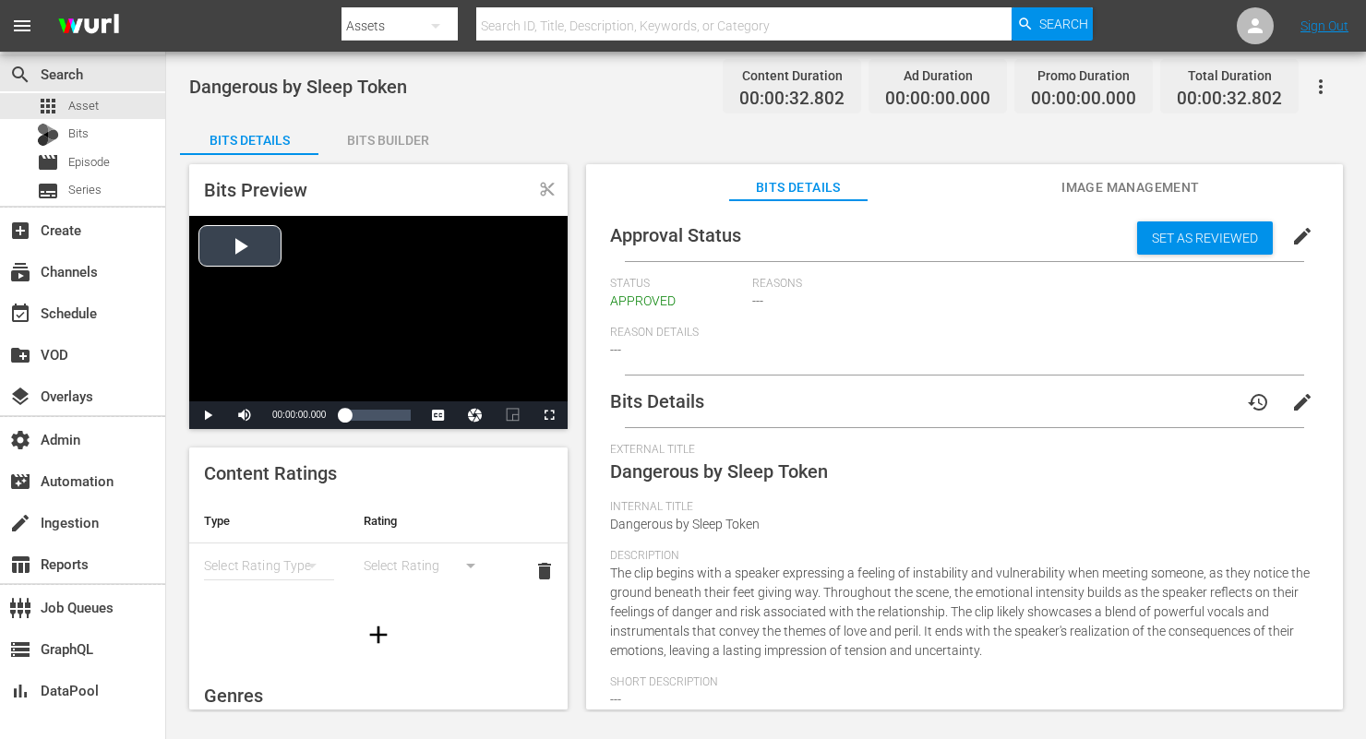
click at [247, 247] on div "Video Player" at bounding box center [378, 309] width 379 height 186
click at [406, 417] on div "Loaded : 100.00% 00:00:30.524 Dangerous by Sleep Token (1/1) 00:00:13.994" at bounding box center [377, 415] width 66 height 18
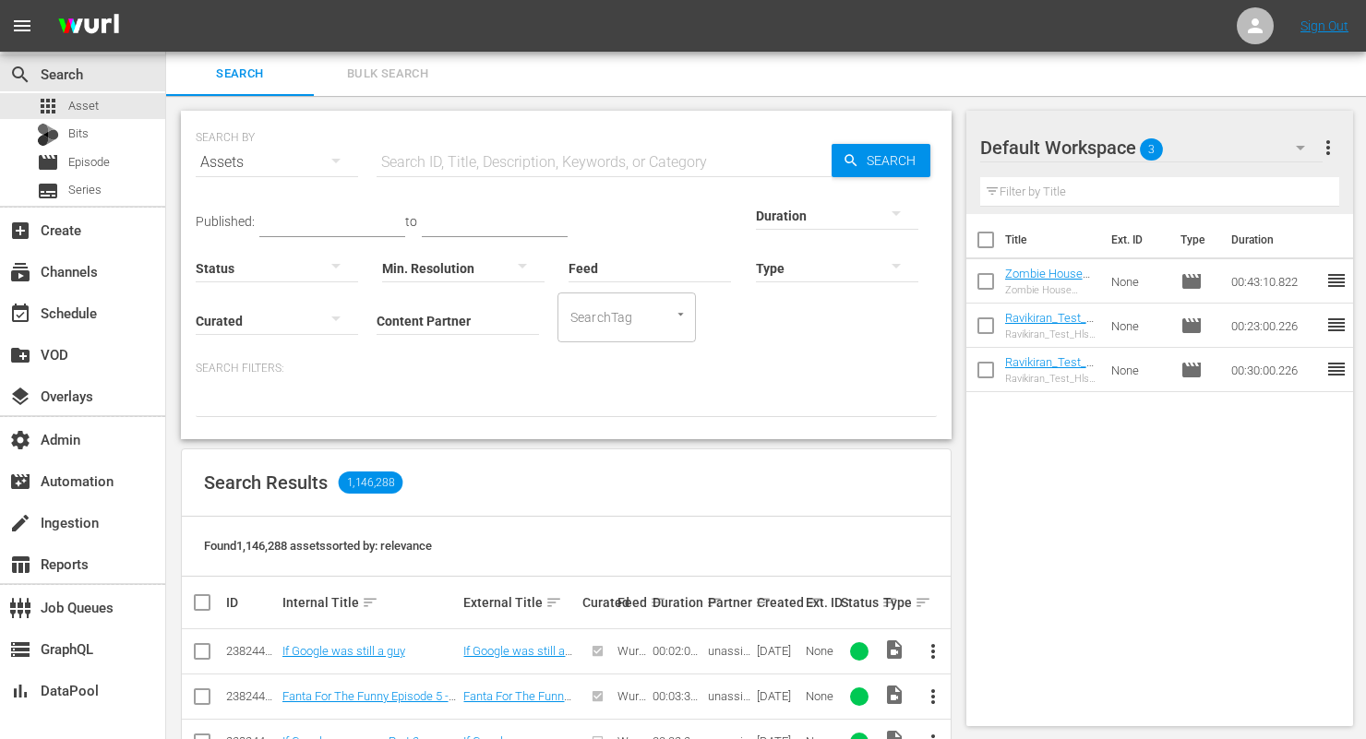
click at [344, 167] on icon "button" at bounding box center [336, 161] width 22 height 22
click at [263, 275] on div "Episodes" at bounding box center [255, 286] width 74 height 30
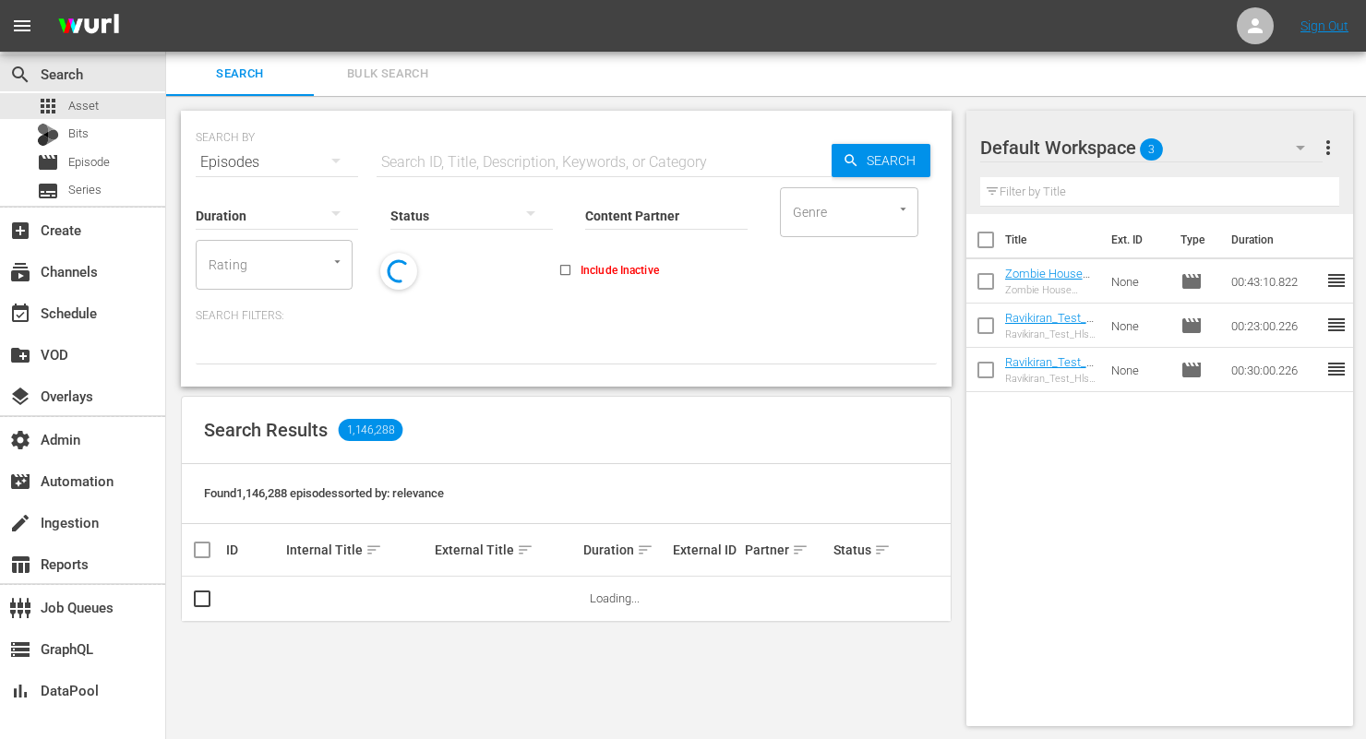
click at [294, 159] on div "Episodes" at bounding box center [277, 163] width 162 height 52
click at [255, 314] on div "Bits" at bounding box center [255, 316] width 74 height 30
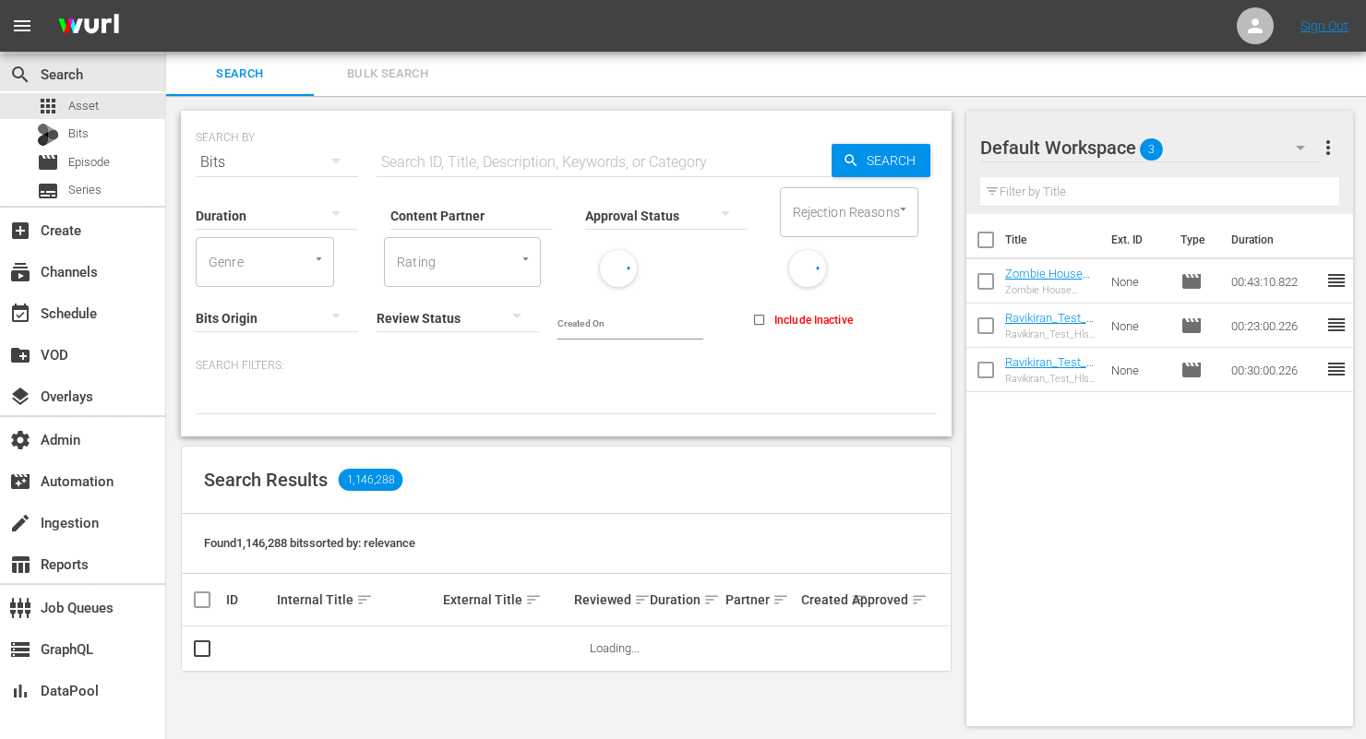
click at [503, 209] on input "Content Partner" at bounding box center [472, 217] width 162 height 66
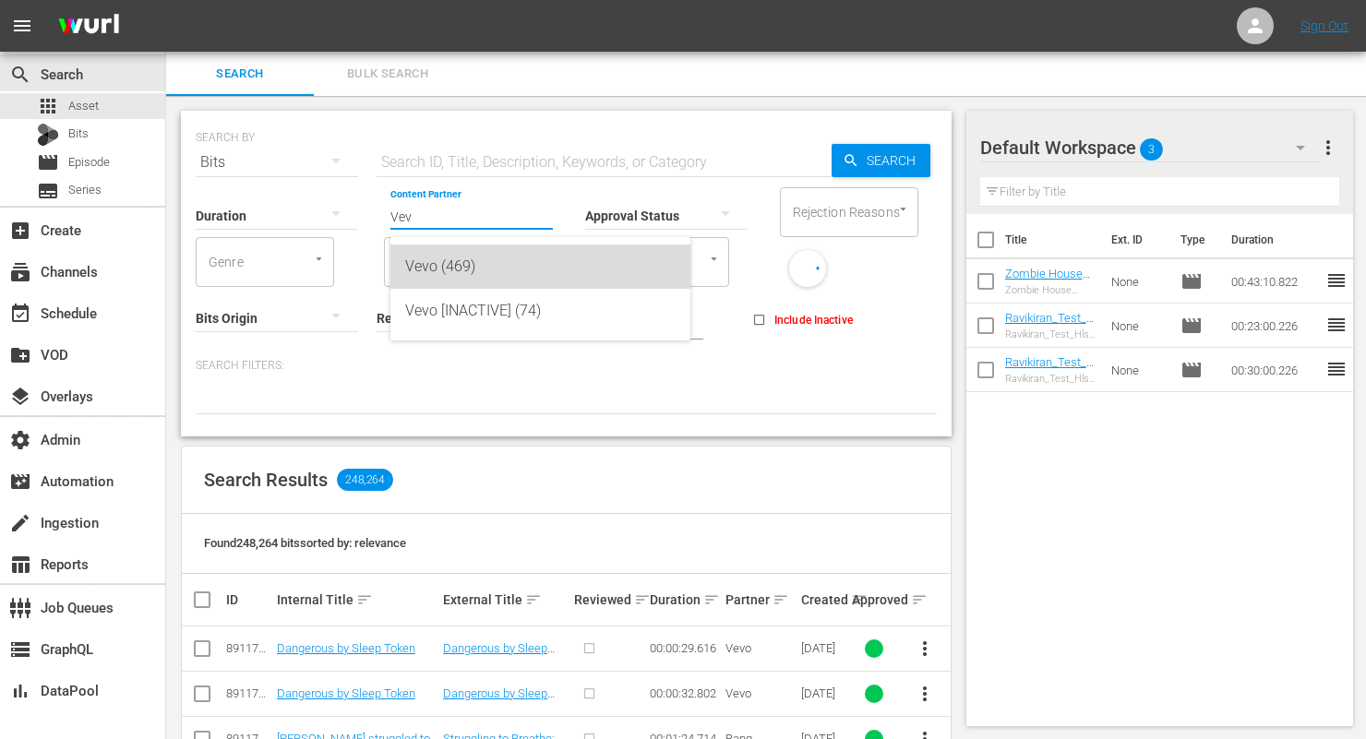
click at [478, 258] on div "Vevo (469)" at bounding box center [540, 267] width 270 height 44
type input "Vevo (469)"
